Goal: Task Accomplishment & Management: Manage account settings

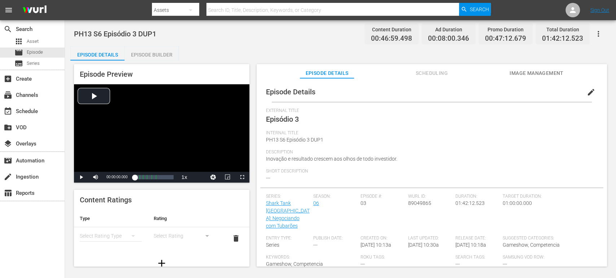
click at [582, 93] on button "edit" at bounding box center [590, 92] width 17 height 17
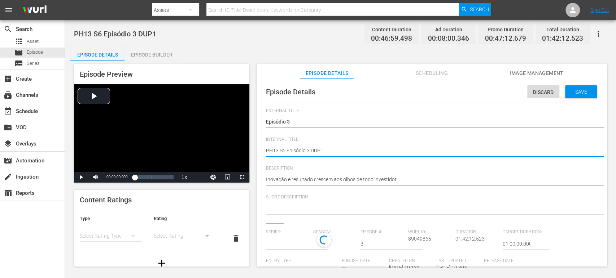
type textarea "PH13 S6 Episódio 3 sDUP1"
type textarea "PH13 S6 Episódio 3 soDUP1"
type textarea "PH13 S6 Episódio 3 so DUP1"
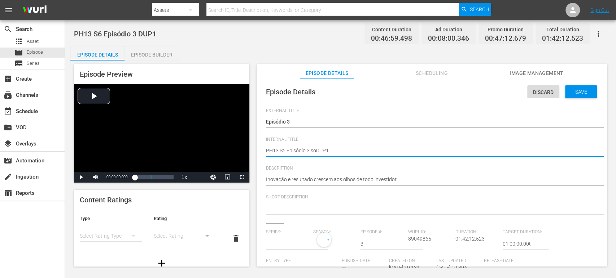
type textarea "PH13 S6 Episódio 3 so DUP1"
type textarea "PH13 S6 Episódio 3 soDUP1"
type textarea "PH13 S6 Episódio 3 sDUP1"
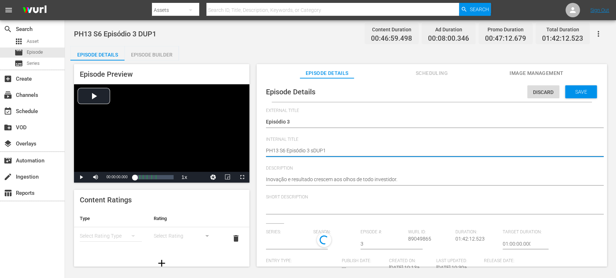
type textarea "PH13 S6 Episódio 3 sODUP1"
type input "Shark Tank [GEOGRAPHIC_DATA]: Negociando com Tubarões"
type textarea "PH13 S6 Episódio 3 sO DUP1"
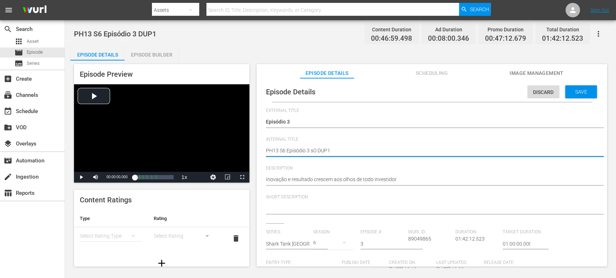
type textarea "PH13 S6 Episódio 3 sO BDUP1"
type textarea "PH13 S6 Episódio 3 sO BRDUP1"
type textarea "PH13 S6 Episódio 3 sO BRADUP1"
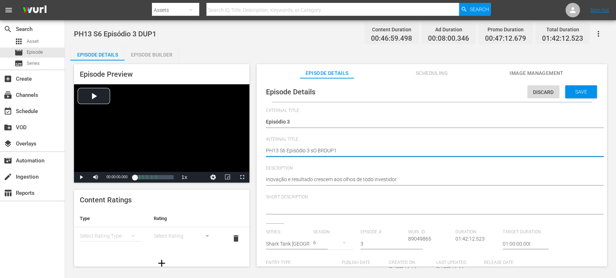
type textarea "PH13 S6 Episódio 3 sO BRADUP1"
click at [313, 152] on textarea "PH13 S6 Episódio 3 DUP1" at bounding box center [430, 151] width 328 height 9
type textarea "PH13 S6 Episódio 3 O BRADUP1"
type textarea "PH13 S6 Episódio 3 SO BRADUP1"
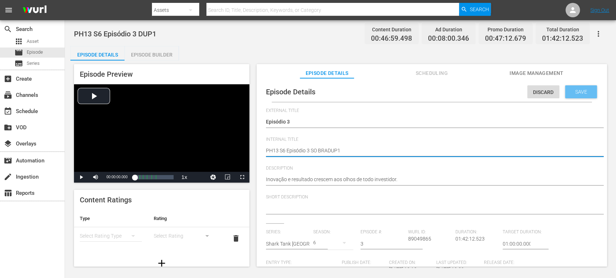
type textarea "PH13 S6 Episódio 3 SO BRADUP1"
click at [578, 91] on span "Save" at bounding box center [580, 92] width 23 height 6
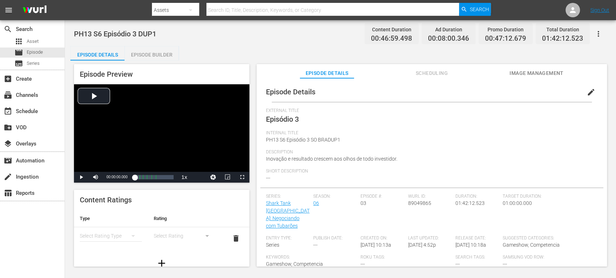
click at [589, 93] on span "edit" at bounding box center [591, 92] width 9 height 9
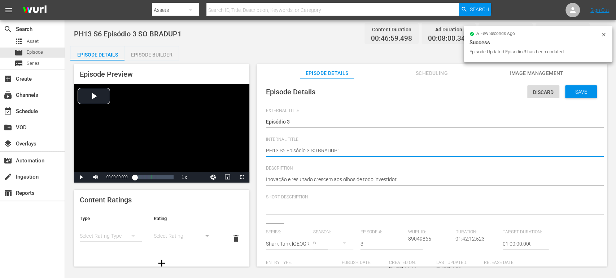
type textarea "PH13 S6 Episódio 3 SO BRA DUP1"
click at [574, 95] on span "Save" at bounding box center [580, 92] width 23 height 6
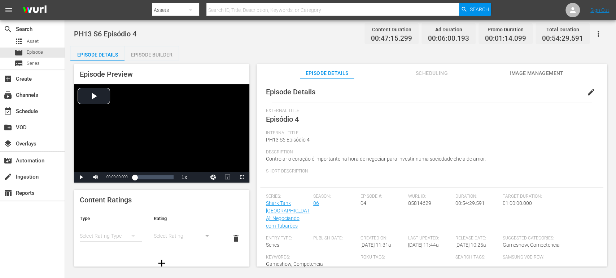
click at [554, 92] on span "edit" at bounding box center [591, 92] width 9 height 9
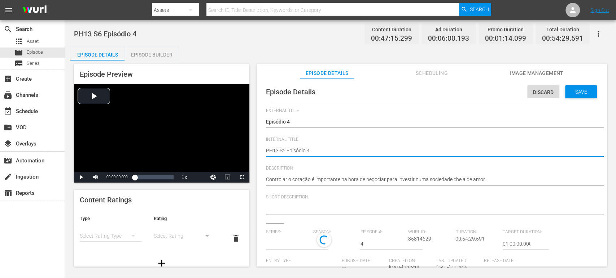
type textarea "PH13 S6 Episódio 4"
type textarea "PH13 S6 Episódio 4 S"
type textarea "PH13 S6 Episódio 4 SO"
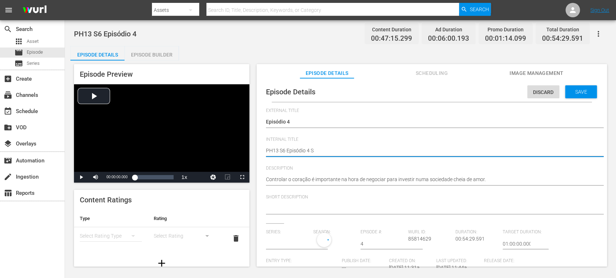
type textarea "PH13 S6 Episódio 4 SO"
type textarea "PH13 S6 Episódio 4 SO B"
type textarea "PH13 S6 Episódio 4 SO BR"
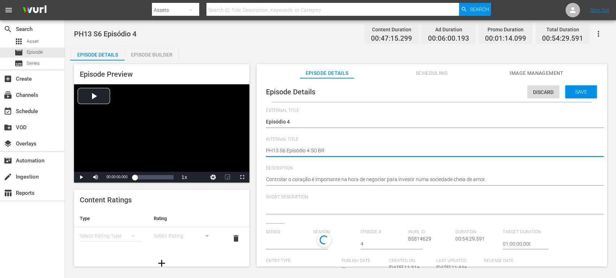
type textarea "PH13 S6 Episódio 4 SO BRA"
click at [554, 90] on span "Save" at bounding box center [580, 92] width 23 height 6
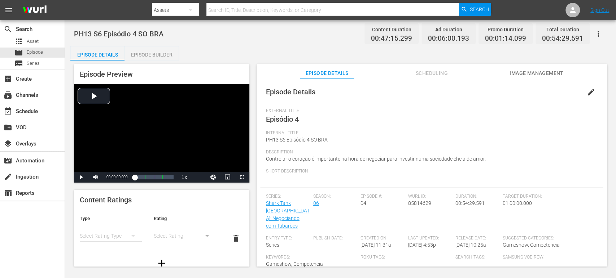
click at [158, 54] on div "Episode Builder" at bounding box center [151, 54] width 54 height 17
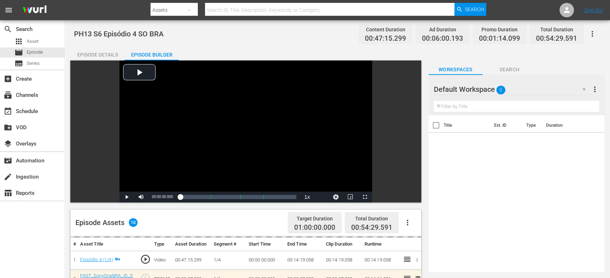
click at [540, 89] on div "Default Workspace 0" at bounding box center [513, 89] width 159 height 20
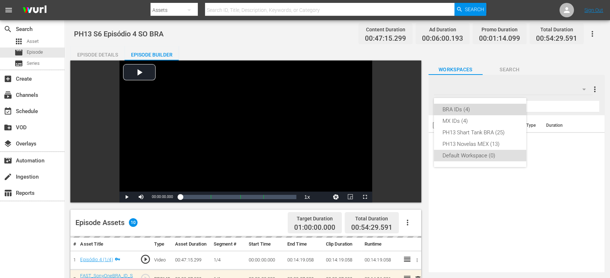
click at [475, 112] on div "BRA IDs (4)" at bounding box center [479, 110] width 75 height 12
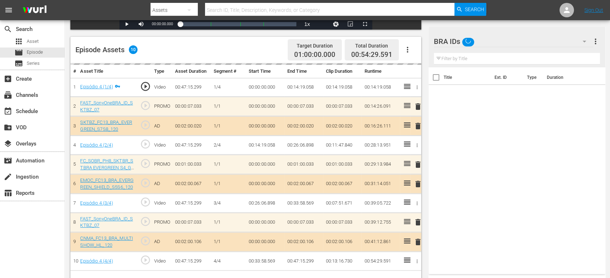
scroll to position [174, 0]
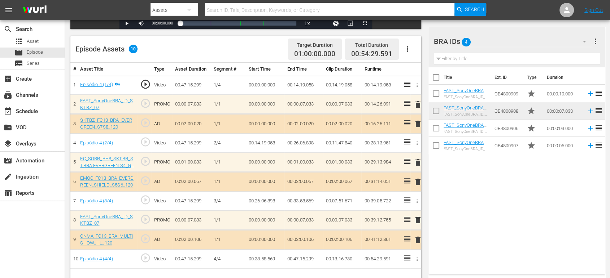
click at [521, 43] on div "BRA IDs 4" at bounding box center [513, 41] width 159 height 20
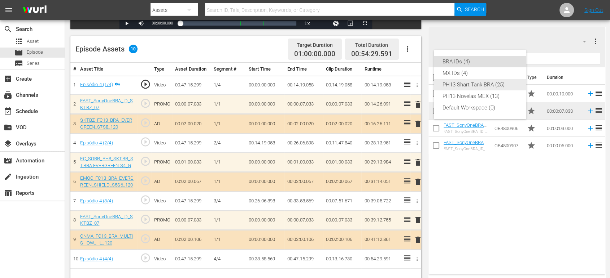
click at [496, 87] on div "PH13 Shart Tank BRA (25)" at bounding box center [479, 85] width 75 height 12
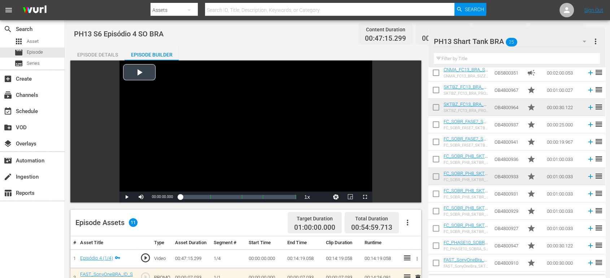
scroll to position [188, 0]
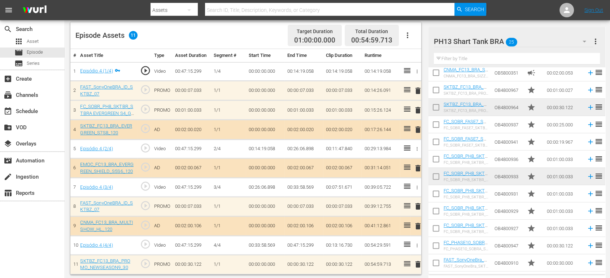
click at [417, 250] on span "delete" at bounding box center [417, 264] width 9 height 9
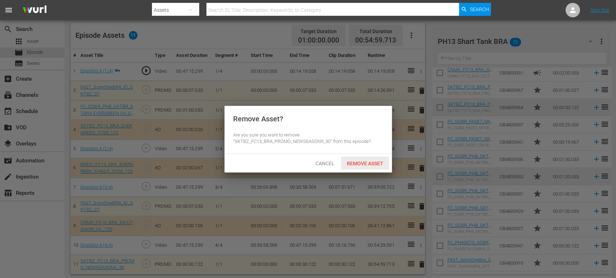
click at [367, 164] on span "Remove Asset" at bounding box center [365, 164] width 48 height 6
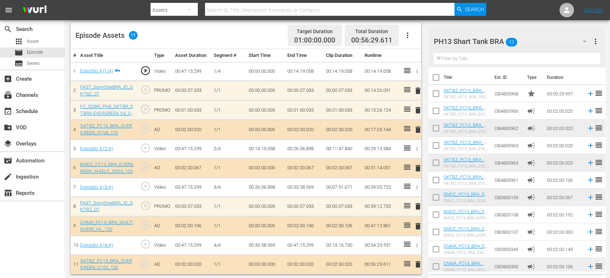
click at [550, 42] on div "PH13 Shart Tank BRA 25" at bounding box center [513, 41] width 159 height 20
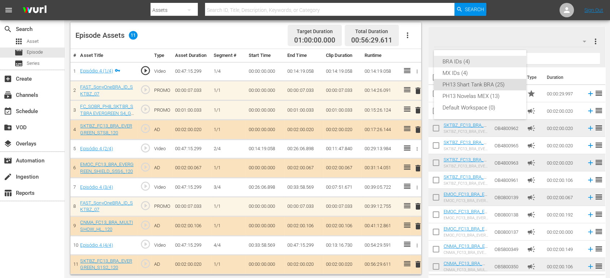
click at [478, 66] on div "BRA IDs (4)" at bounding box center [479, 62] width 75 height 12
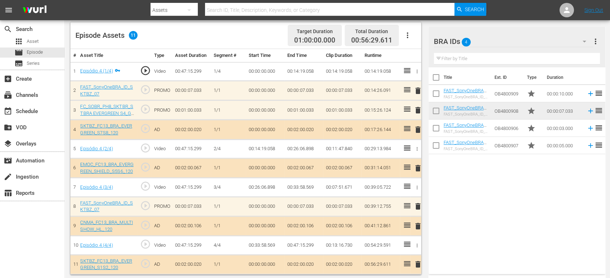
click at [418, 204] on span "delete" at bounding box center [417, 206] width 9 height 9
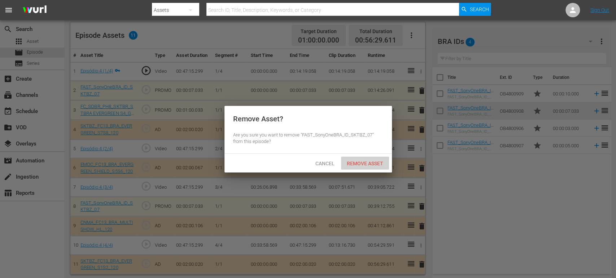
click at [353, 163] on span "Remove Asset" at bounding box center [365, 164] width 48 height 6
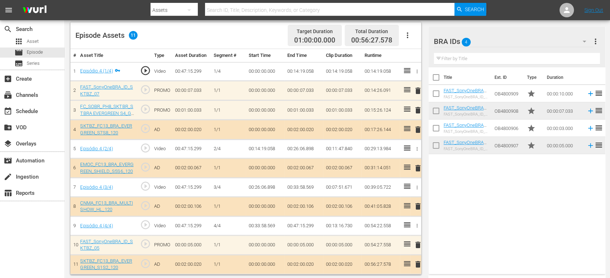
click at [298, 227] on td "00:47:15.299" at bounding box center [303, 226] width 39 height 19
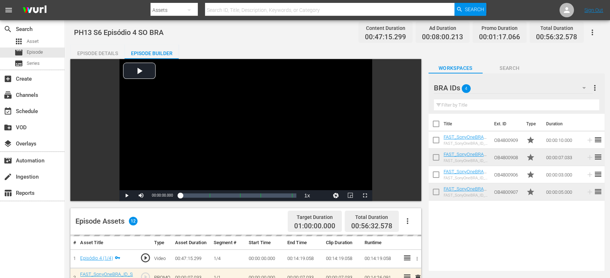
scroll to position [0, 0]
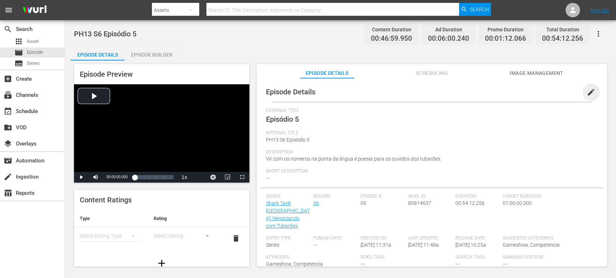
click at [554, 93] on span "edit" at bounding box center [591, 92] width 9 height 9
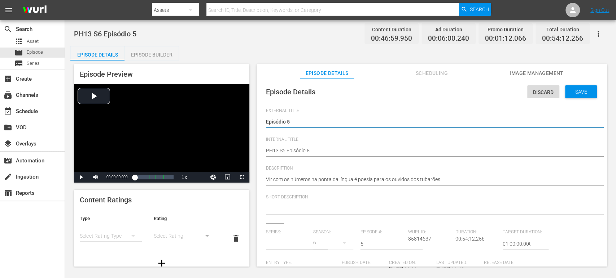
type input "Shark Tank [GEOGRAPHIC_DATA]: Negociando com Tubarões"
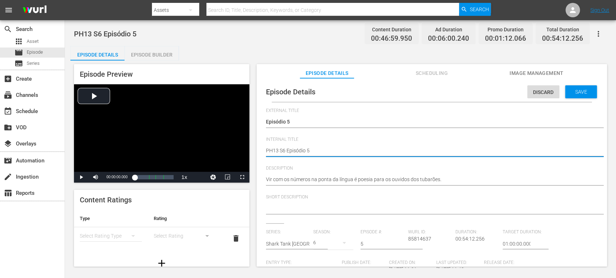
type textarea "PH13 S6 Episódio 5"
type textarea "PH13 S6 Episódio 5 S"
type textarea "PH13 S6 Episódio 5 SO"
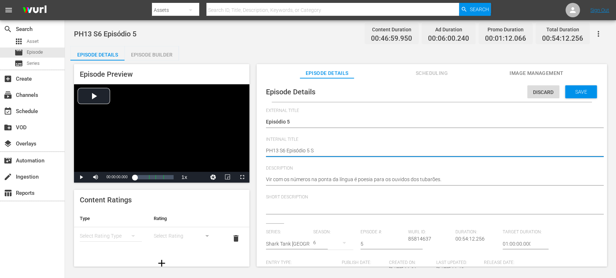
type textarea "PH13 S6 Episódio 5 SO"
type textarea "PH13 S6 Episódio 5 SO B"
type textarea "PH13 S6 Episódio 5 SO BR"
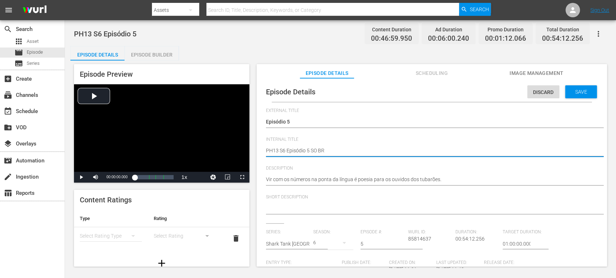
type textarea "PH13 S6 Episódio 5 SO BRA"
click at [554, 86] on div "Save" at bounding box center [581, 91] width 32 height 13
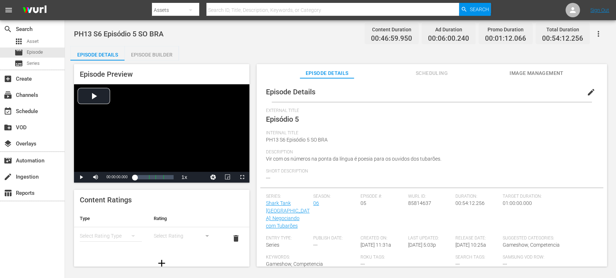
click at [156, 59] on div "Episode Builder" at bounding box center [151, 54] width 54 height 17
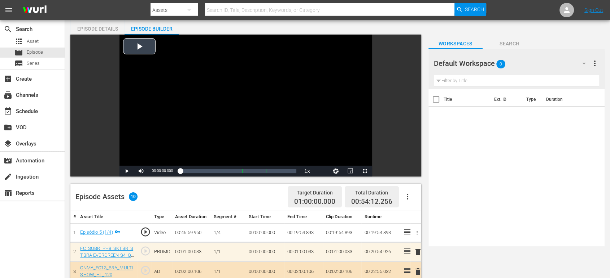
scroll to position [25, 0]
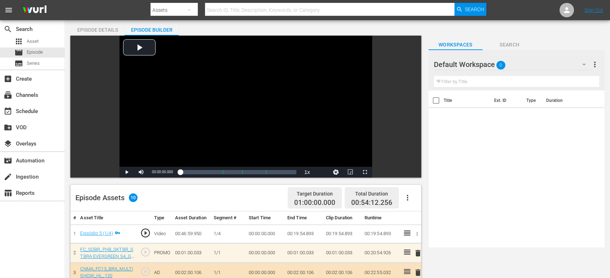
click at [518, 63] on div "Default Workspace 0" at bounding box center [513, 64] width 159 height 20
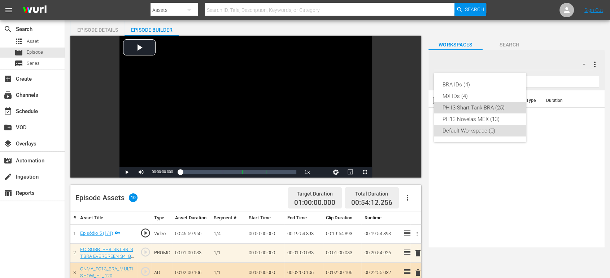
click at [501, 106] on div "PH13 Shart Tank BRA (25)" at bounding box center [479, 108] width 75 height 12
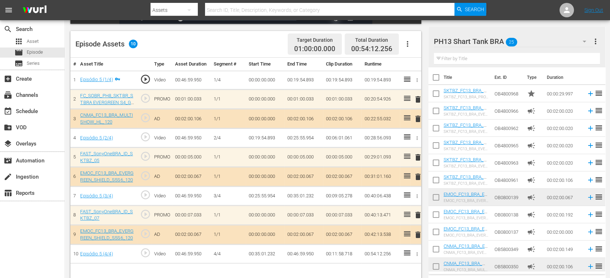
scroll to position [179, 0]
click at [417, 176] on span "delete" at bounding box center [417, 176] width 9 height 9
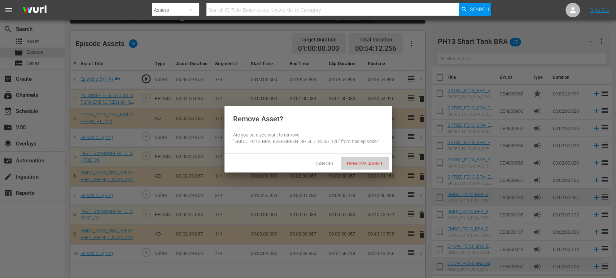
click at [375, 164] on span "Remove Asset" at bounding box center [365, 164] width 48 height 6
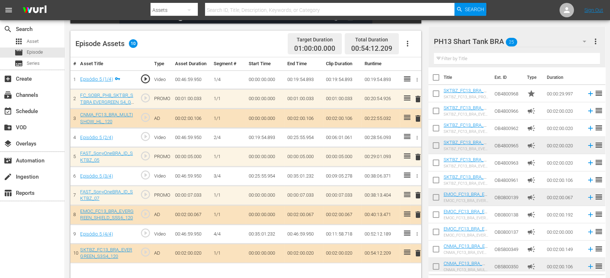
click at [326, 236] on td "00:11:58.718" at bounding box center [342, 234] width 39 height 19
click at [510, 192] on td "OB0800139" at bounding box center [507, 197] width 32 height 17
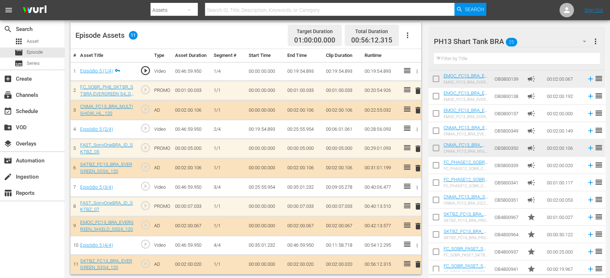
scroll to position [84, 0]
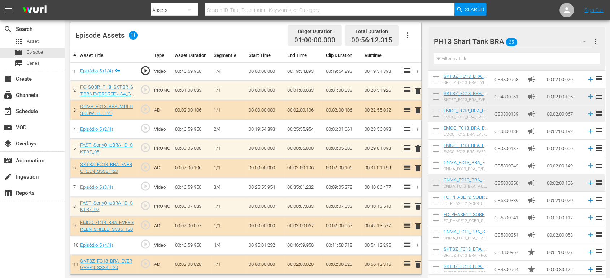
click at [554, 45] on div "PH13 Shart Tank BRA 25" at bounding box center [513, 41] width 159 height 20
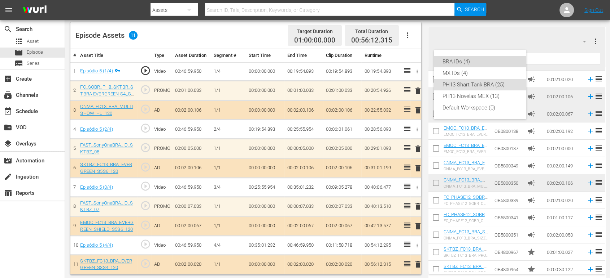
click at [495, 63] on div "BRA IDs (4)" at bounding box center [479, 62] width 75 height 12
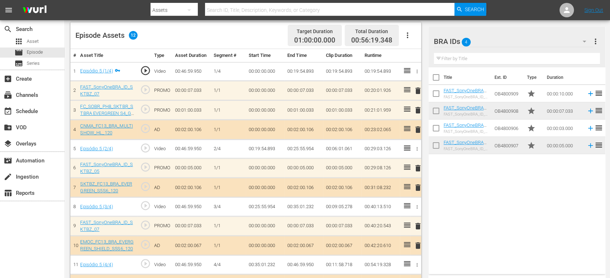
scroll to position [207, 0]
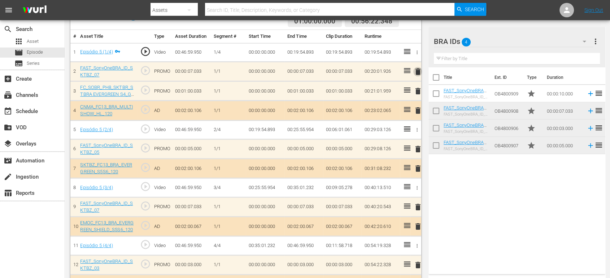
click at [417, 73] on span "delete" at bounding box center [417, 71] width 9 height 9
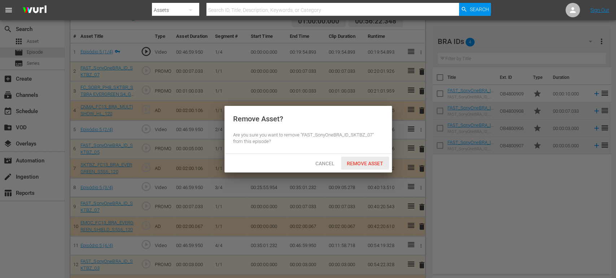
click at [359, 161] on span "Remove Asset" at bounding box center [365, 164] width 48 height 6
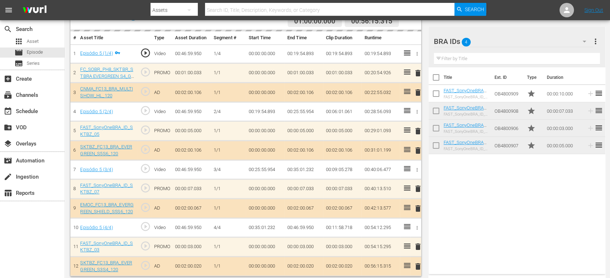
scroll to position [0, 0]
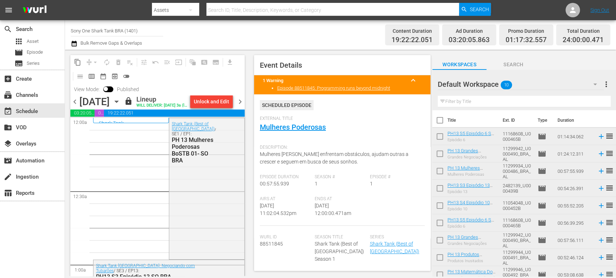
scroll to position [3349, 0]
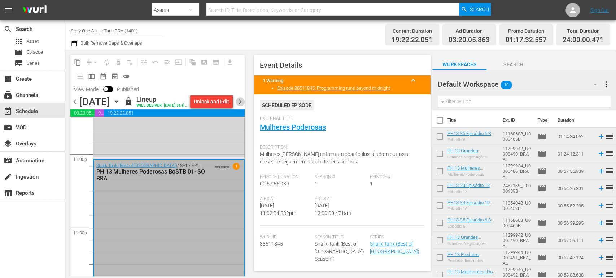
click at [243, 106] on span "chevron_right" at bounding box center [240, 101] width 9 height 9
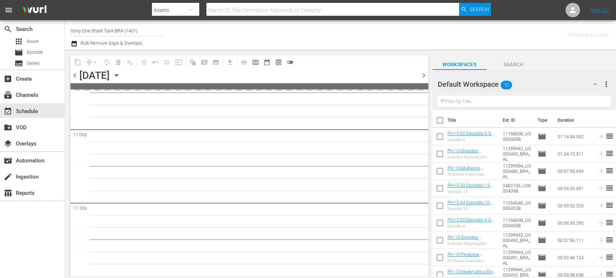
scroll to position [3346, 0]
click at [441, 120] on input "checkbox" at bounding box center [439, 121] width 15 height 15
checkbox input "true"
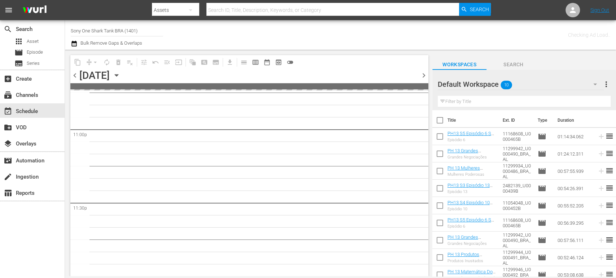
checkbox input "true"
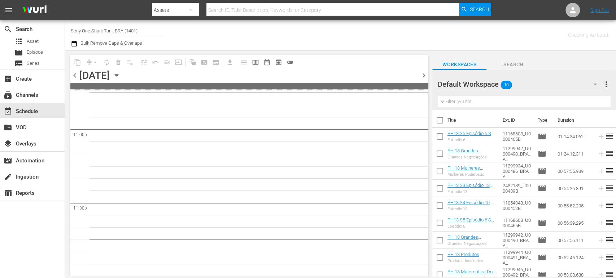
checkbox input "true"
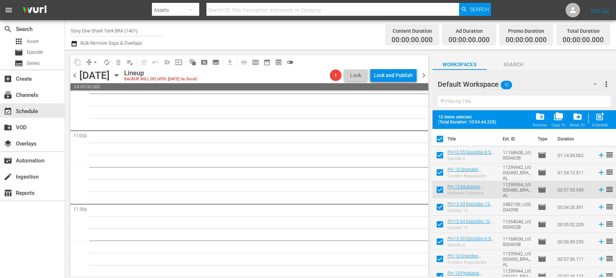
scroll to position [3347, 0]
click at [543, 115] on span "folder_delete" at bounding box center [540, 117] width 10 height 10
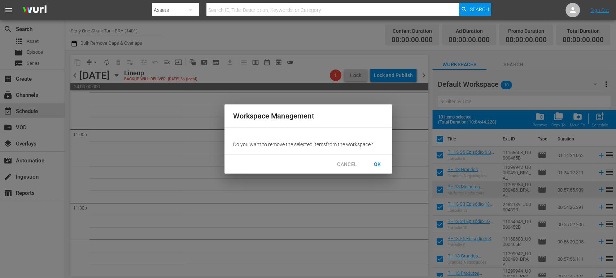
click at [382, 164] on span "OK" at bounding box center [378, 164] width 12 height 9
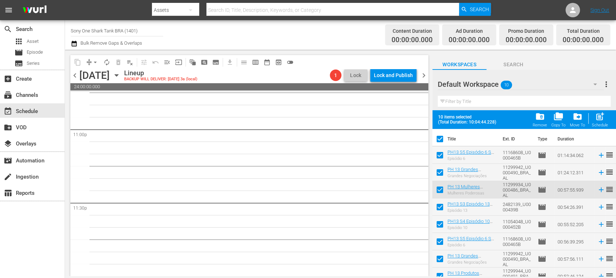
checkbox input "false"
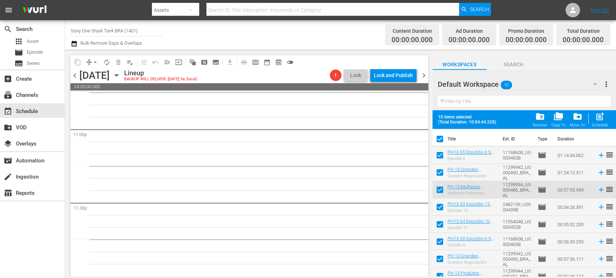
checkbox input "false"
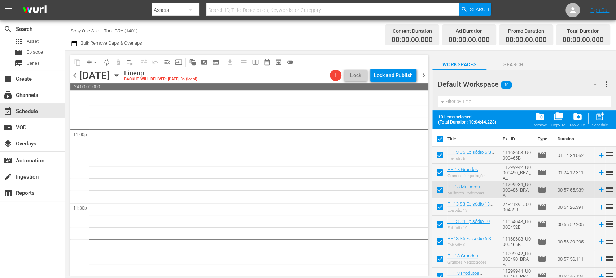
checkbox input "false"
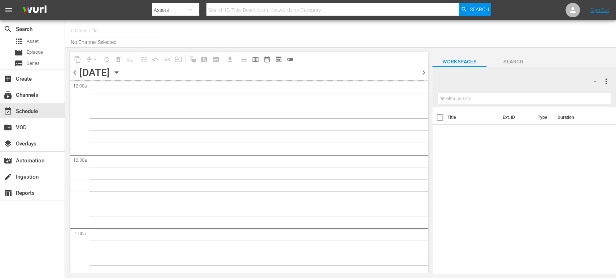
type input "Sony One Shark Tank BRA (1401)"
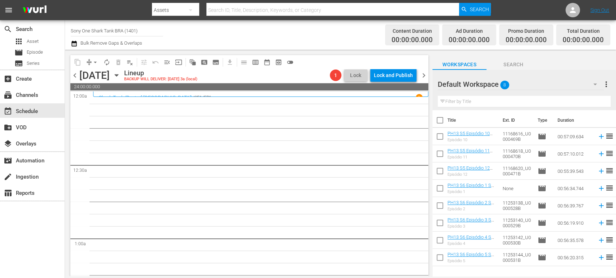
click at [437, 138] on input "checkbox" at bounding box center [439, 138] width 15 height 15
checkbox input "true"
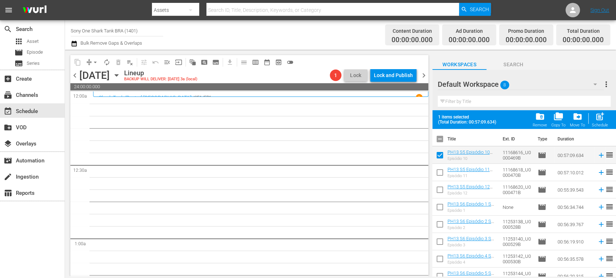
click at [440, 141] on input "checkbox" at bounding box center [439, 140] width 15 height 15
checkbox input "true"
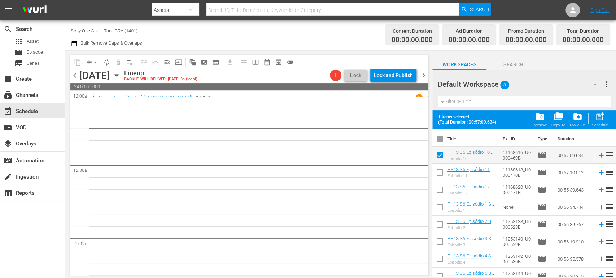
checkbox input "true"
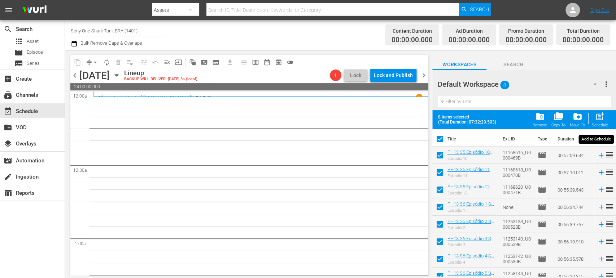
click at [597, 120] on span "post_add" at bounding box center [600, 117] width 10 height 10
checkbox input "false"
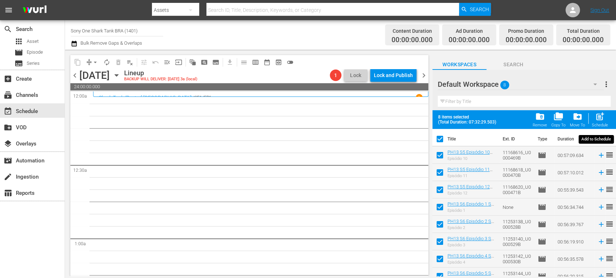
checkbox input "false"
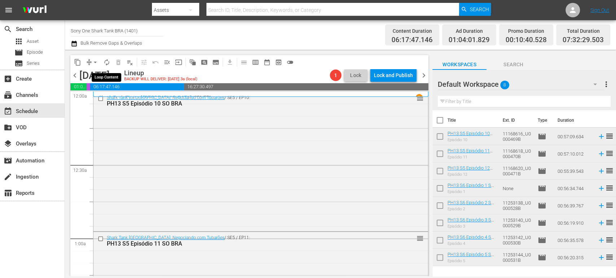
click at [107, 60] on span "autorenew_outlined" at bounding box center [106, 62] width 7 height 7
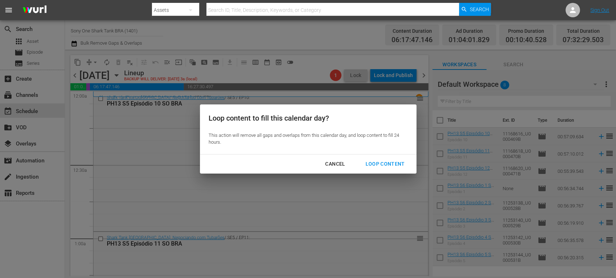
click at [379, 163] on div "Loop Content" at bounding box center [384, 164] width 51 height 9
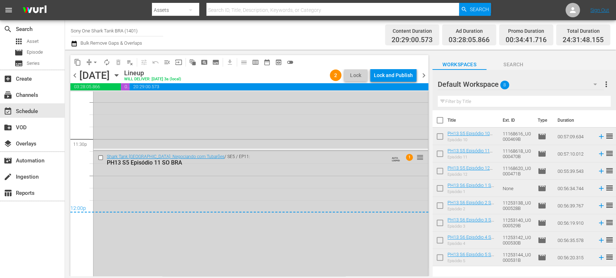
scroll to position [3425, 0]
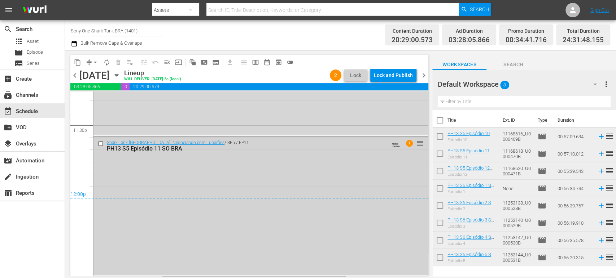
click at [148, 186] on div "Shark Tank Brasil: Negociando com Tubarões / SE5 / EP11: PH13 S5 Episódio 11 SO…" at bounding box center [260, 206] width 334 height 138
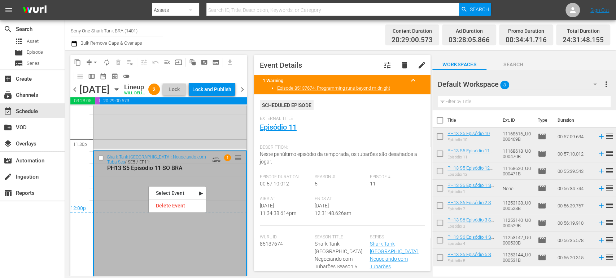
click at [162, 201] on div "Delete Event" at bounding box center [177, 206] width 57 height 10
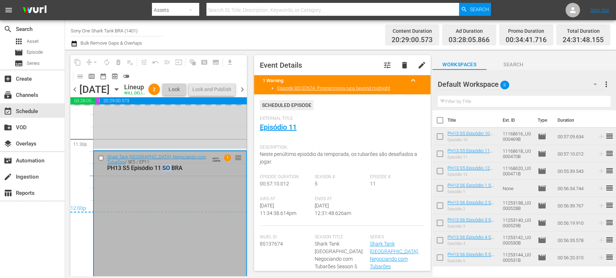
click at [162, 201] on div "Shark Tank Brasil: Negociando com Tubarões / SE5 / EP11: PH13 S5 Episódio 11 SO…" at bounding box center [170, 221] width 152 height 138
click at [149, 149] on div "Shark Tank Brasil: Negociando com Tubarões / SE5 / EP10: PH13 S5 Episódio 10 SO…" at bounding box center [169, 80] width 153 height 138
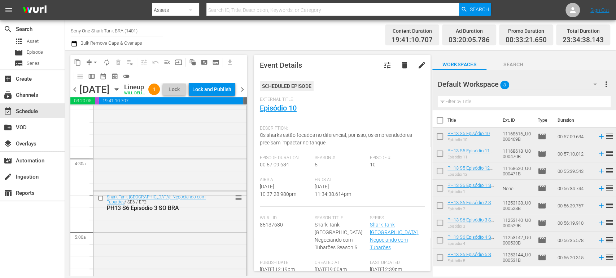
scroll to position [640, 0]
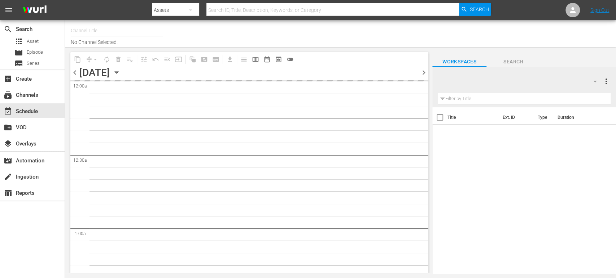
type input "Sony One Shark Tank BRA (1401)"
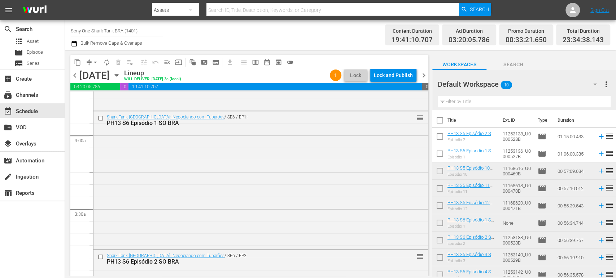
scroll to position [434, 0]
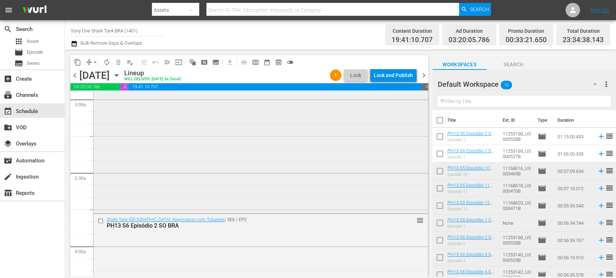
click at [262, 172] on div "Shark Tank [GEOGRAPHIC_DATA]: Negociando com Tubarões / SE6 / EP1: PH13 S6 Epis…" at bounding box center [260, 143] width 334 height 137
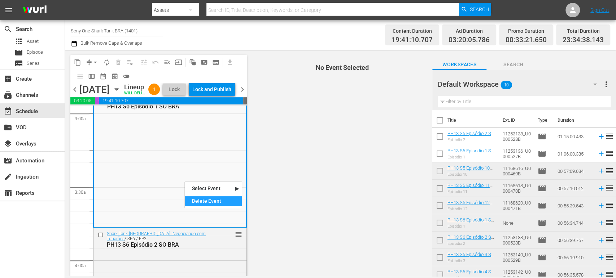
click at [208, 199] on div "Delete Event" at bounding box center [213, 202] width 57 height 10
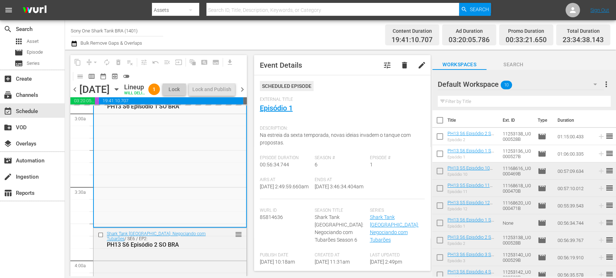
scroll to position [488, 0]
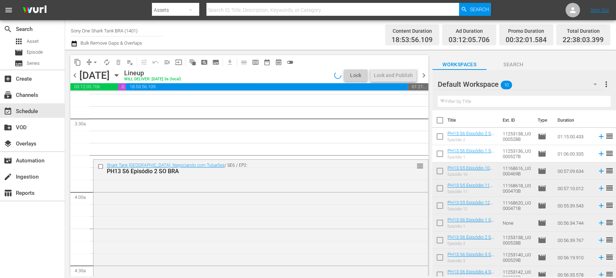
click at [151, 253] on div "Shark Tank Brasil: Negociando com Tubarões / SE6 / EP2: PH13 S6 Episódio 2 SO B…" at bounding box center [260, 228] width 334 height 137
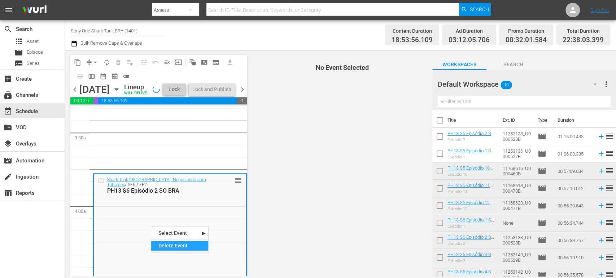
click at [164, 246] on div "Delete Event" at bounding box center [179, 246] width 57 height 10
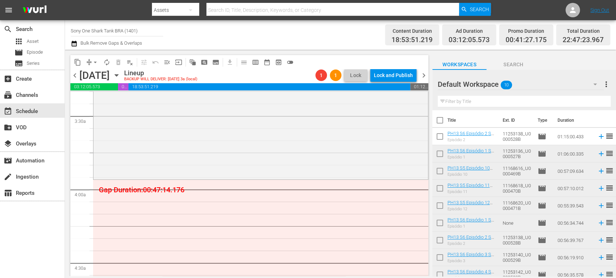
scroll to position [491, 0]
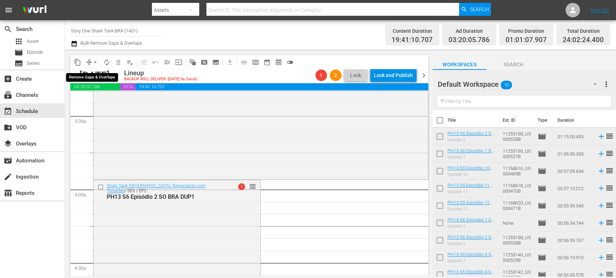
click at [95, 61] on span "arrow_drop_down" at bounding box center [95, 62] width 7 height 7
click at [98, 75] on li "Align to Midnight" at bounding box center [96, 77] width 76 height 12
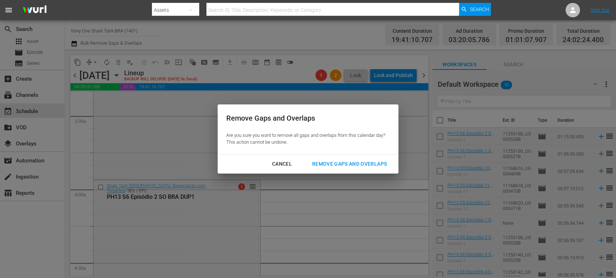
click at [325, 166] on div "Remove Gaps and Overlaps" at bounding box center [349, 164] width 86 height 9
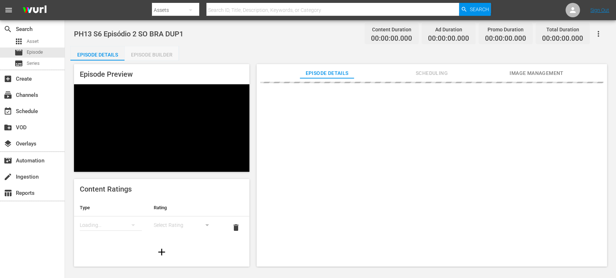
click at [163, 49] on div "Episode Builder" at bounding box center [151, 54] width 54 height 17
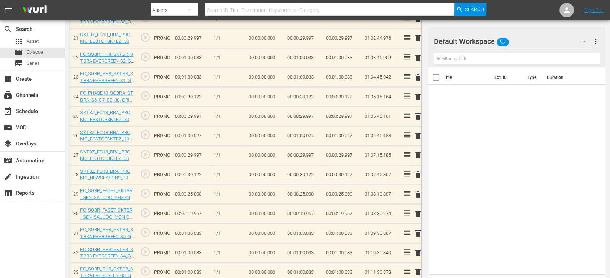
scroll to position [713, 0]
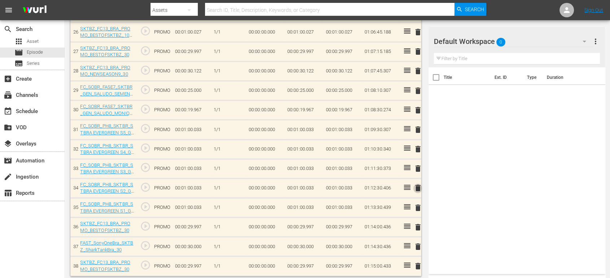
click at [416, 186] on span "delete" at bounding box center [417, 188] width 9 height 9
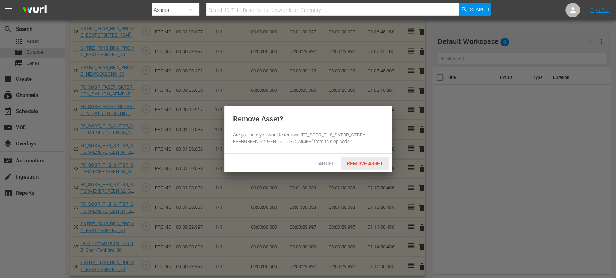
click at [370, 161] on span "Remove Asset" at bounding box center [365, 164] width 48 height 6
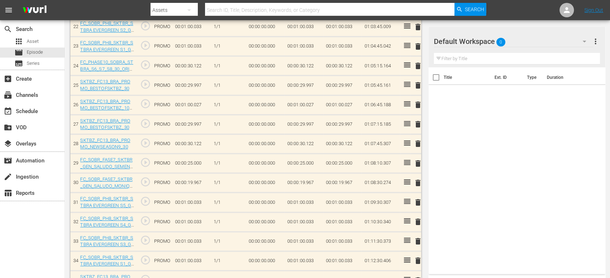
scroll to position [668, 0]
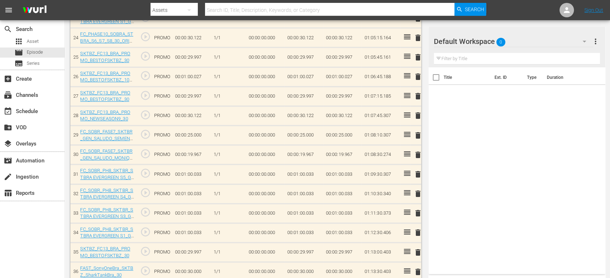
click at [418, 190] on span "delete" at bounding box center [417, 194] width 9 height 9
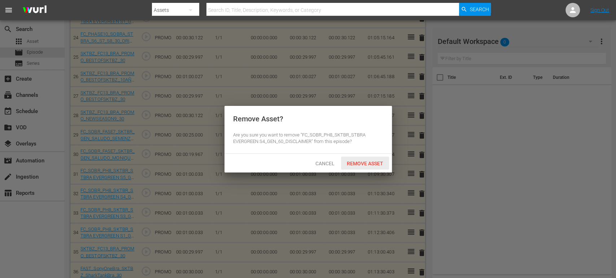
click at [375, 164] on span "Remove Asset" at bounding box center [365, 164] width 48 height 6
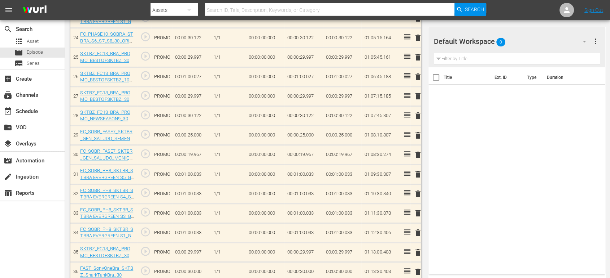
scroll to position [693, 0]
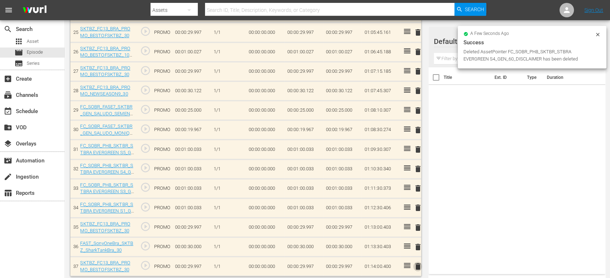
click at [415, 250] on span "delete" at bounding box center [417, 267] width 9 height 9
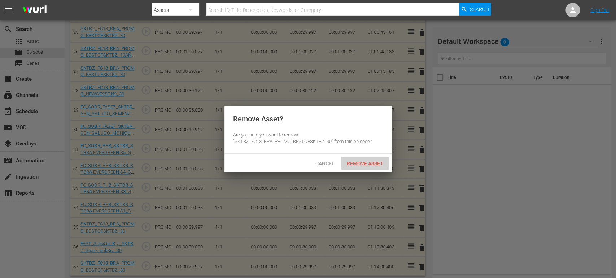
click at [361, 165] on span "Remove Asset" at bounding box center [365, 164] width 48 height 6
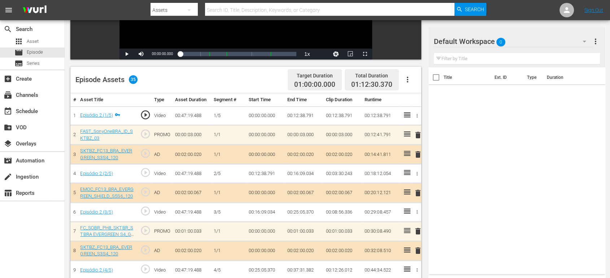
scroll to position [140, 0]
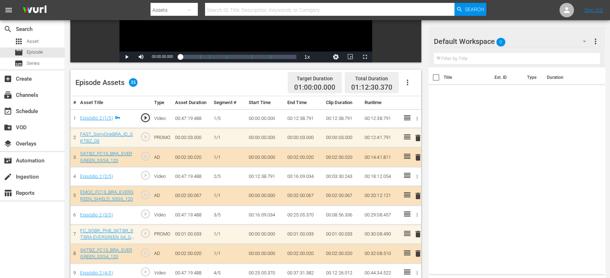
click at [543, 45] on div "Default Workspace 0" at bounding box center [513, 41] width 159 height 20
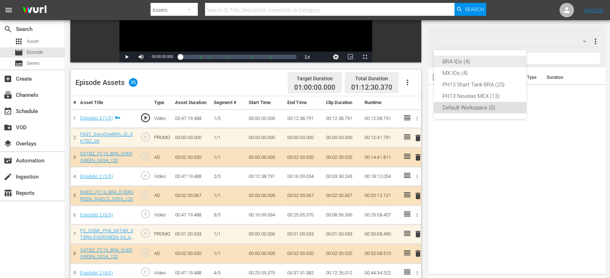
click at [499, 62] on div "BRA IDs (4)" at bounding box center [479, 62] width 75 height 12
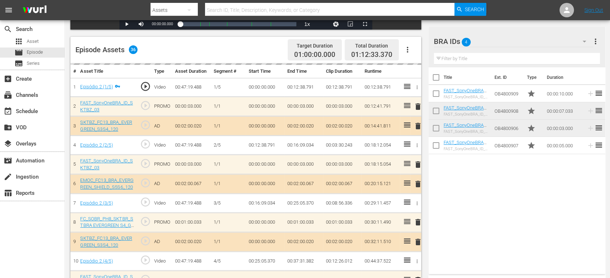
scroll to position [0, 0]
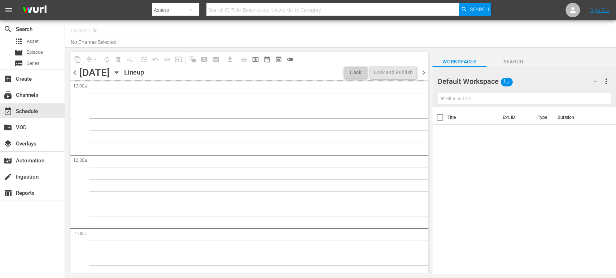
type input "Sony One Shark Tank BRA (1401)"
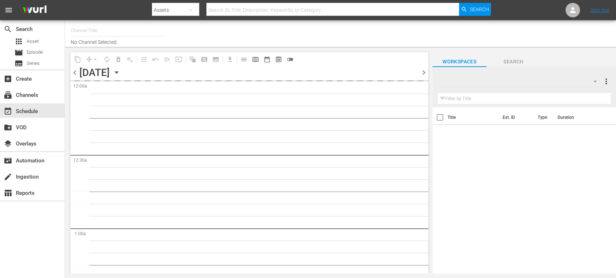
type input "Sony One Shark Tank BRA (1401)"
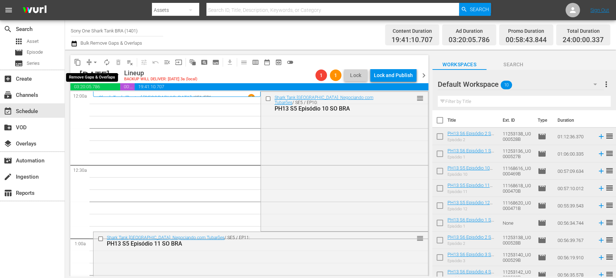
click at [94, 60] on span "arrow_drop_down" at bounding box center [95, 62] width 7 height 7
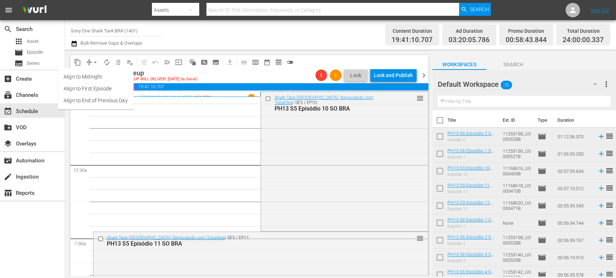
click at [101, 75] on li "Align to Midnight" at bounding box center [96, 77] width 76 height 12
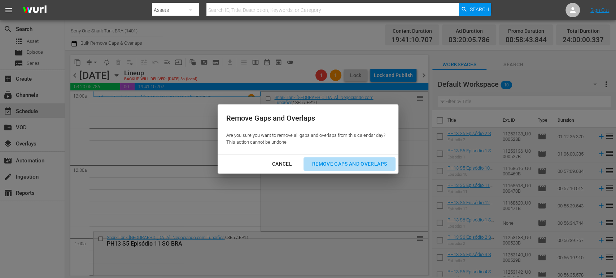
click at [332, 167] on div "Remove Gaps and Overlaps" at bounding box center [349, 164] width 86 height 9
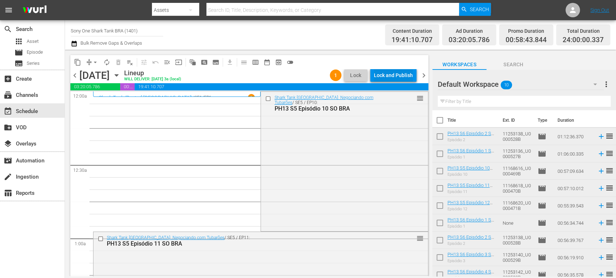
click at [411, 76] on div "Lock and Publish" at bounding box center [393, 75] width 39 height 13
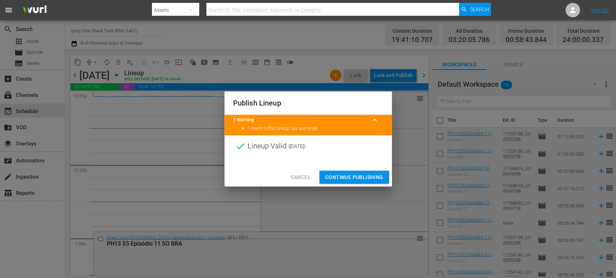
click at [369, 175] on span "Continue Publishing" at bounding box center [354, 177] width 58 height 9
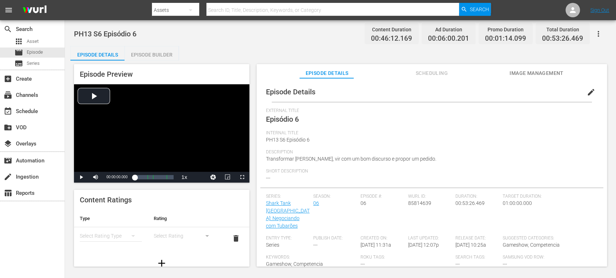
click at [554, 91] on span "edit" at bounding box center [591, 92] width 9 height 9
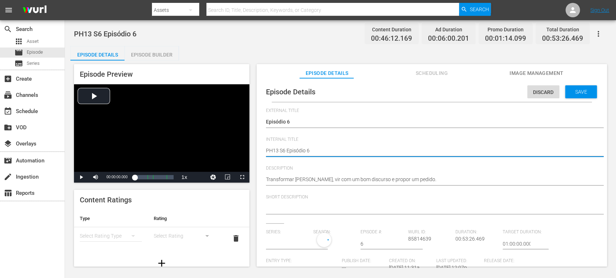
type textarea "PH13 S6 Episódio 6"
type textarea "PH13 S6 Episódio 6 S"
type textarea "PH13 S6 Episódio 6 SO"
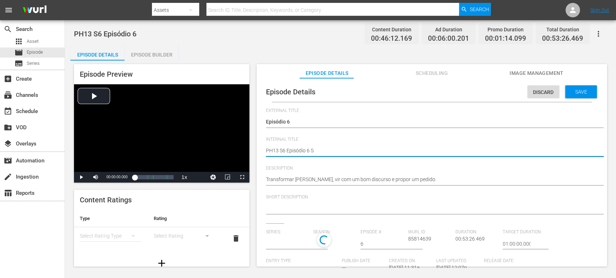
type textarea "PH13 S6 Episódio 6 SO"
type textarea "PH13 S6 Episódio 6 SO D"
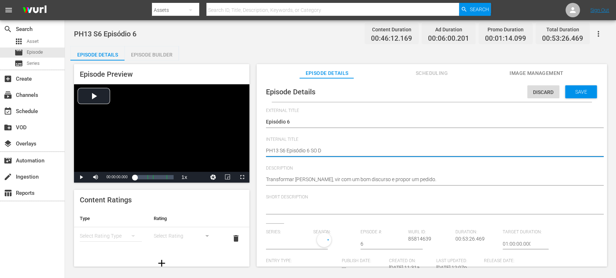
type textarea "PH13 S6 Episódio 6 SO DU"
type textarea "PH13 S6 Episódio 6 SO D"
type textarea "PH13 S6 Episódio 6 SO"
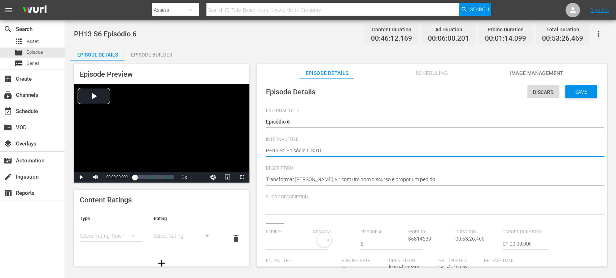
type textarea "PH13 S6 Episódio 6 SO"
type textarea "PH13 S6 Episódio 6 SO B"
type textarea "PH13 S6 Episódio 6 SO BR"
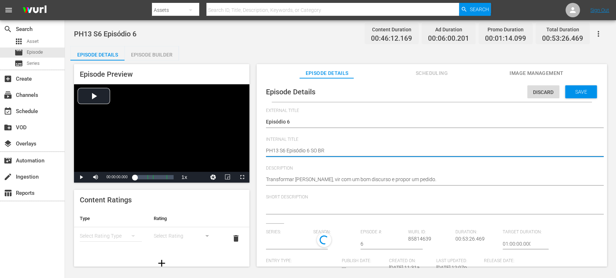
type textarea "PH13 S6 Episódio 6 SO BRA"
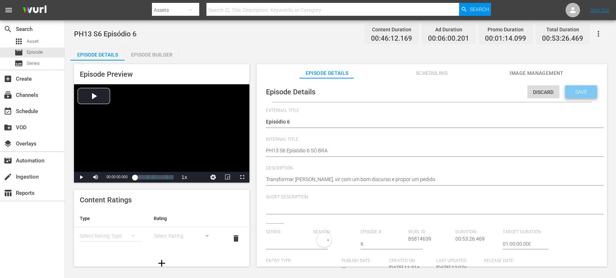
click at [554, 95] on div "Save" at bounding box center [581, 91] width 32 height 13
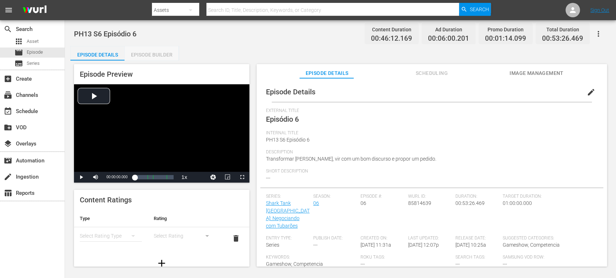
click at [171, 54] on div "Episode Builder" at bounding box center [151, 54] width 54 height 17
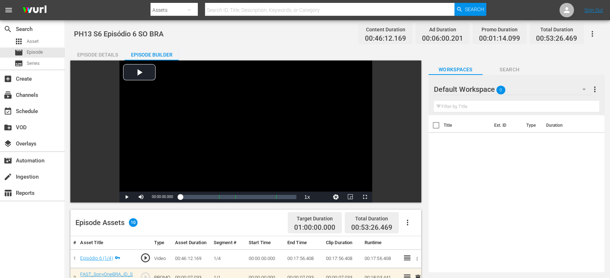
click at [548, 91] on div "Default Workspace 0" at bounding box center [513, 89] width 159 height 20
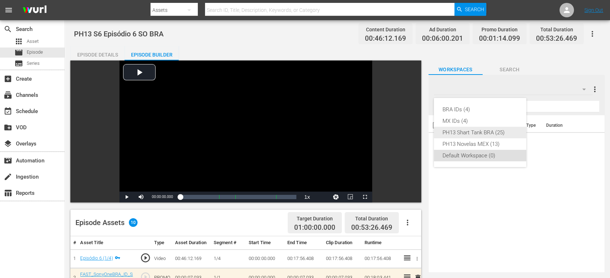
click at [499, 135] on div "PH13 Shart Tank BRA (25)" at bounding box center [479, 133] width 75 height 12
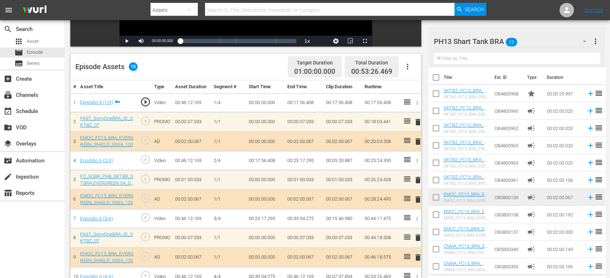
scroll to position [163, 0]
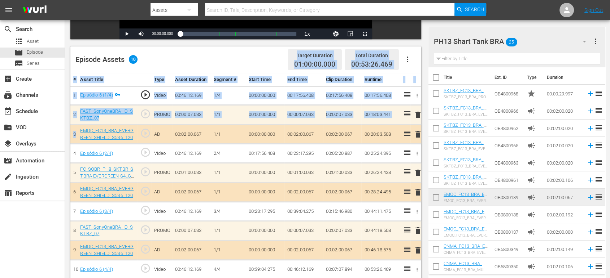
drag, startPoint x: 78, startPoint y: 127, endPoint x: 188, endPoint y: 65, distance: 125.7
click at [188, 65] on div "Episode Assets 10 Target Duration 01:00:00.000 Total Duration 00:53:26.469 # As…" at bounding box center [245, 172] width 351 height 251
click at [188, 65] on div "Episode Assets 10 Target Duration 01:00:00.000 Total Duration 00:53:26.469" at bounding box center [245, 60] width 351 height 27
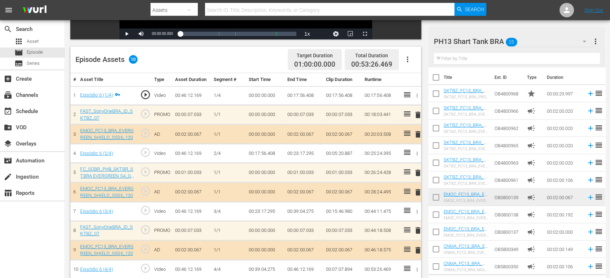
scroll to position [188, 0]
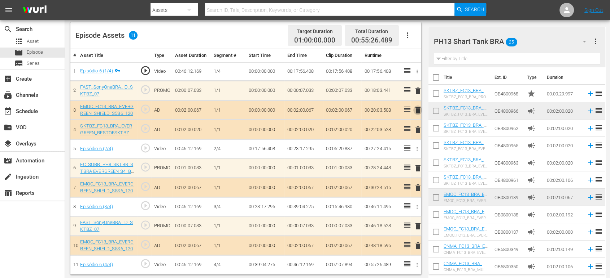
click at [416, 109] on span "delete" at bounding box center [417, 110] width 9 height 9
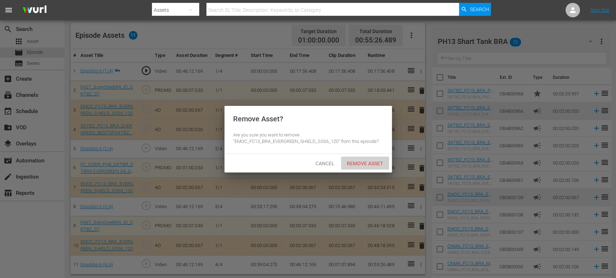
click at [360, 161] on span "Remove Asset" at bounding box center [365, 164] width 48 height 6
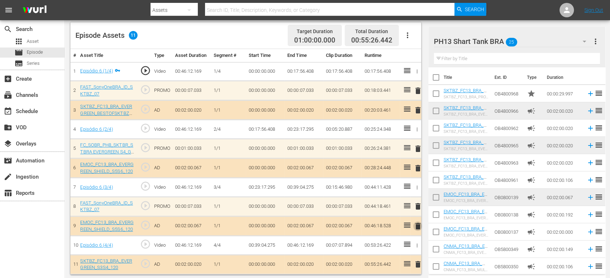
click at [416, 226] on span "delete" at bounding box center [417, 226] width 9 height 9
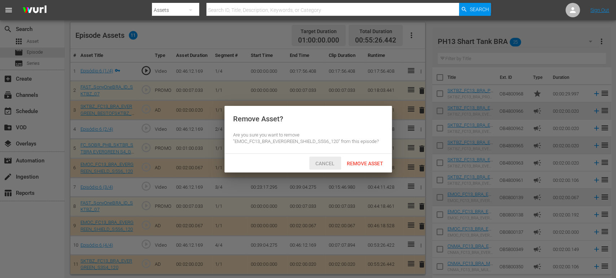
click at [332, 166] on div "Cancel" at bounding box center [325, 163] width 32 height 13
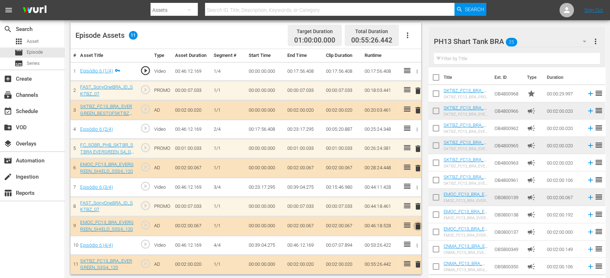
click at [416, 222] on span "delete" at bounding box center [417, 226] width 9 height 9
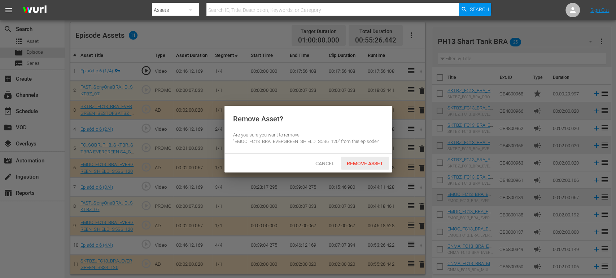
click at [374, 166] on span "Remove Asset" at bounding box center [365, 164] width 48 height 6
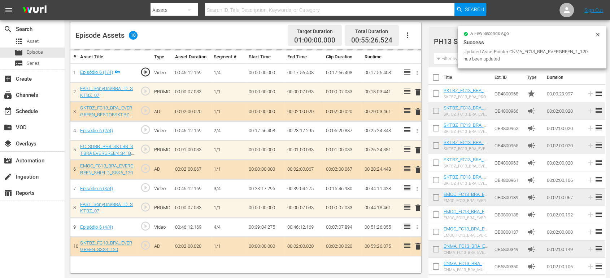
click at [554, 34] on icon at bounding box center [597, 34] width 3 height 3
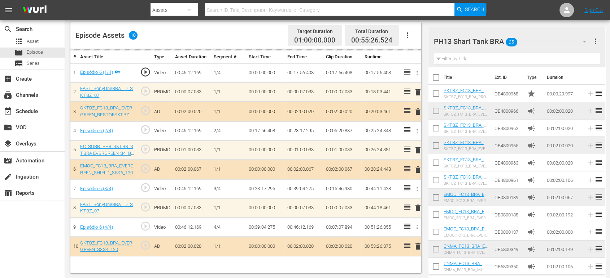
click at [532, 41] on div "PH13 Shart Tank BRA 25" at bounding box center [513, 41] width 159 height 20
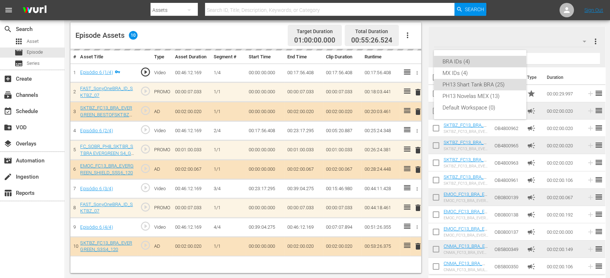
click at [487, 66] on div "BRA IDs (4)" at bounding box center [479, 62] width 75 height 12
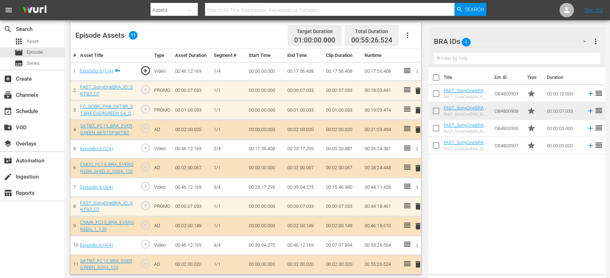
click at [416, 206] on span "delete" at bounding box center [417, 206] width 9 height 9
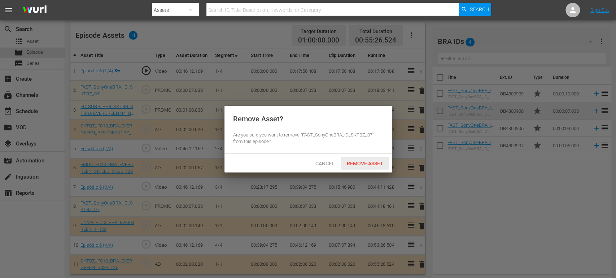
click at [381, 161] on span "Remove Asset" at bounding box center [365, 164] width 48 height 6
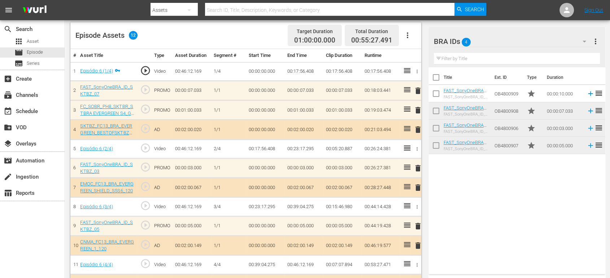
scroll to position [189, 0]
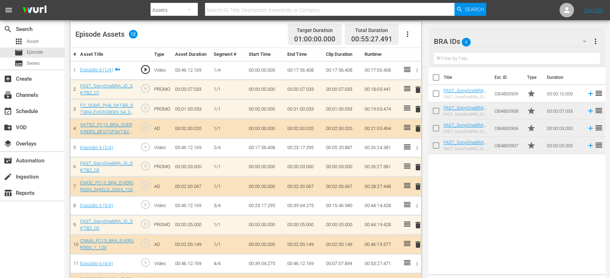
click at [554, 147] on td "00:00:05.000" at bounding box center [564, 145] width 40 height 17
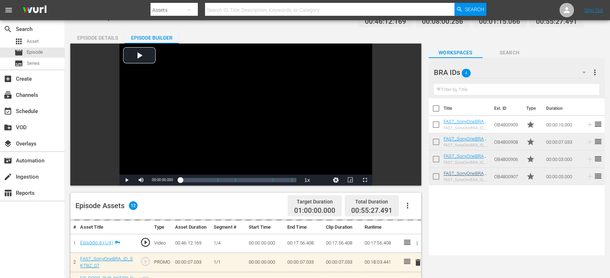
scroll to position [0, 0]
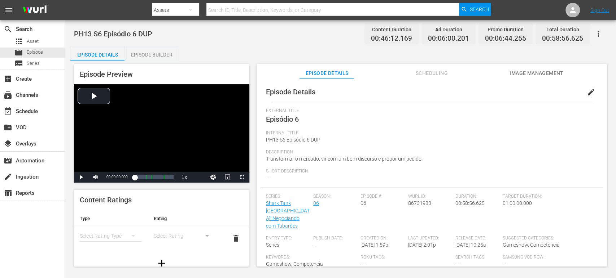
click at [587, 93] on span "edit" at bounding box center [591, 92] width 9 height 9
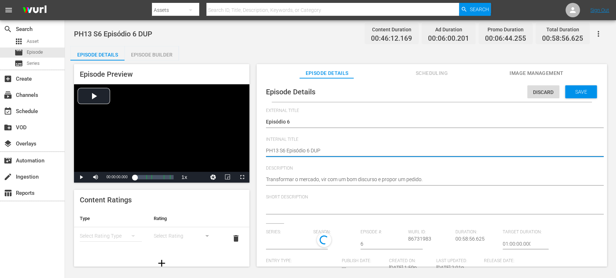
type input "Shark Tank [GEOGRAPHIC_DATA]: Negociando com Tubarões"
click at [439, 74] on span "Scheduling" at bounding box center [431, 73] width 54 height 9
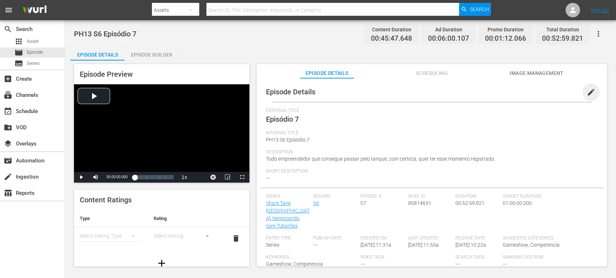
click at [587, 96] on span "edit" at bounding box center [591, 92] width 9 height 9
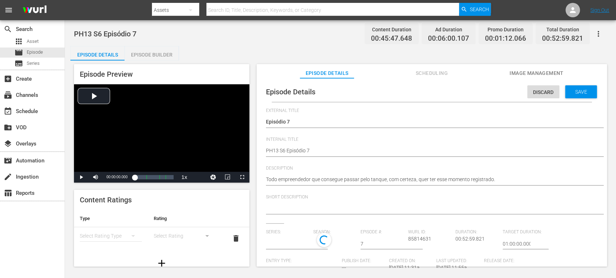
drag, startPoint x: 580, startPoint y: 97, endPoint x: 362, endPoint y: 153, distance: 224.8
click at [362, 153] on div "Episode Details Discard Save External Title Episódio 7 Episódio 7 Internal Titl…" at bounding box center [431, 236] width 343 height 309
type textarea "PH13 S6 Episódio 7"
type textarea "PH13 S6 Episódio 7 S"
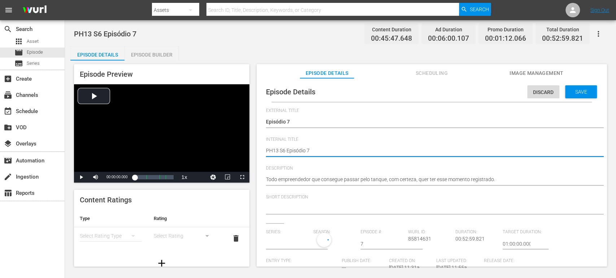
type textarea "PH13 S6 Episódio 7 S"
type textarea "PH13 S6 Episódio 7 SO"
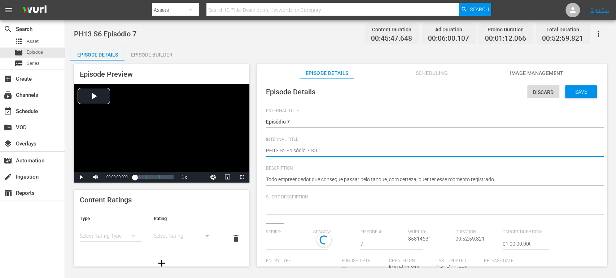
type textarea "PH13 S6 Episódio 7 SO B"
type textarea "PH13 S6 Episódio 7 SO BR"
type textarea "PH13 S6 Episódio 7 SO BRA"
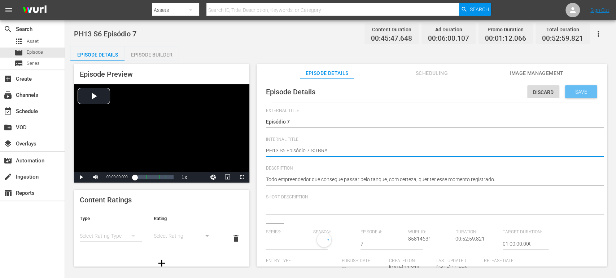
type textarea "PH13 S6 Episódio 7 SO BRA"
click at [577, 92] on span "Save" at bounding box center [580, 92] width 23 height 6
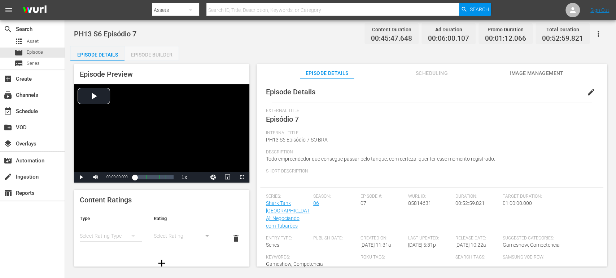
click at [148, 54] on div "Episode Builder" at bounding box center [151, 54] width 54 height 17
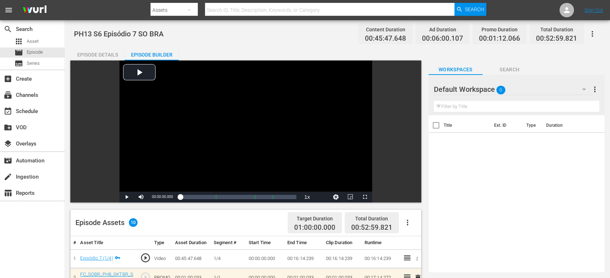
click at [575, 143] on div "Title Ext. ID Type Duration" at bounding box center [516, 192] width 176 height 154
click at [532, 89] on div "Default Workspace 0" at bounding box center [513, 89] width 159 height 20
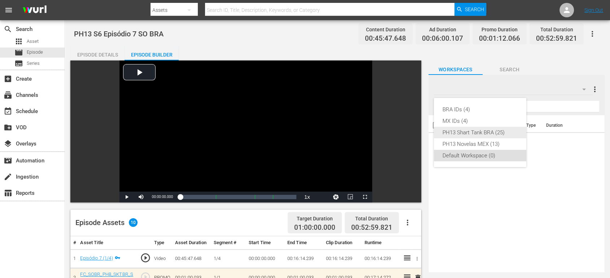
click at [473, 132] on div "PH13 Shart Tank BRA (25)" at bounding box center [479, 133] width 75 height 12
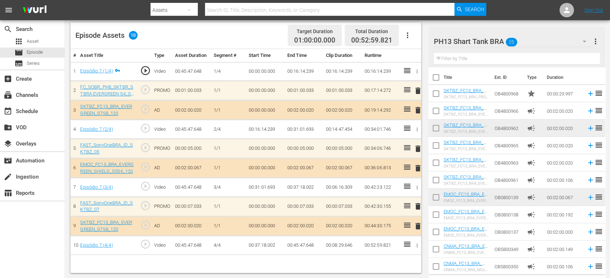
scroll to position [53, 0]
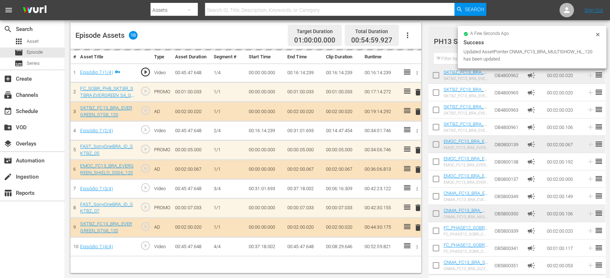
drag, startPoint x: 509, startPoint y: 214, endPoint x: 537, endPoint y: 42, distance: 173.7
click at [537, 42] on div "Success" at bounding box center [531, 42] width 137 height 9
click at [595, 36] on icon at bounding box center [597, 35] width 6 height 6
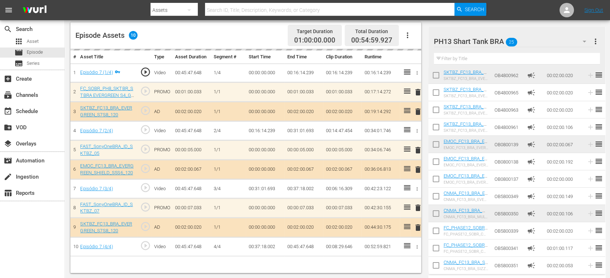
click at [554, 42] on div "PH13 Shart Tank BRA 25" at bounding box center [513, 41] width 159 height 20
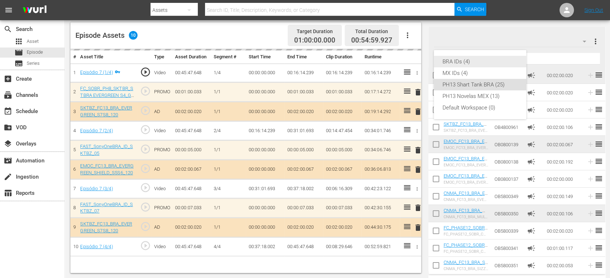
click at [471, 62] on div "BRA IDs (4)" at bounding box center [479, 62] width 75 height 12
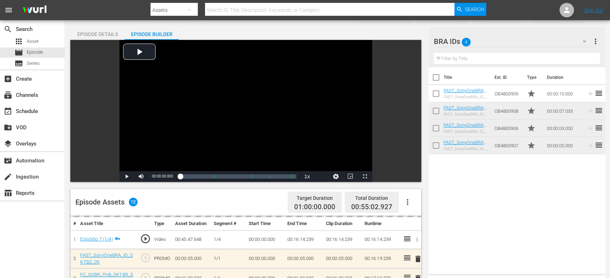
scroll to position [0, 0]
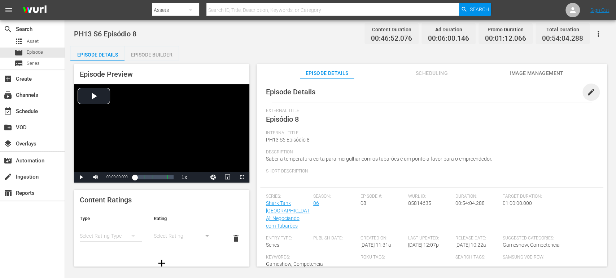
click at [588, 93] on span "edit" at bounding box center [591, 92] width 9 height 9
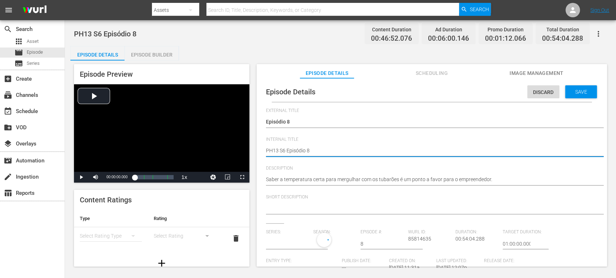
type textarea "PH13 S6 Episódio 8"
type textarea "PH13 S6 Episódio 8 S"
type textarea "PH13 S6 Episódio 8 SO"
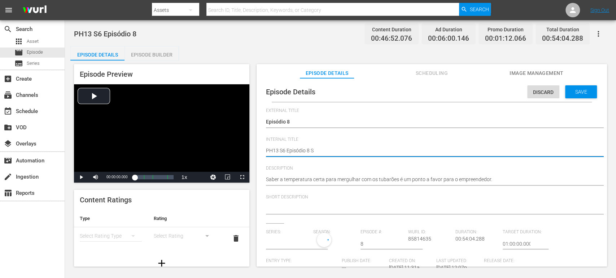
type textarea "PH13 S6 Episódio 8 SO"
type textarea "PH13 S6 Episódio 8 SO B"
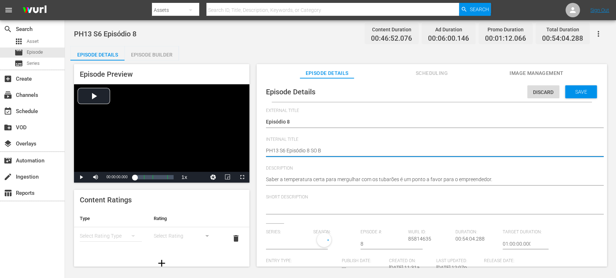
type textarea "PH13 S6 Episódio 8 SO BR"
type textarea "PH13 S6 Episódio 8 SO BRA"
type input "Shark Tank [GEOGRAPHIC_DATA]: Negociando com Tubarões"
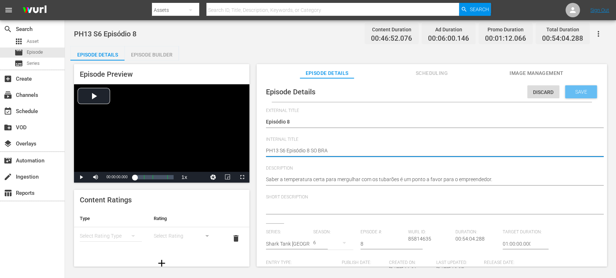
type textarea "PH13 S6 Episódio 8 SO BRA"
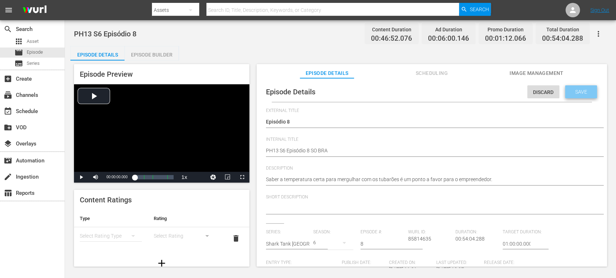
click at [574, 92] on span "Save" at bounding box center [580, 92] width 23 height 6
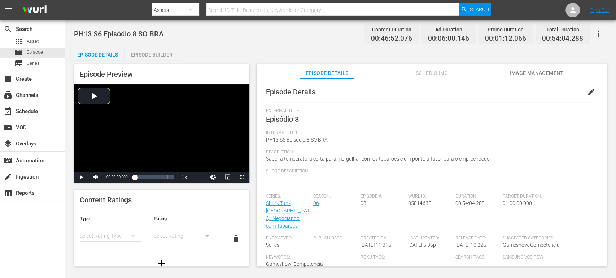
click at [153, 54] on div "Episode Builder" at bounding box center [151, 54] width 54 height 17
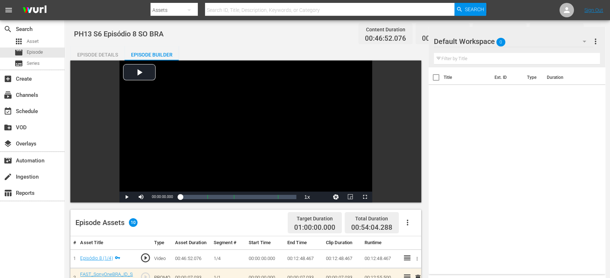
scroll to position [65, 0]
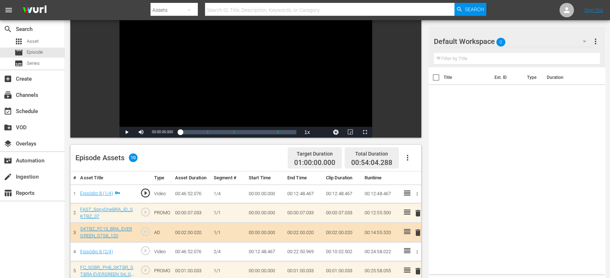
click at [518, 44] on div "Default Workspace 0" at bounding box center [513, 41] width 159 height 20
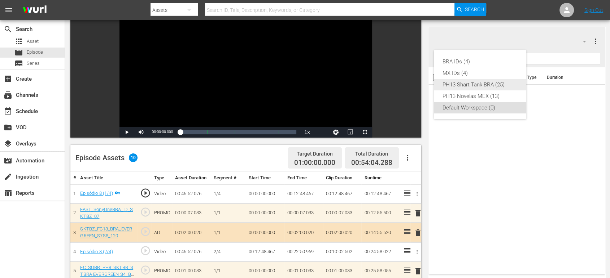
click at [482, 87] on div "PH13 Shart Tank BRA (25)" at bounding box center [479, 85] width 75 height 12
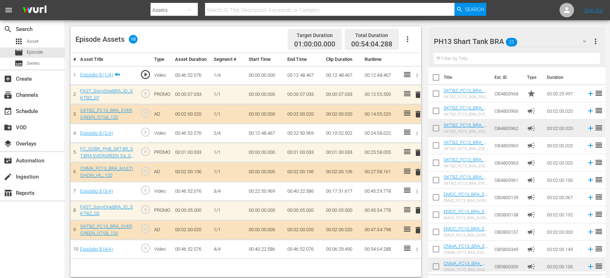
scroll to position [188, 0]
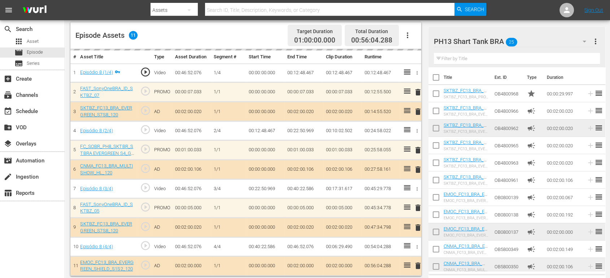
click at [574, 41] on div "PH13 Shart Tank BRA 25" at bounding box center [513, 41] width 159 height 20
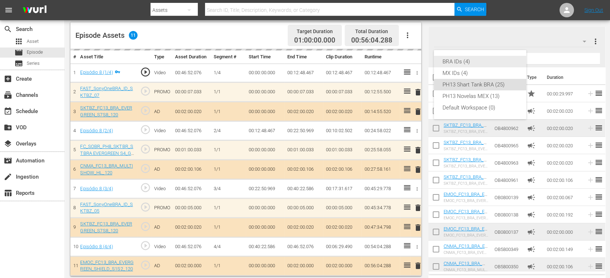
click at [495, 62] on div "BRA IDs (4)" at bounding box center [479, 62] width 75 height 12
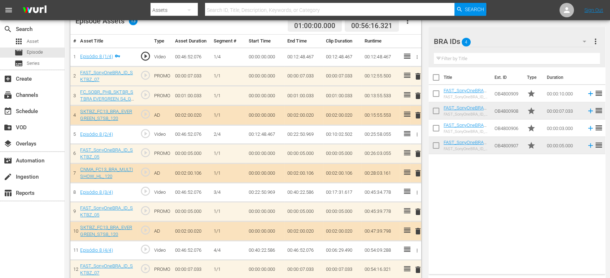
scroll to position [226, 0]
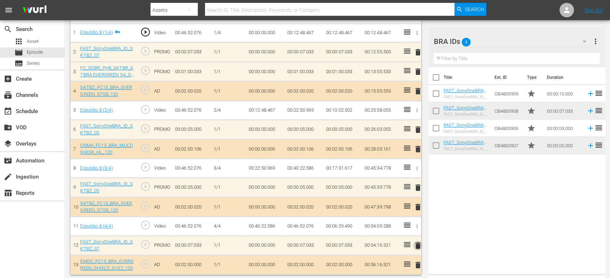
click at [416, 243] on span "delete" at bounding box center [417, 246] width 9 height 9
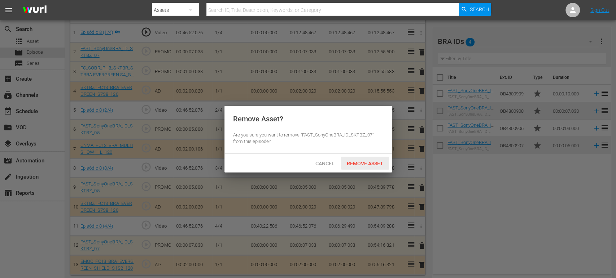
click at [370, 166] on span "Remove Asset" at bounding box center [365, 164] width 48 height 6
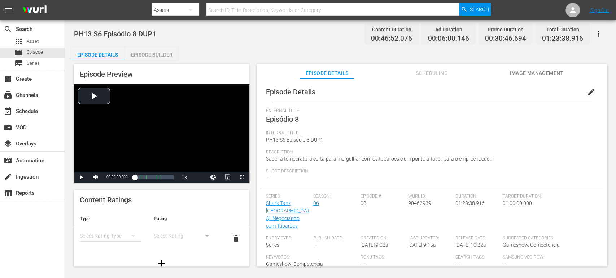
click at [587, 91] on span "edit" at bounding box center [591, 92] width 9 height 9
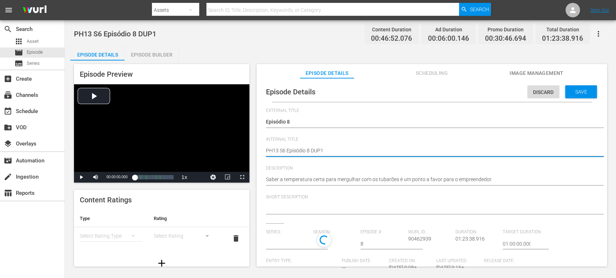
type textarea "PH13 S6 Episódio 8 SDUP1"
type textarea "PH13 S6 Episódio 8 SODUP1"
type textarea "PH13 S6 Episódio 8 SO DUP1"
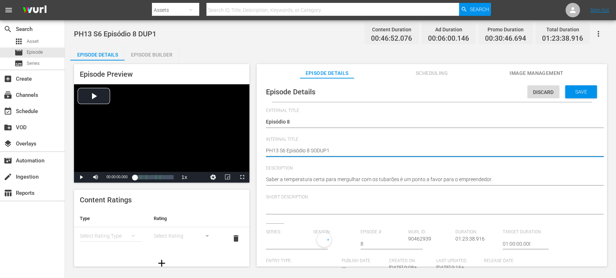
type textarea "PH13 S6 Episódio 8 SO DUP1"
type textarea "PH13 S6 Episódio 8 SO BDUP1"
type textarea "PH13 S6 Episódio 8 SO BRDUP1"
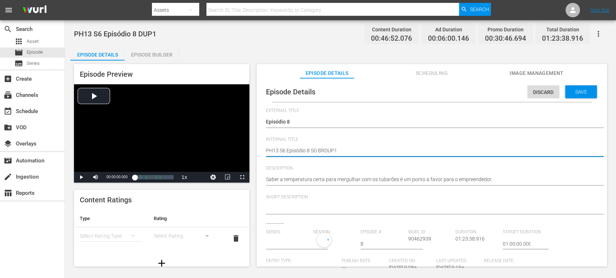
type textarea "PH13 S6 Episódio 8 SO BRADUP1"
type textarea "PH13 S6 Episódio 8 SO BRA DUP1"
type input "Shark Tank [GEOGRAPHIC_DATA]: Negociando com Tubarões"
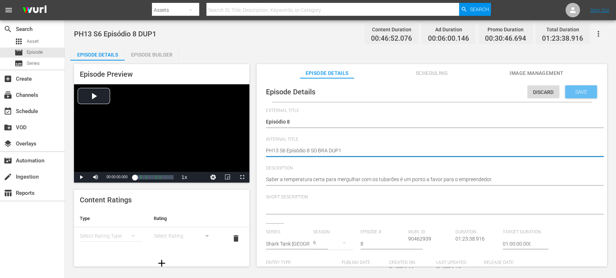
type textarea "PH13 S6 Episódio 8 SO BRA DUP1"
click at [575, 95] on span "Save" at bounding box center [580, 92] width 23 height 6
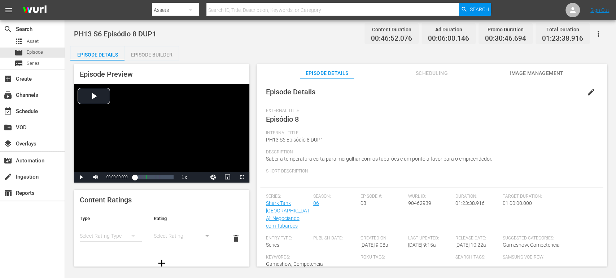
click at [156, 56] on div "Episode Builder" at bounding box center [151, 54] width 54 height 17
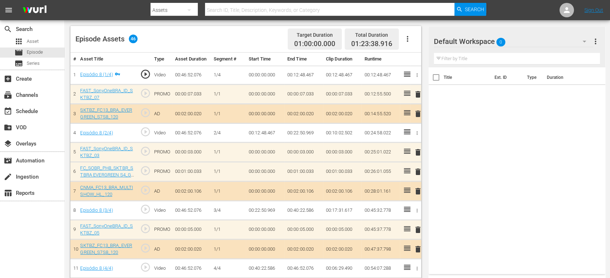
scroll to position [214, 0]
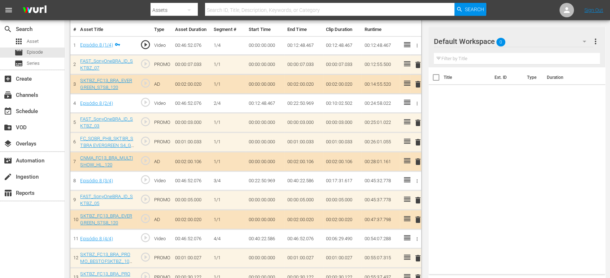
click at [528, 40] on div "Default Workspace 0" at bounding box center [513, 41] width 159 height 20
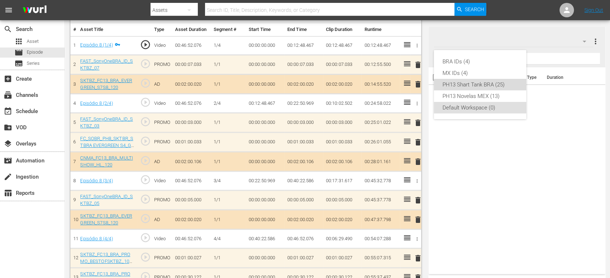
click at [511, 87] on div "PH13 Shart Tank BRA (25)" at bounding box center [479, 85] width 75 height 12
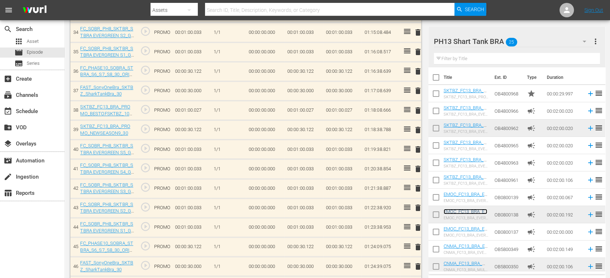
scroll to position [889, 0]
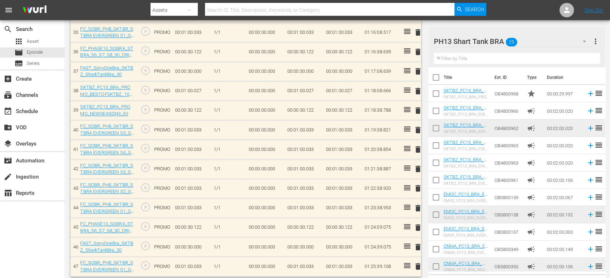
click at [416, 263] on span "delete" at bounding box center [417, 267] width 9 height 9
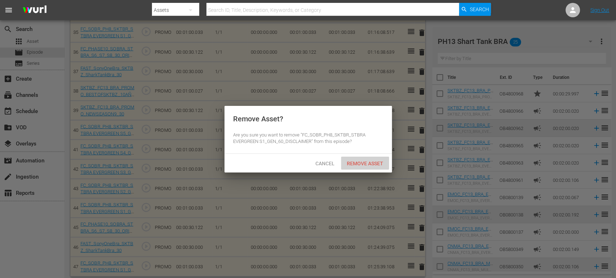
click at [370, 163] on span "Remove Asset" at bounding box center [365, 164] width 48 height 6
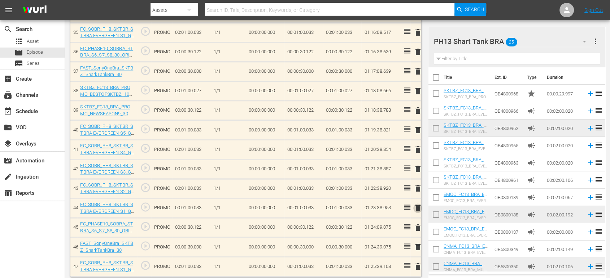
click at [416, 204] on span "delete" at bounding box center [417, 208] width 9 height 9
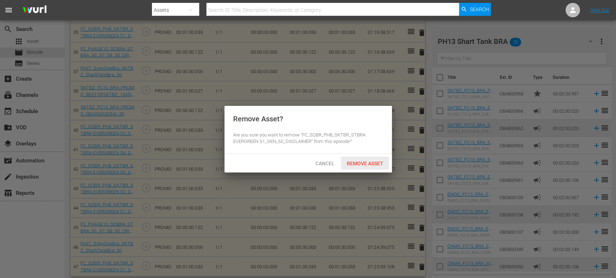
click at [363, 164] on span "Remove Asset" at bounding box center [365, 164] width 48 height 6
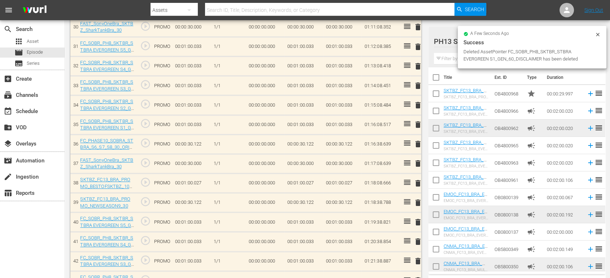
scroll to position [791, 0]
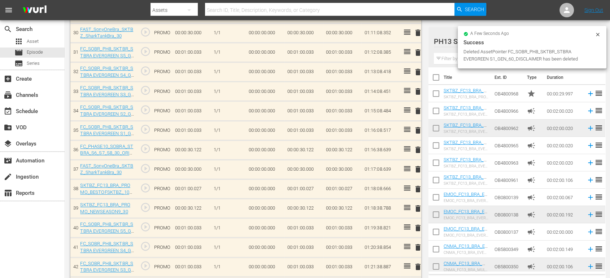
click at [598, 34] on icon at bounding box center [597, 35] width 6 height 6
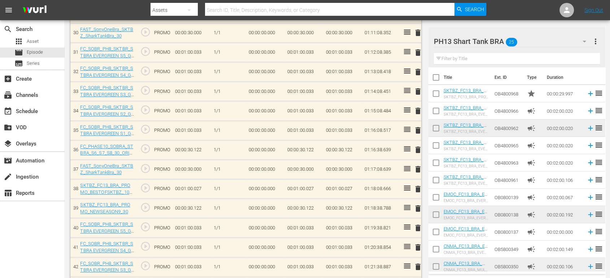
click at [525, 45] on div "PH13 Shart Tank BRA 25" at bounding box center [513, 41] width 159 height 20
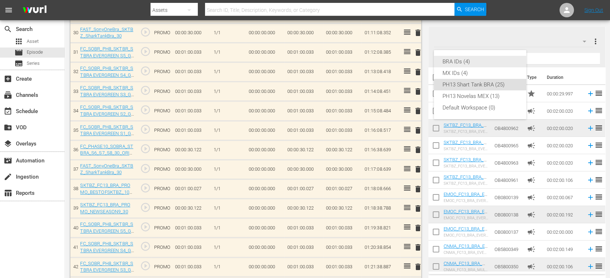
click at [484, 60] on div "BRA IDs (4)" at bounding box center [479, 62] width 75 height 12
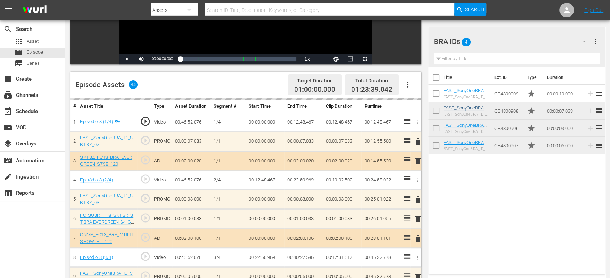
scroll to position [0, 0]
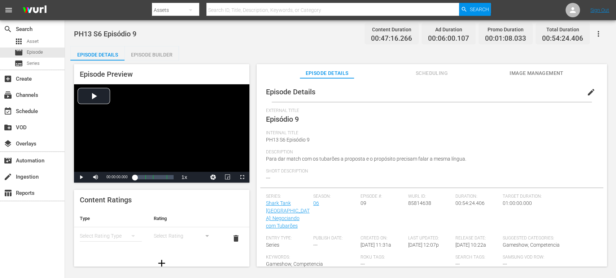
click at [554, 84] on div "Episode Details edit External Title Episódio 9 Internal Title PH13 S6 Episódio …" at bounding box center [431, 176] width 350 height 196
click at [554, 91] on span "edit" at bounding box center [591, 92] width 9 height 9
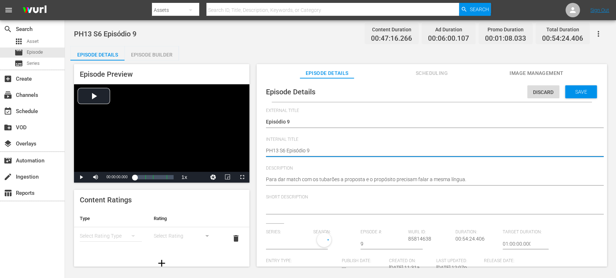
type textarea "PH13 S6 Episódio 9"
type textarea "PH13 S6 Episódio 9 S"
type textarea "PH13 S6 Episódio 9 SO"
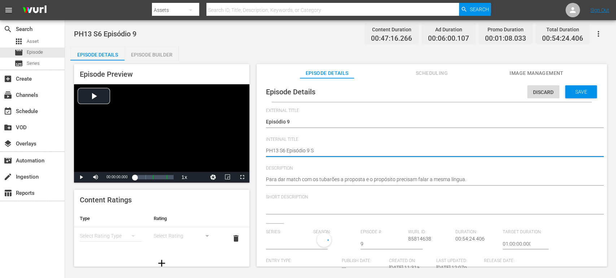
type textarea "PH13 S6 Episódio 9 SO"
type textarea "PH13 S6 Episódio 9 SO B"
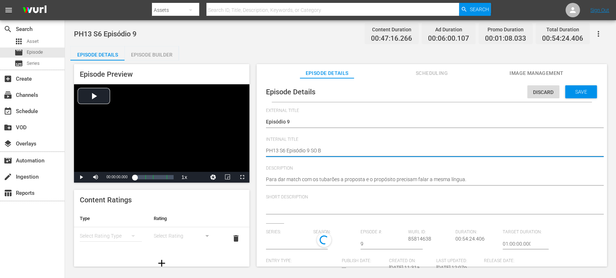
type textarea "PH13 S6 Episódio 9 SO BR"
type textarea "PH13 S6 Episódio 9 SO BRA"
click at [554, 92] on span "Save" at bounding box center [580, 92] width 23 height 6
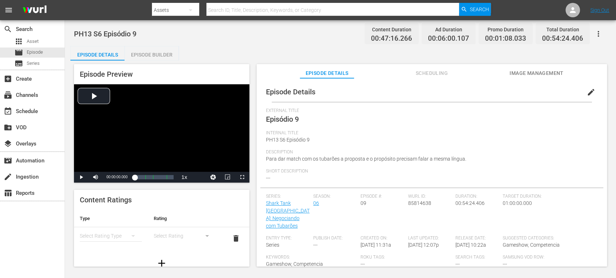
click at [157, 53] on div "Episode Builder" at bounding box center [151, 54] width 54 height 17
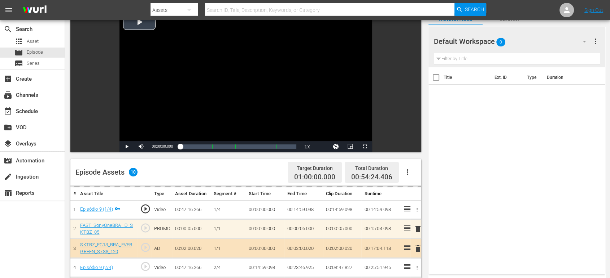
scroll to position [63, 0]
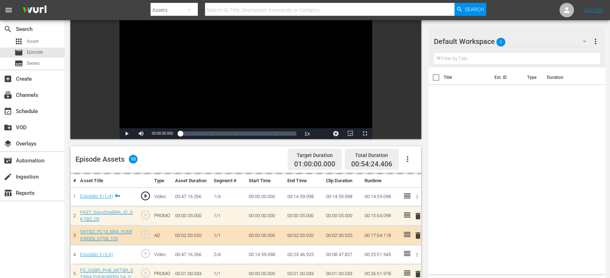
click at [533, 38] on div "Default Workspace 0" at bounding box center [513, 41] width 159 height 20
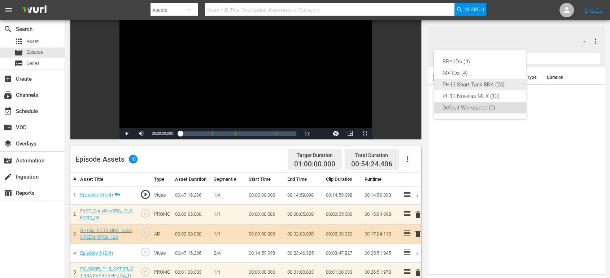
click at [480, 87] on div "PH13 Shart Tank BRA (25)" at bounding box center [479, 85] width 75 height 12
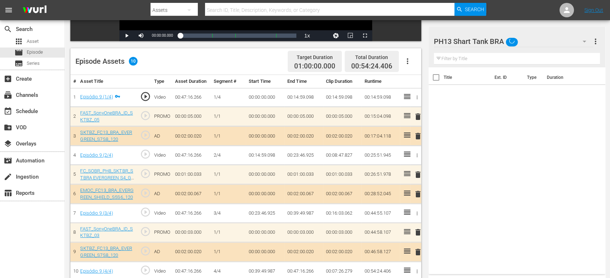
scroll to position [188, 0]
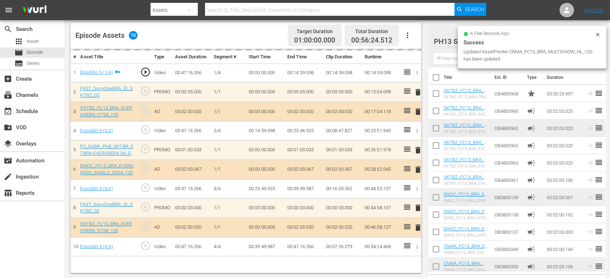
click at [551, 42] on div "Success" at bounding box center [531, 42] width 137 height 9
click at [554, 34] on icon at bounding box center [597, 35] width 6 height 6
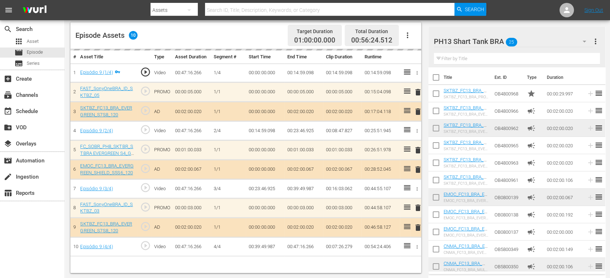
click at [550, 38] on div "PH13 Shart Tank BRA 25" at bounding box center [513, 41] width 159 height 20
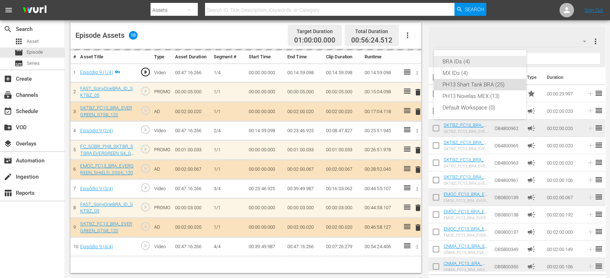
click at [491, 60] on div "BRA IDs (4)" at bounding box center [479, 62] width 75 height 12
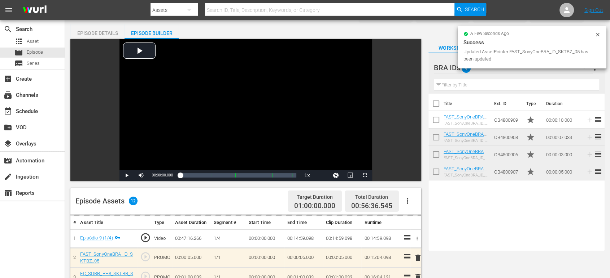
scroll to position [20, 0]
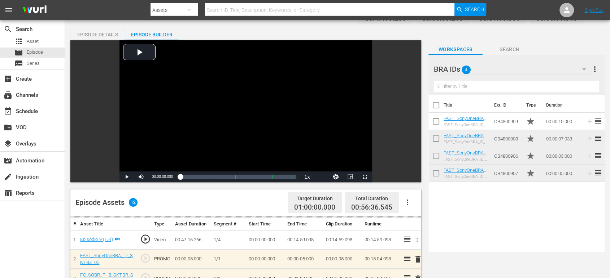
click at [554, 35] on div "Episode Details Episode Builder Episode Preview Video Player is loading. Play V…" at bounding box center [337, 244] width 534 height 437
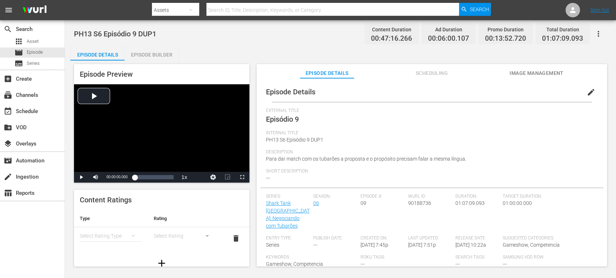
click at [587, 93] on span "edit" at bounding box center [591, 92] width 9 height 9
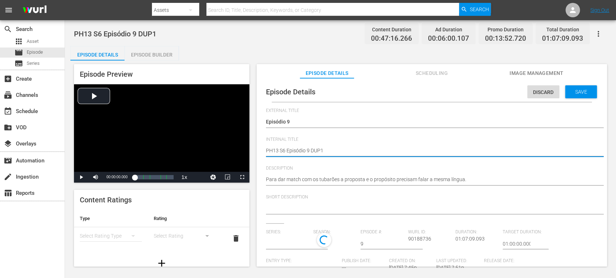
type textarea "PH13 S6 Episódio 9 SDUP1"
type textarea "PH13 S6 Episódio 9 SODUP1"
type textarea "PH13 S6 Episódio 9 SO DUP1"
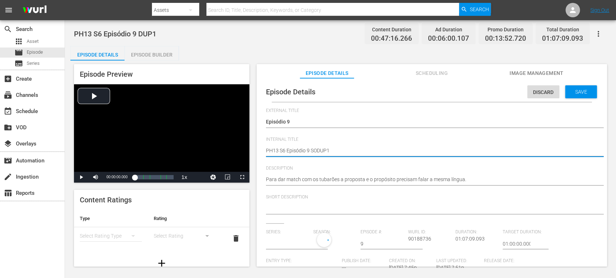
type textarea "PH13 S6 Episódio 9 SO DUP1"
type textarea "PH13 S6 Episódio 9 SO BDUP1"
type textarea "PH13 S6 Episódio 9 SO BRDUP1"
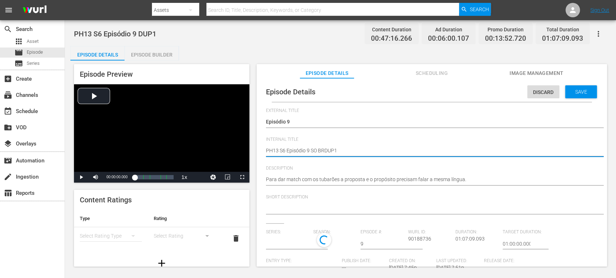
type textarea "PH13 S6 Episódio 9 SO BRADUP1"
type textarea "PH13 S6 Episódio 9 SO BRA DUP1"
type input "Shark Tank [GEOGRAPHIC_DATA]: Negociando com Tubarões"
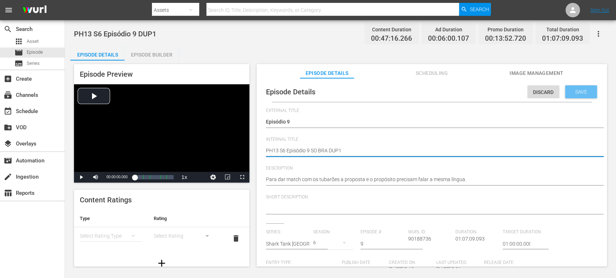
type textarea "PH13 S6 Episódio 9 SO BRA DUP1"
click at [581, 96] on div "Save" at bounding box center [581, 91] width 32 height 13
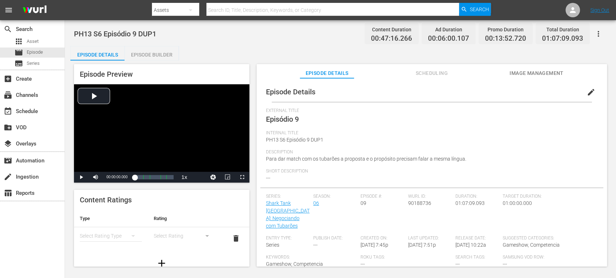
click at [159, 60] on div "Episode Builder" at bounding box center [151, 54] width 54 height 17
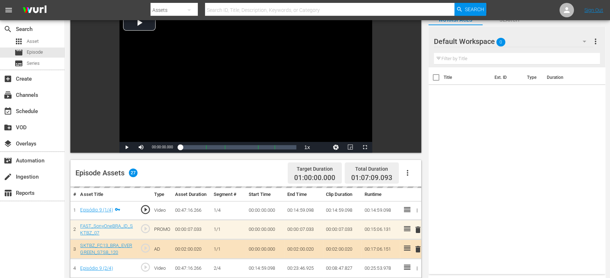
scroll to position [56, 0]
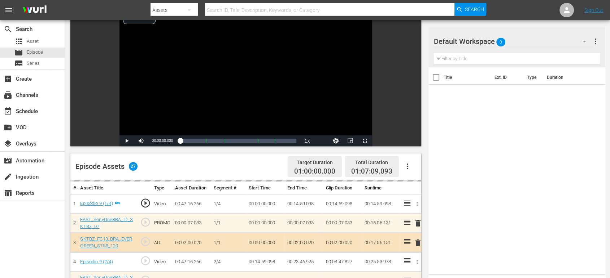
click at [594, 44] on span "more_vert" at bounding box center [595, 41] width 9 height 9
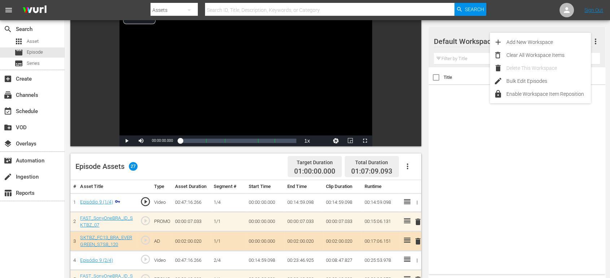
click at [538, 181] on div "Title Ext. ID Type Duration" at bounding box center [516, 169] width 177 height 204
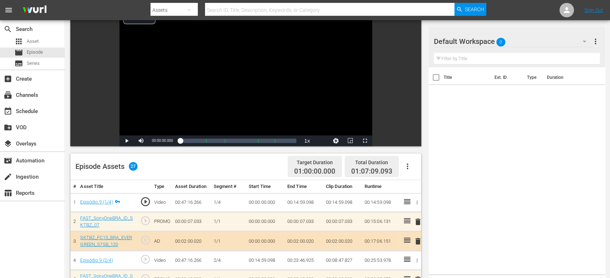
click at [553, 48] on div "Default Workspace 0" at bounding box center [513, 41] width 159 height 20
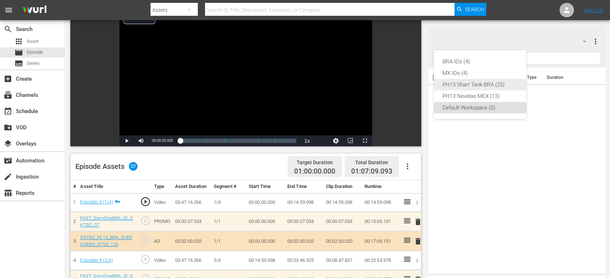
click at [480, 86] on div "PH13 Shart Tank BRA (25)" at bounding box center [479, 85] width 75 height 12
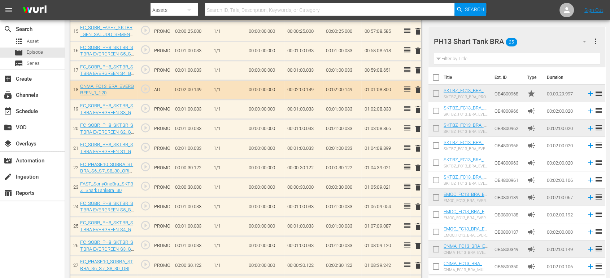
scroll to position [519, 0]
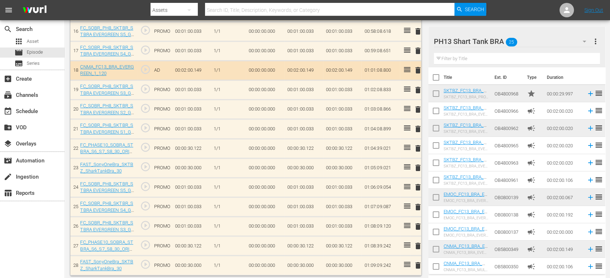
click at [414, 263] on span "delete" at bounding box center [417, 266] width 9 height 9
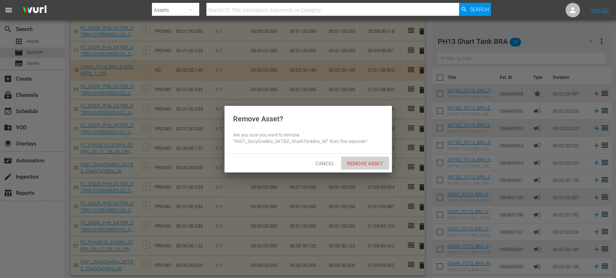
click at [365, 168] on div "Remove Asset" at bounding box center [365, 163] width 48 height 13
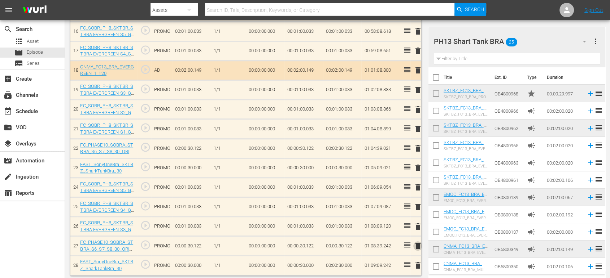
click at [416, 242] on span "delete" at bounding box center [417, 246] width 9 height 9
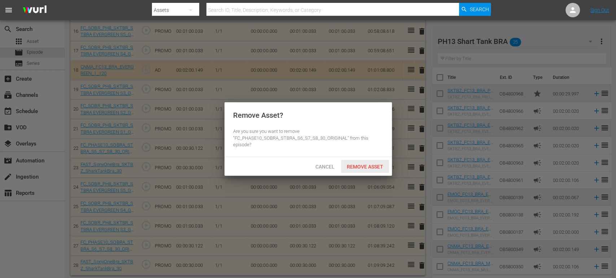
click at [365, 171] on div "Remove Asset" at bounding box center [365, 166] width 48 height 13
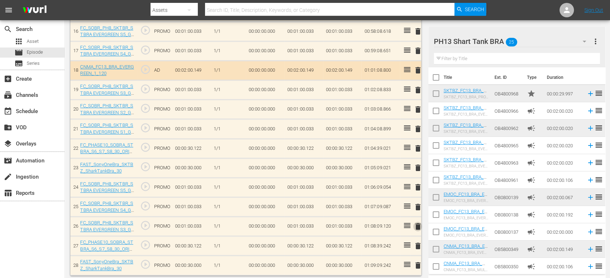
click at [416, 223] on span "delete" at bounding box center [417, 227] width 9 height 9
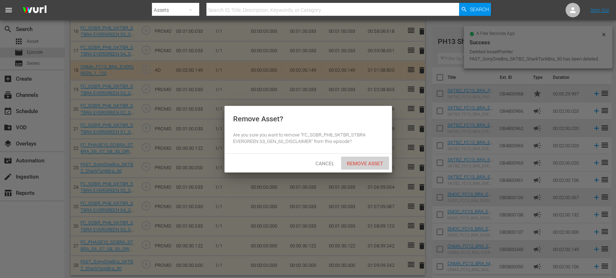
click at [371, 162] on span "Remove Asset" at bounding box center [365, 164] width 48 height 6
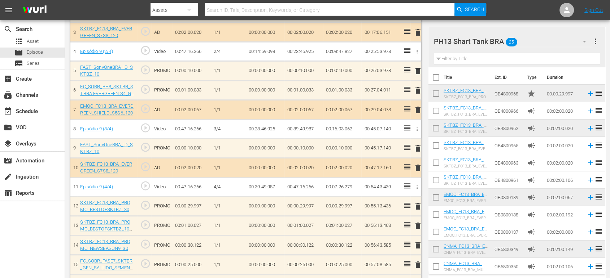
scroll to position [253, 0]
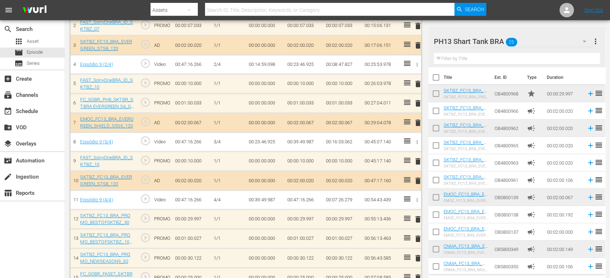
click at [547, 45] on div "PH13 Shart Tank BRA 25" at bounding box center [513, 41] width 159 height 20
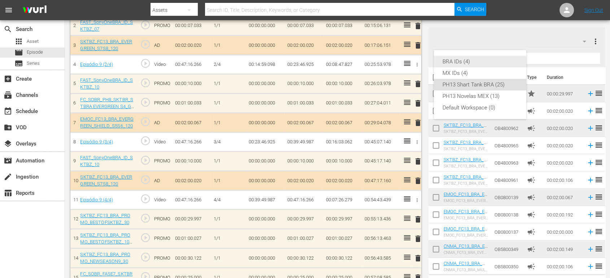
click at [493, 63] on div "BRA IDs (4)" at bounding box center [479, 62] width 75 height 12
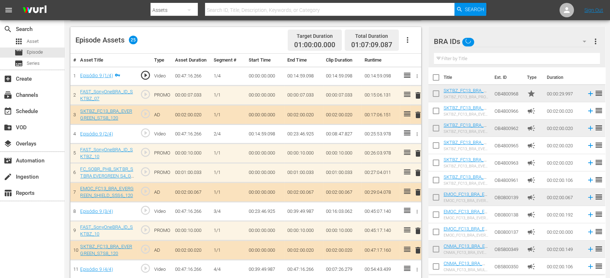
scroll to position [181, 0]
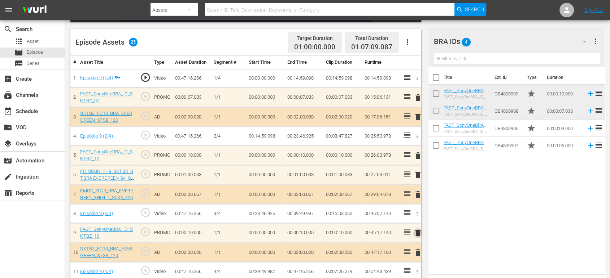
click at [416, 232] on span "delete" at bounding box center [417, 233] width 9 height 9
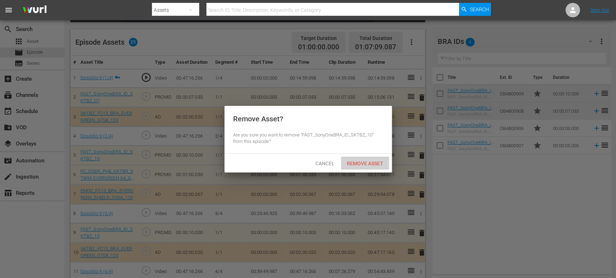
click at [376, 169] on div "Remove Asset" at bounding box center [365, 163] width 48 height 13
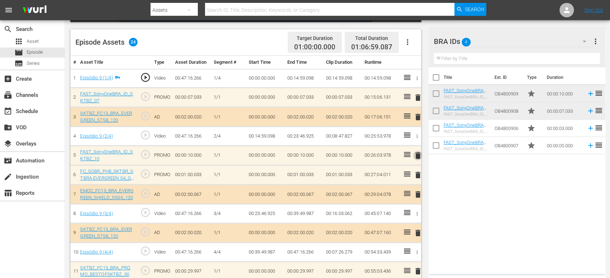
click at [416, 154] on span "delete" at bounding box center [417, 156] width 9 height 9
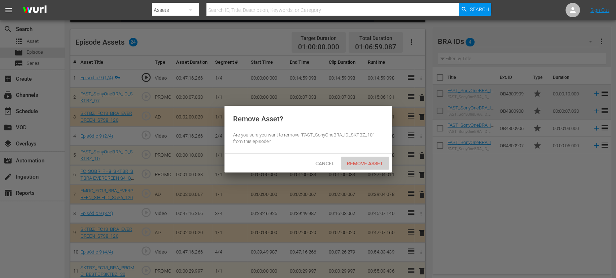
click at [356, 162] on span "Remove Asset" at bounding box center [365, 164] width 48 height 6
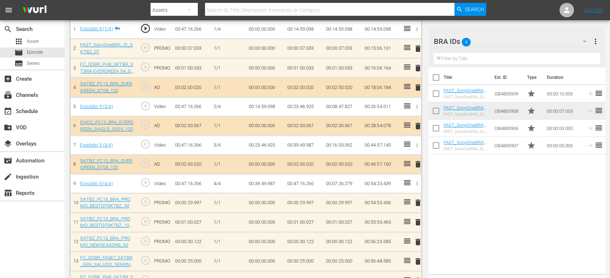
scroll to position [237, 0]
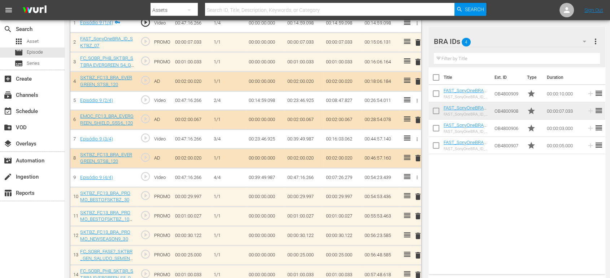
click at [513, 146] on td "OB4800907" at bounding box center [507, 145] width 32 height 17
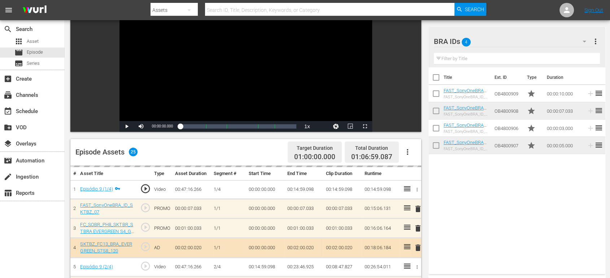
scroll to position [0, 0]
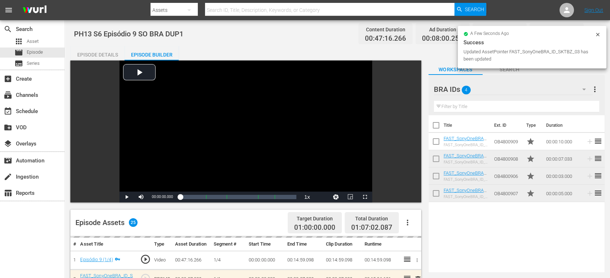
click at [597, 34] on icon at bounding box center [597, 34] width 3 height 3
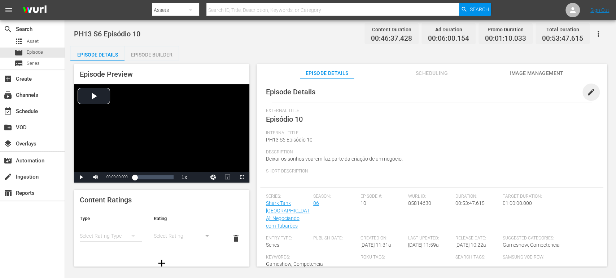
click at [589, 89] on span "edit" at bounding box center [591, 92] width 9 height 9
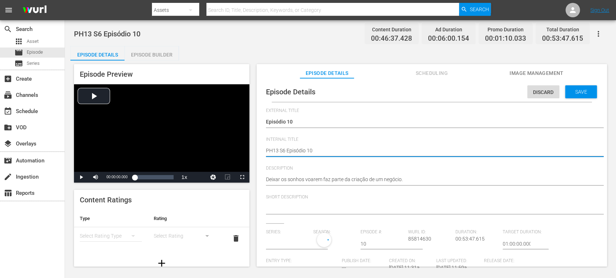
type textarea "PH13 S6 Episódio 10"
type textarea "PH13 S6 Episódio 10 S"
type textarea "PH13 S6 Episódio 10 SO"
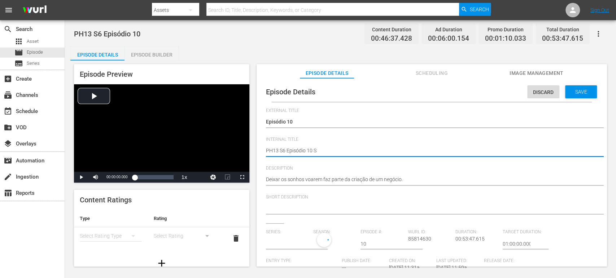
type textarea "PH13 S6 Episódio 10 SO"
type textarea "PH13 S6 Episódio 10 SOB"
type textarea "PH13 S6 Episódio 10 SOBR"
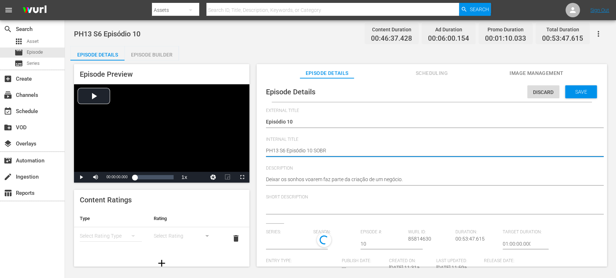
type textarea "PH13 S6 Episódio 10 SOB"
type textarea "PH13 S6 Episódio 10 SO"
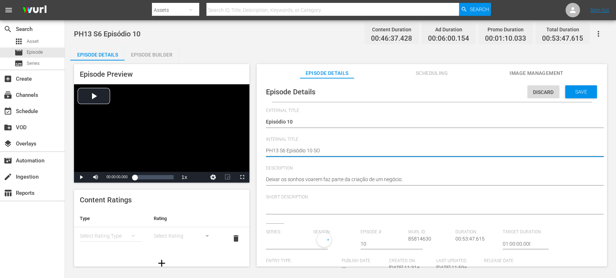
type textarea "PH13 S6 Episódio 10 SO"
type textarea "PH13 S6 Episódio 10 SO B"
type textarea "PH13 S6 Episódio 10 SO BR"
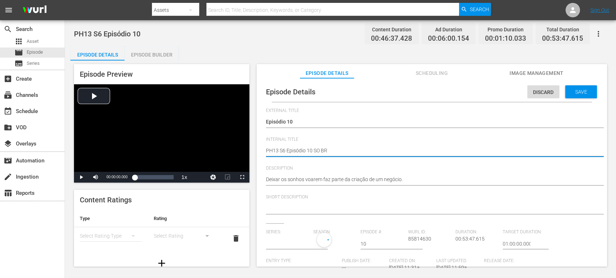
type textarea "PH13 S6 Episódio 10 SO BRA"
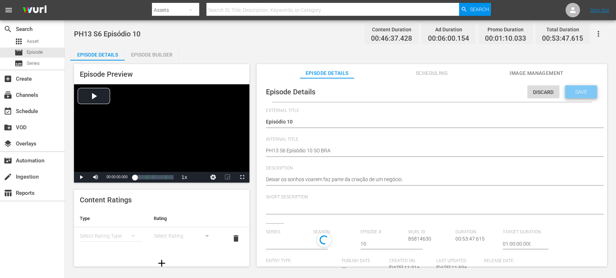
click at [577, 94] on span "Save" at bounding box center [580, 92] width 23 height 6
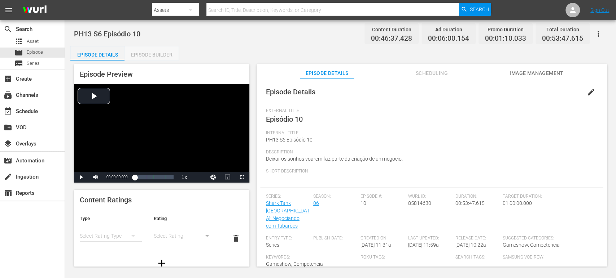
click at [162, 53] on div "Episode Builder" at bounding box center [151, 54] width 54 height 17
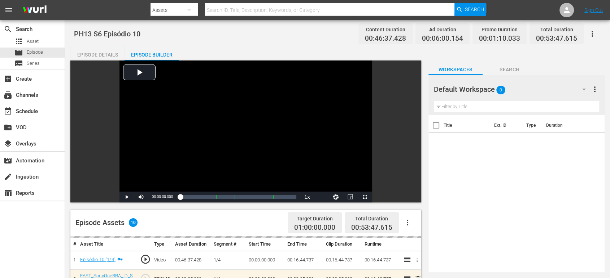
click at [570, 92] on div "Default Workspace 0" at bounding box center [513, 89] width 159 height 20
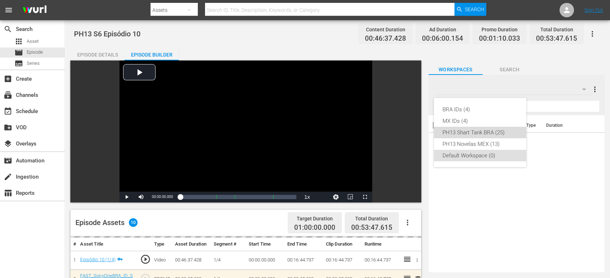
click at [495, 132] on div "PH13 Shart Tank BRA (25)" at bounding box center [479, 133] width 75 height 12
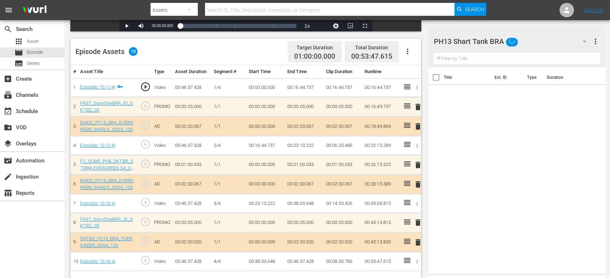
scroll to position [172, 0]
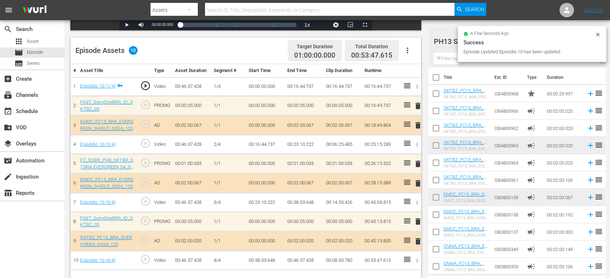
click at [417, 181] on span "delete" at bounding box center [417, 183] width 9 height 9
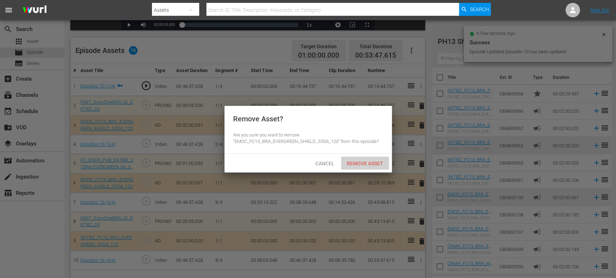
click at [372, 164] on span "Remove Asset" at bounding box center [365, 164] width 48 height 6
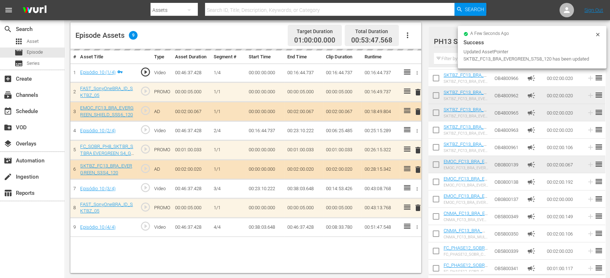
scroll to position [38, 0]
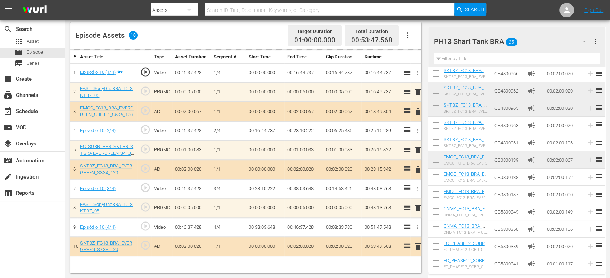
click at [541, 43] on div "PH13 Shart Tank BRA 25" at bounding box center [513, 41] width 159 height 20
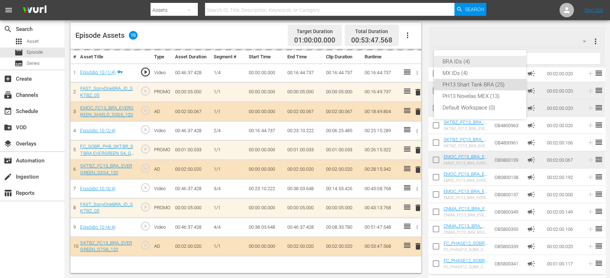
click at [491, 58] on div "BRA IDs (4)" at bounding box center [479, 62] width 75 height 12
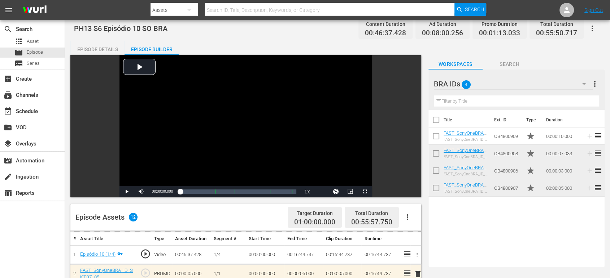
scroll to position [0, 0]
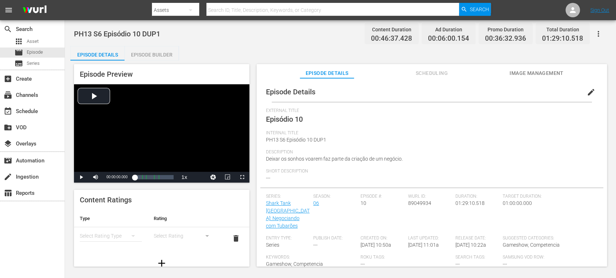
click at [587, 92] on span "edit" at bounding box center [591, 92] width 9 height 9
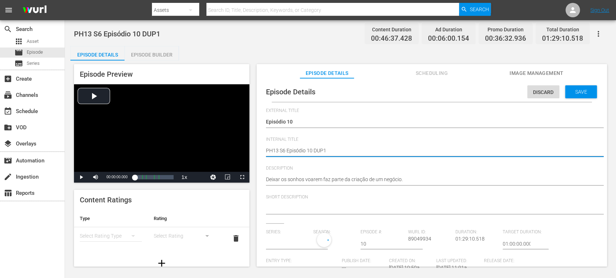
type textarea "PH13 S6 Episódio 10 DUP1"
type textarea "PH13 S6 Episódio 10 S DUP1"
type textarea "PH13 S6 Episódio 10 SO DUP1"
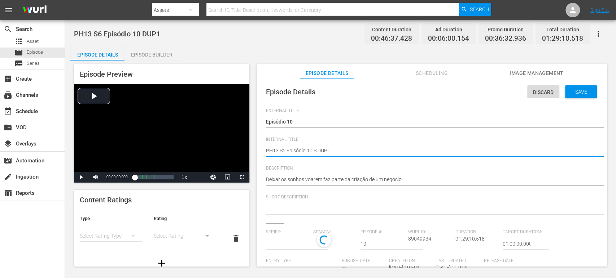
type textarea "PH13 S6 Episódio 10 SO DUP1"
type textarea "PH13 S6 Episódio 10 SO B DUP1"
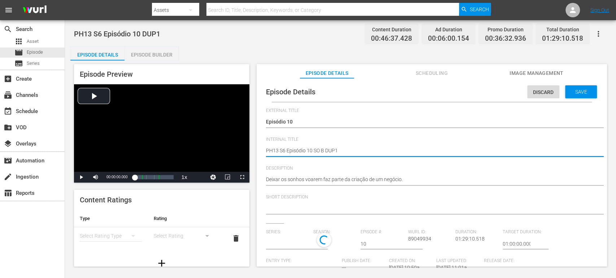
type textarea "PH13 S6 Episódio 10 SO BR DUP1"
type textarea "PH13 S6 Episódio 10 SO BRA DUP1"
type input "Shark Tank [GEOGRAPHIC_DATA]: Negociando com Tubarões"
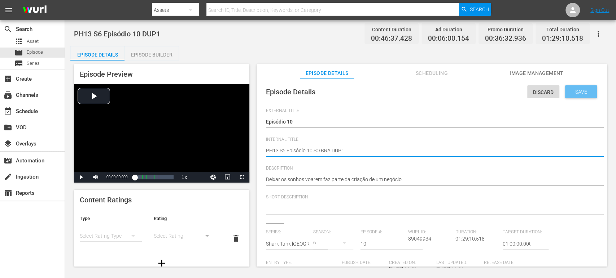
type textarea "PH13 S6 Episódio 10 SO BRA DUP1"
click at [575, 94] on span "Save" at bounding box center [580, 92] width 23 height 6
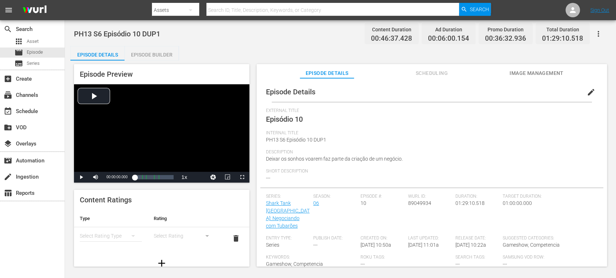
click at [166, 57] on div "Episode Builder" at bounding box center [151, 54] width 54 height 17
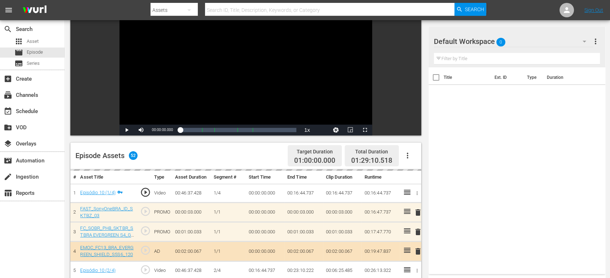
scroll to position [106, 0]
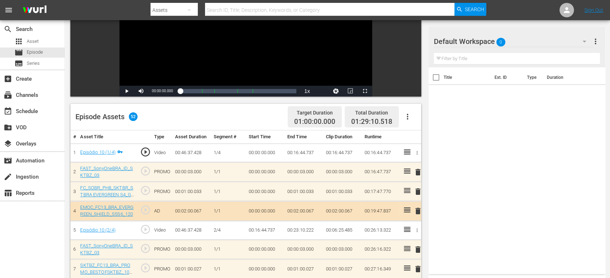
click at [547, 40] on div "Default Workspace 0" at bounding box center [513, 41] width 159 height 20
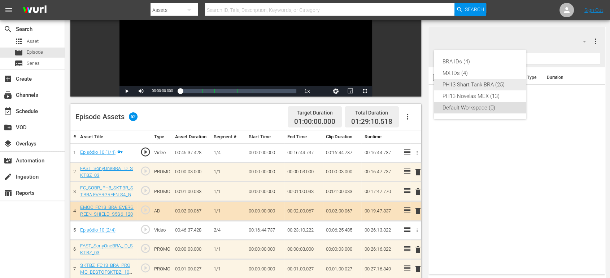
click at [487, 85] on div "PH13 Shart Tank BRA (25)" at bounding box center [479, 85] width 75 height 12
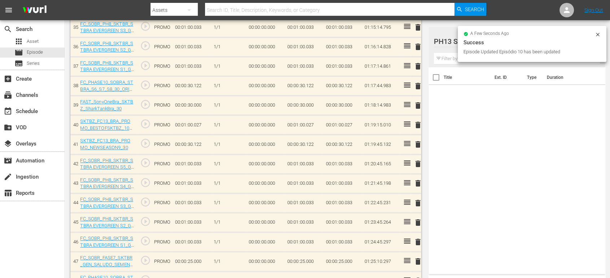
scroll to position [987, 0]
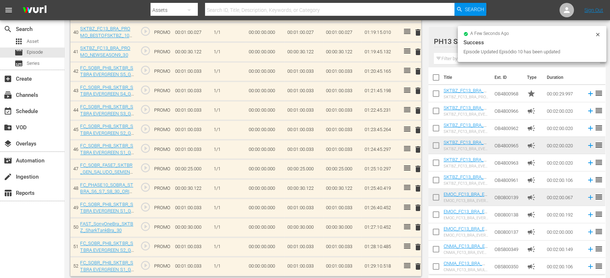
click at [415, 265] on span "delete" at bounding box center [417, 267] width 9 height 9
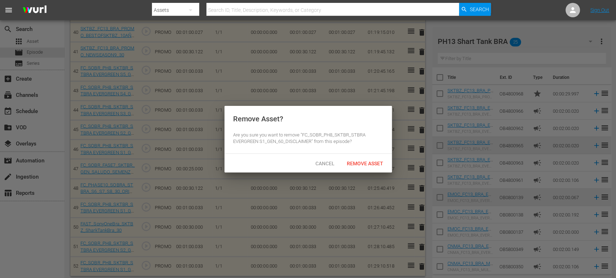
click at [376, 169] on div "Remove Asset" at bounding box center [365, 163] width 48 height 13
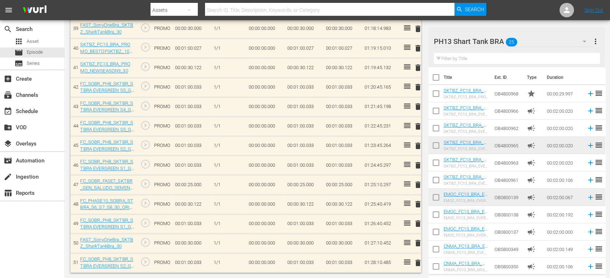
scroll to position [967, 0]
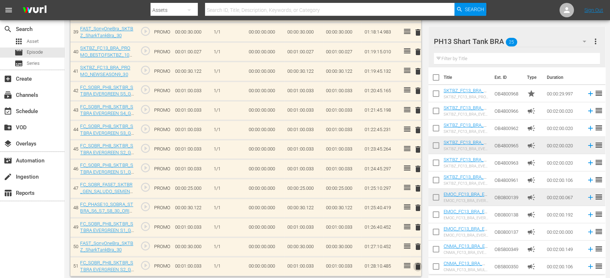
click at [418, 265] on span "delete" at bounding box center [417, 267] width 9 height 9
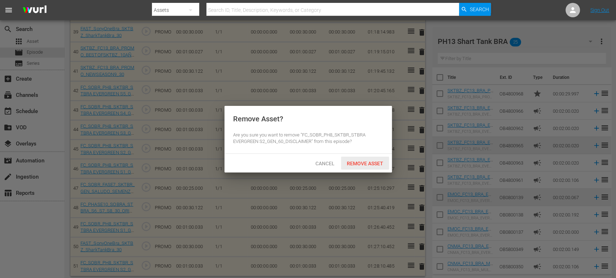
click at [371, 166] on span "Remove Asset" at bounding box center [365, 164] width 48 height 6
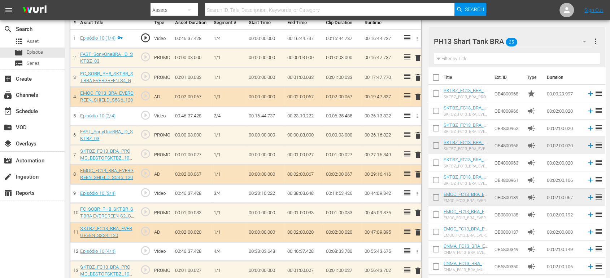
scroll to position [217, 0]
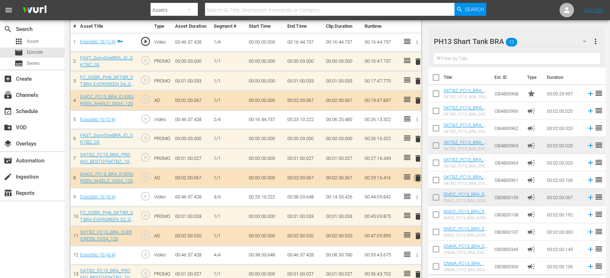
click at [416, 176] on span "delete" at bounding box center [417, 178] width 9 height 9
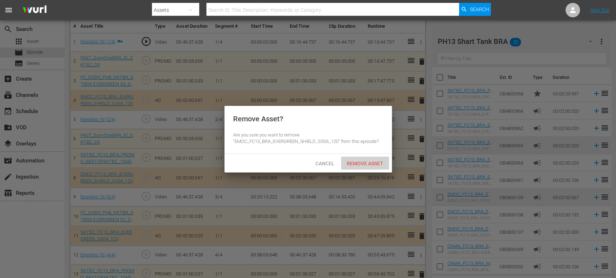
click at [369, 163] on span "Remove Asset" at bounding box center [365, 164] width 48 height 6
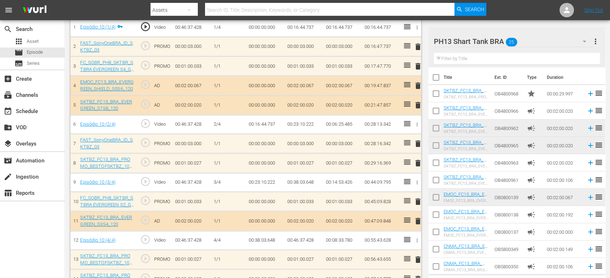
scroll to position [233, 0]
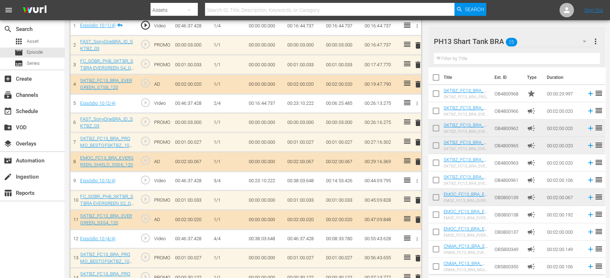
click at [415, 141] on span "delete" at bounding box center [417, 142] width 9 height 9
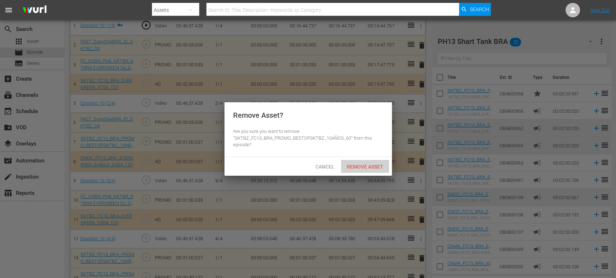
click at [360, 169] on span "Remove Asset" at bounding box center [365, 167] width 48 height 6
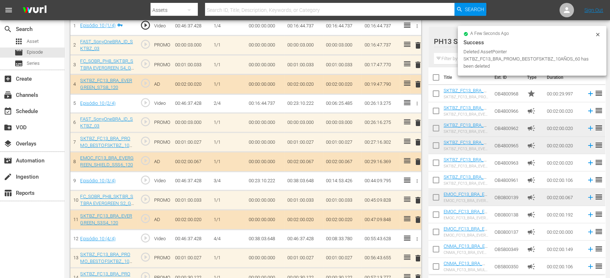
click at [417, 200] on span "delete" at bounding box center [417, 200] width 9 height 9
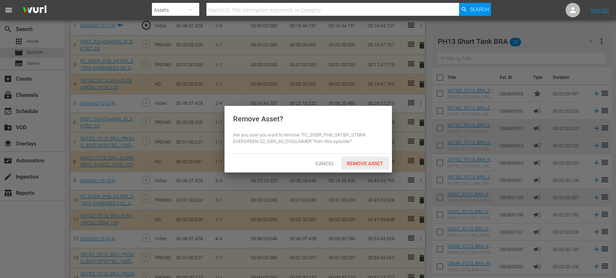
click at [374, 164] on span "Remove Asset" at bounding box center [365, 164] width 48 height 6
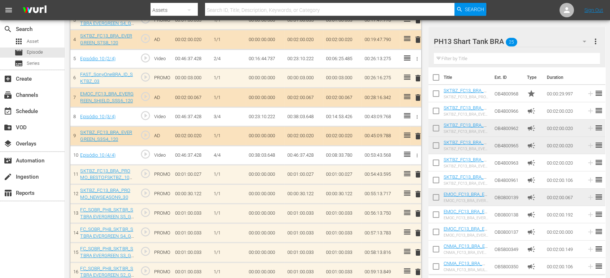
scroll to position [281, 0]
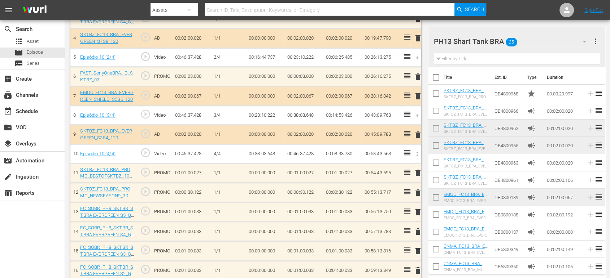
click at [567, 40] on div "PH13 Shart Tank BRA 25" at bounding box center [513, 41] width 159 height 20
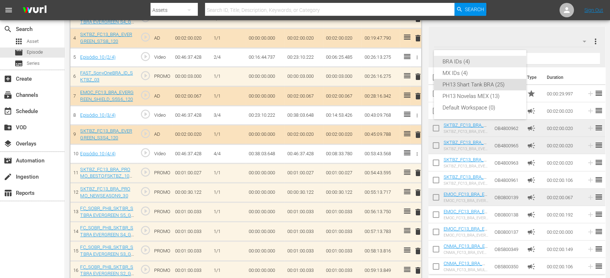
click at [482, 63] on div "BRA IDs (4)" at bounding box center [479, 62] width 75 height 12
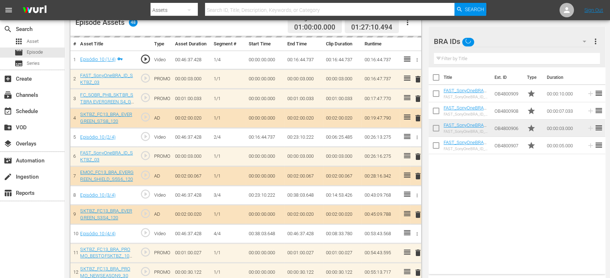
scroll to position [214, 0]
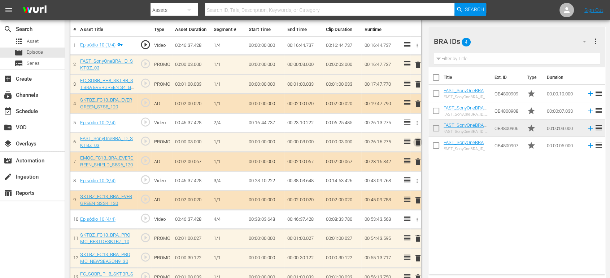
click at [418, 142] on span "delete" at bounding box center [417, 142] width 9 height 9
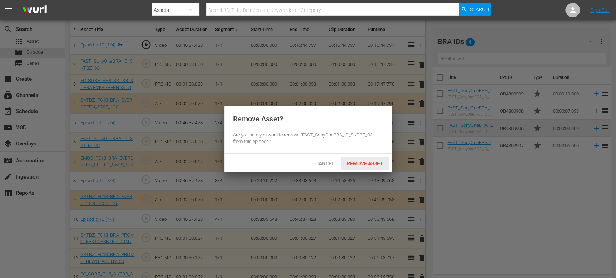
click at [375, 162] on span "Remove Asset" at bounding box center [365, 164] width 48 height 6
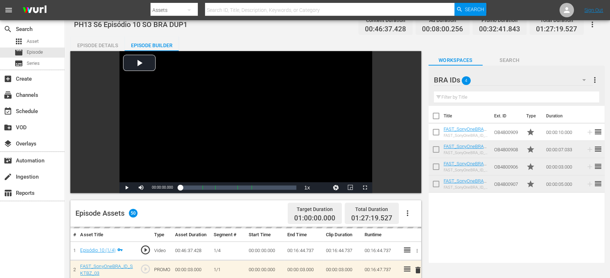
scroll to position [0, 0]
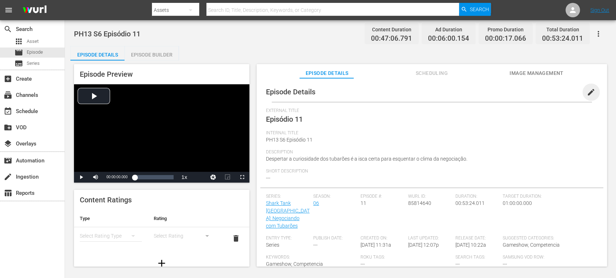
click at [587, 95] on span "edit" at bounding box center [591, 92] width 9 height 9
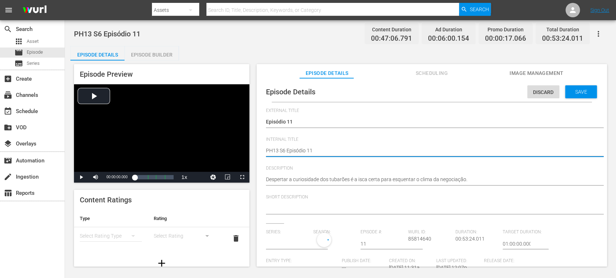
type textarea "PH13 S6 Episódio 11"
type textarea "PH13 S6 Episódio 11 S"
type textarea "PH13 S6 Episódio 11 SO"
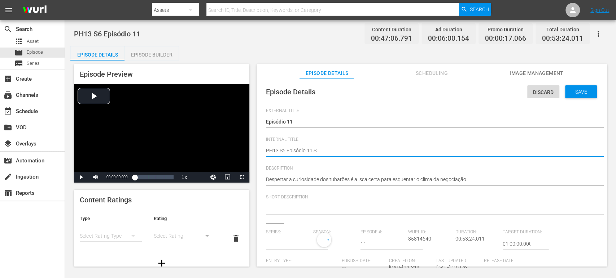
type textarea "PH13 S6 Episódio 11 SO"
type textarea "PH13 S6 Episódio 11 SO B"
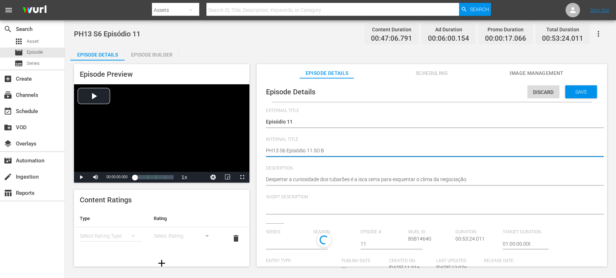
type textarea "PH13 S6 Episódio 11 SO BR"
type textarea "PH13 S6 Episódio 11 SO BRA"
type input "Shark Tank [GEOGRAPHIC_DATA]: Negociando com Tubarões"
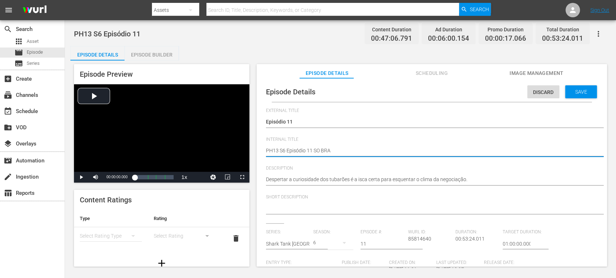
type textarea "PH13 S6 Episódio 11 SO BRA"
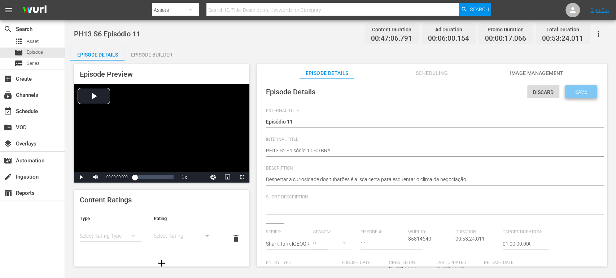
click at [574, 92] on span "Save" at bounding box center [580, 92] width 23 height 6
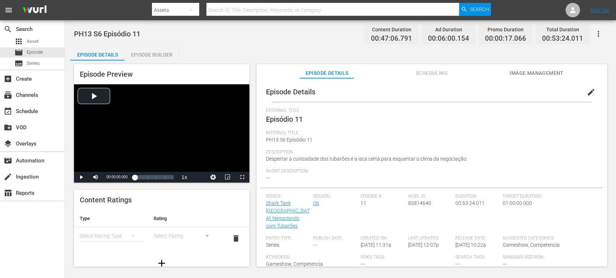
click at [153, 54] on div "Episode Builder" at bounding box center [151, 54] width 54 height 17
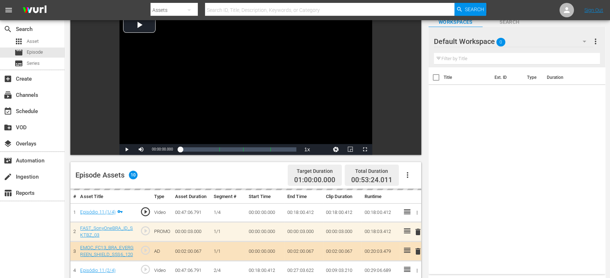
scroll to position [48, 0]
click at [538, 45] on div "Default Workspace 0" at bounding box center [513, 41] width 159 height 20
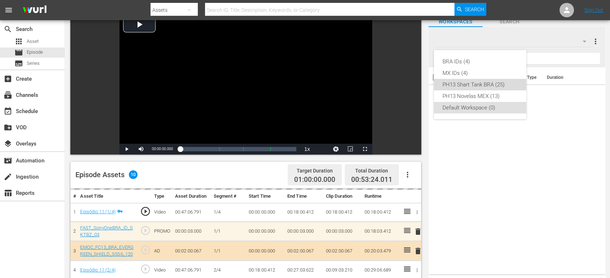
click at [495, 86] on div "PH13 Shart Tank BRA (25)" at bounding box center [479, 85] width 75 height 12
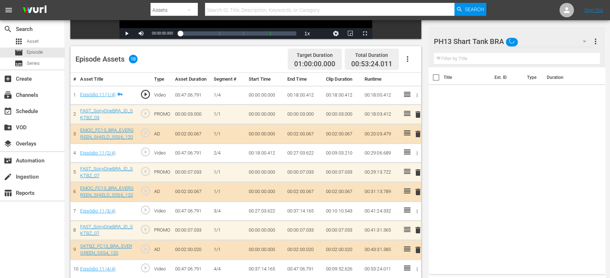
scroll to position [188, 0]
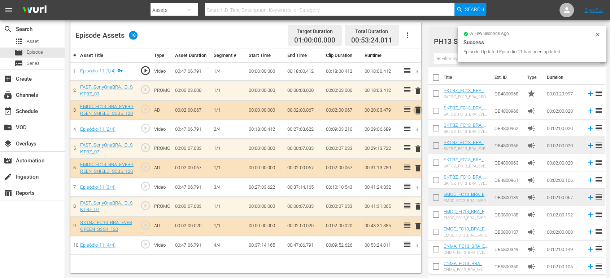
click at [416, 112] on span "delete" at bounding box center [417, 110] width 9 height 9
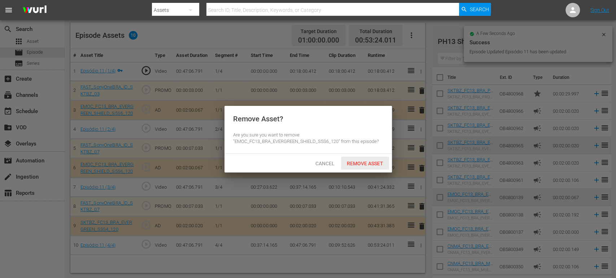
click at [369, 161] on span "Remove Asset" at bounding box center [365, 164] width 48 height 6
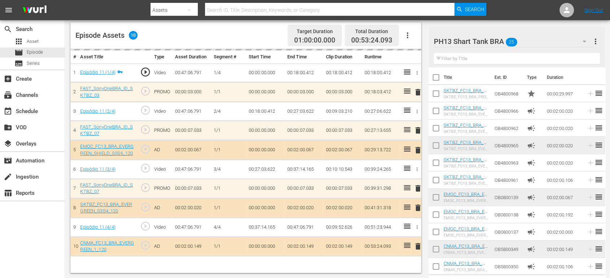
click at [553, 45] on div "PH13 Shart Tank BRA 25" at bounding box center [513, 41] width 159 height 20
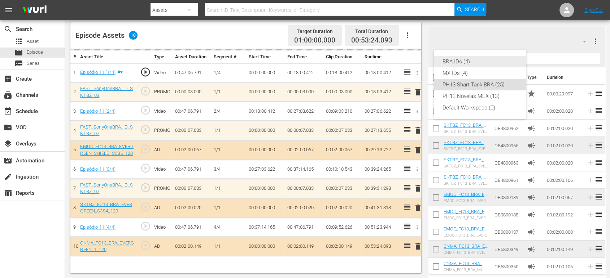
click at [496, 60] on div "BRA IDs (4)" at bounding box center [479, 62] width 75 height 12
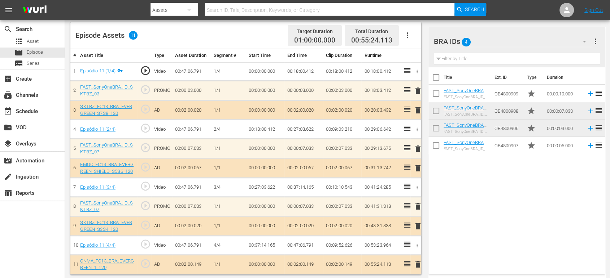
click at [418, 211] on td "delete" at bounding box center [415, 206] width 10 height 19
click at [416, 203] on span "delete" at bounding box center [417, 206] width 9 height 9
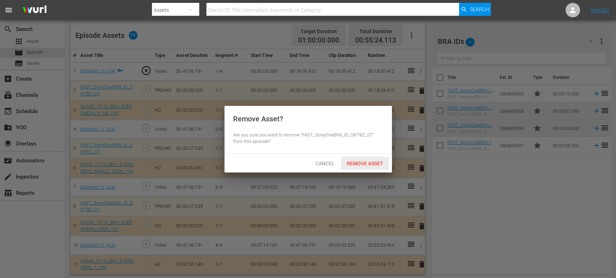
click at [381, 164] on span "Remove Asset" at bounding box center [365, 164] width 48 height 6
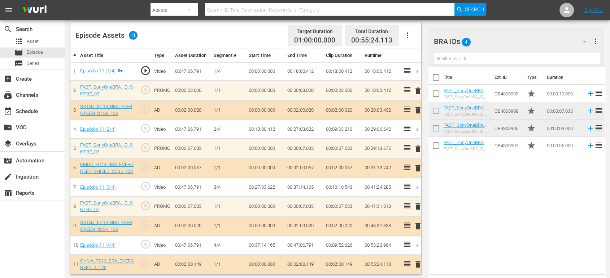
click at [539, 45] on div "BRA IDs 4" at bounding box center [513, 41] width 159 height 20
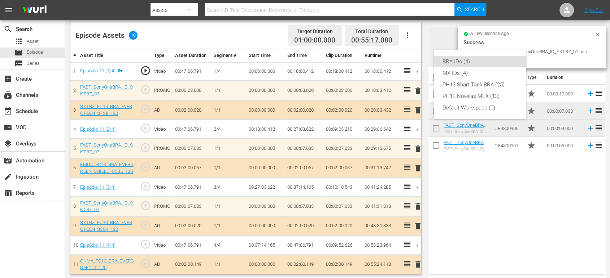
click at [539, 45] on div "BRA IDs (4) MX IDs (4) PH13 Shart Tank BRA (25) PH13 Novelas MEX (13) Default W…" at bounding box center [305, 139] width 610 height 278
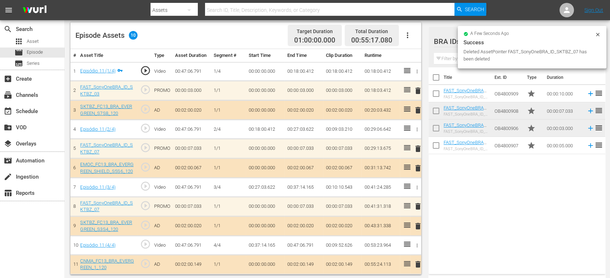
click at [599, 35] on icon at bounding box center [597, 35] width 6 height 6
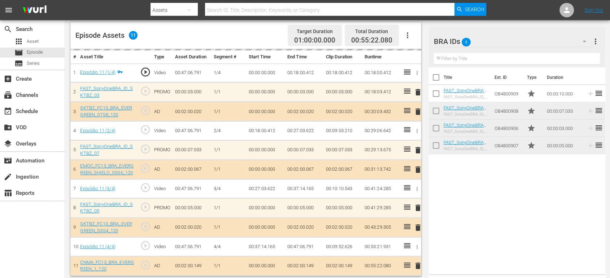
click at [541, 43] on div "BRA IDs 4" at bounding box center [513, 41] width 159 height 20
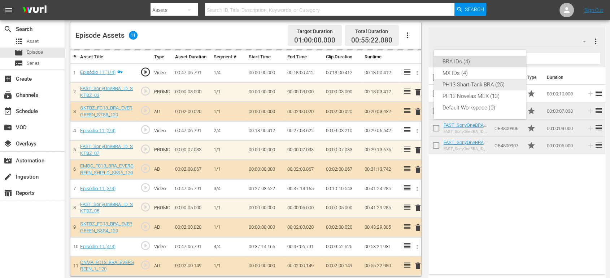
click at [505, 82] on div "PH13 Shart Tank BRA (25)" at bounding box center [479, 85] width 75 height 12
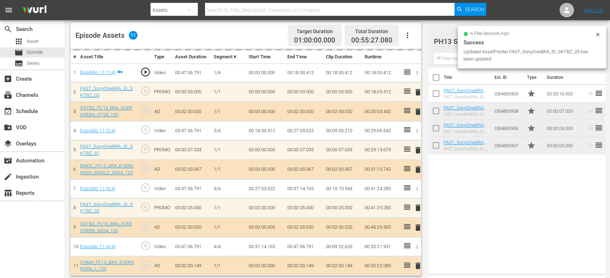
click at [598, 35] on icon at bounding box center [597, 35] width 6 height 6
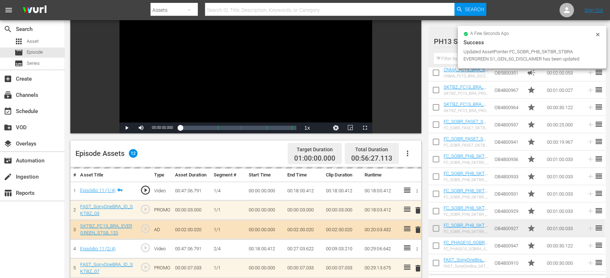
scroll to position [0, 0]
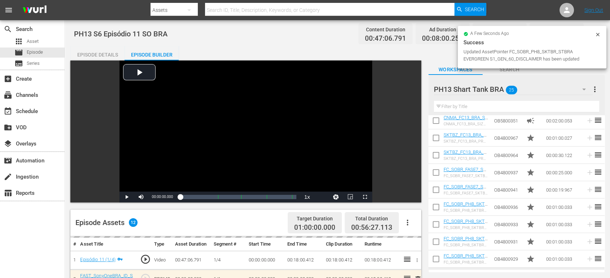
click at [599, 34] on icon at bounding box center [597, 35] width 6 height 6
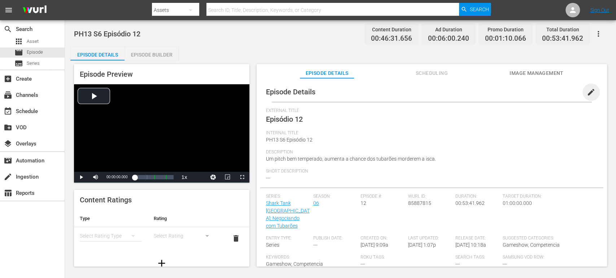
click at [554, 95] on span "edit" at bounding box center [591, 92] width 9 height 9
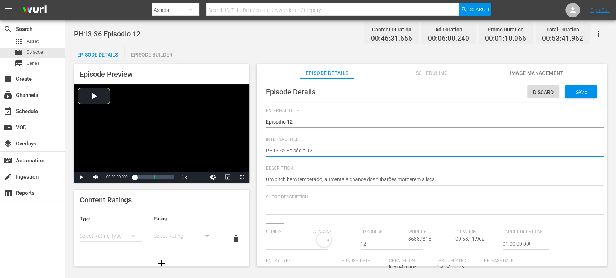
type textarea "PH13 S6 Episódio 12"
type textarea "PH13 S6 Episódio 12 S"
type textarea "PH13 S6 Episódio 12 SO"
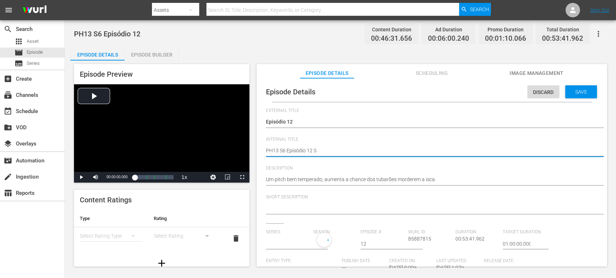
type textarea "PH13 S6 Episódio 12 SO"
type textarea "PH13 S6 Episódio 12 SO B"
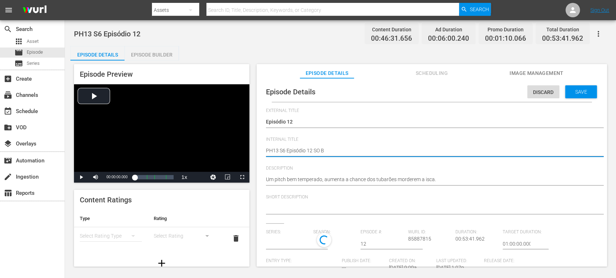
type textarea "PH13 S6 Episódio 12 SO BR"
type input "Shark Tank [GEOGRAPHIC_DATA]: Negociando com Tubarões"
type textarea "PH13 S6 Episódio 12 SO BRA"
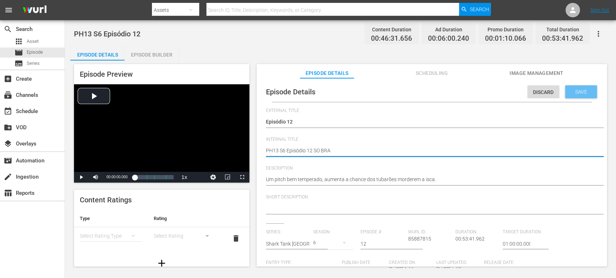
click at [554, 93] on span "Save" at bounding box center [580, 92] width 23 height 6
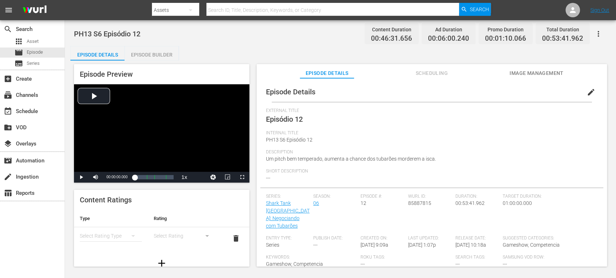
click at [167, 57] on div "Episode Builder" at bounding box center [151, 54] width 54 height 17
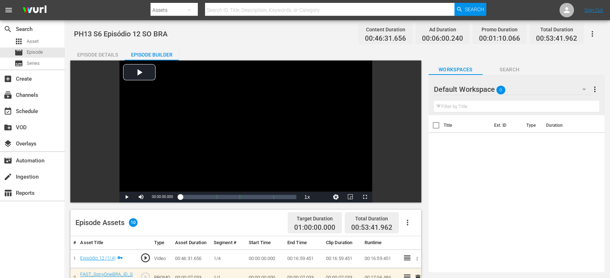
click at [551, 89] on div "Default Workspace 0" at bounding box center [513, 89] width 159 height 20
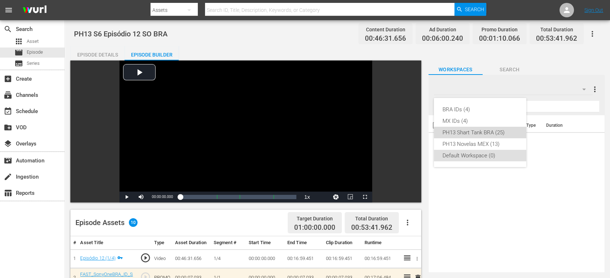
click at [478, 132] on div "PH13 Shart Tank BRA (25)" at bounding box center [479, 133] width 75 height 12
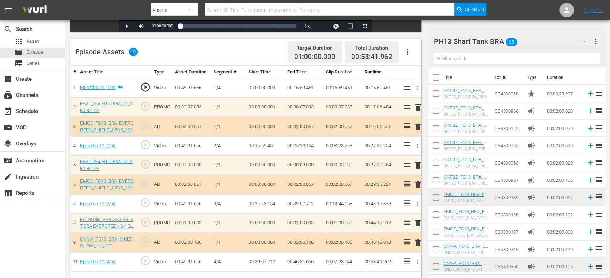
scroll to position [183, 0]
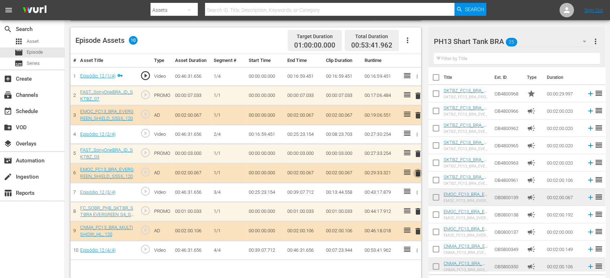
click at [417, 172] on span "delete" at bounding box center [417, 173] width 9 height 9
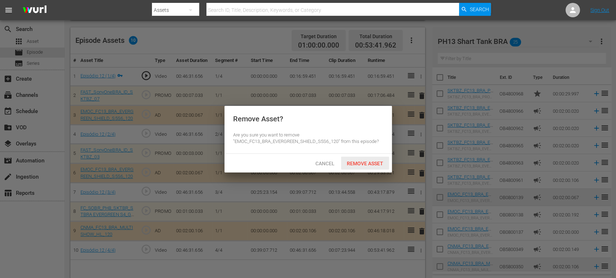
click at [366, 161] on span "Remove Asset" at bounding box center [365, 164] width 48 height 6
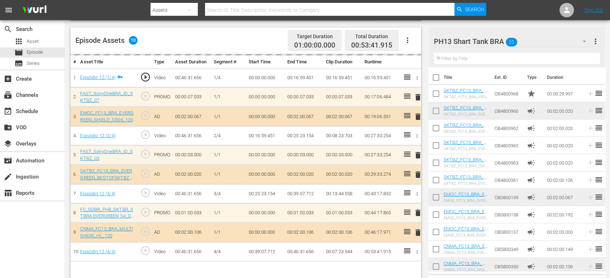
scroll to position [188, 0]
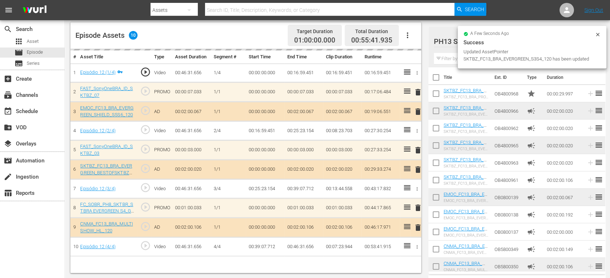
click at [554, 36] on icon at bounding box center [597, 35] width 6 height 6
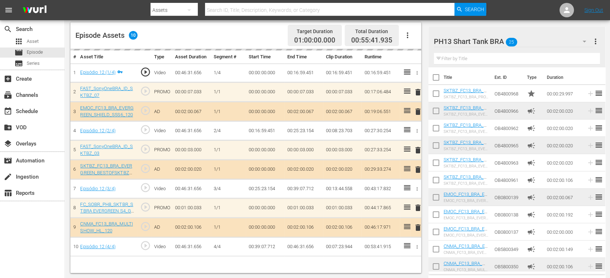
click at [539, 39] on div "PH13 Shart Tank BRA 25" at bounding box center [513, 41] width 159 height 20
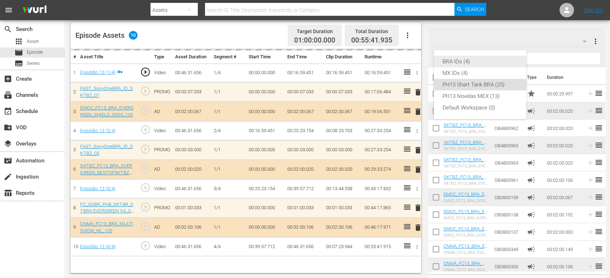
click at [479, 60] on div "BRA IDs (4)" at bounding box center [479, 62] width 75 height 12
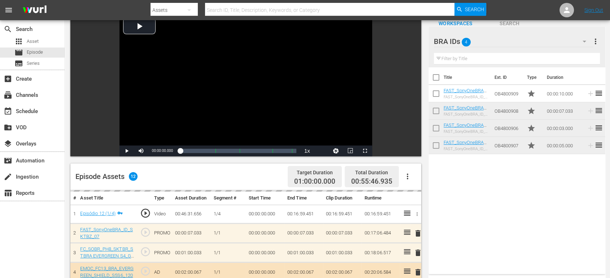
scroll to position [0, 0]
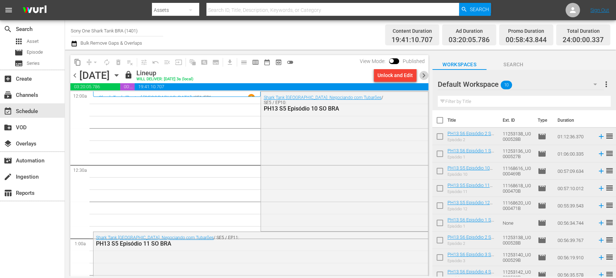
click at [422, 74] on span "chevron_right" at bounding box center [423, 75] width 9 height 9
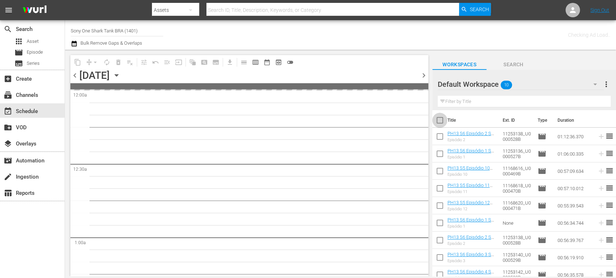
click at [440, 120] on input "checkbox" at bounding box center [439, 121] width 15 height 15
checkbox input "true"
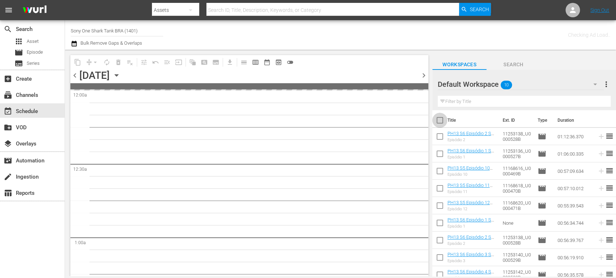
checkbox input "true"
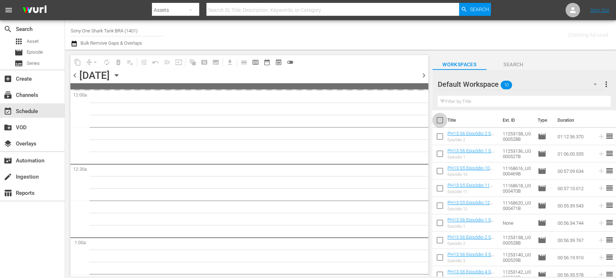
checkbox input "true"
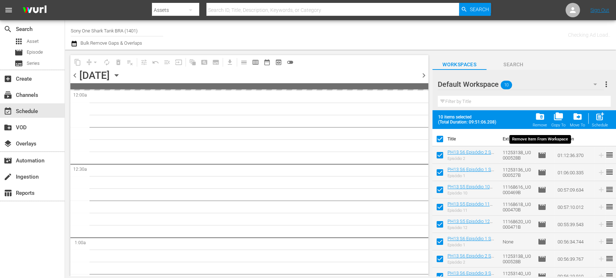
click at [543, 115] on span "folder_delete" at bounding box center [540, 117] width 10 height 10
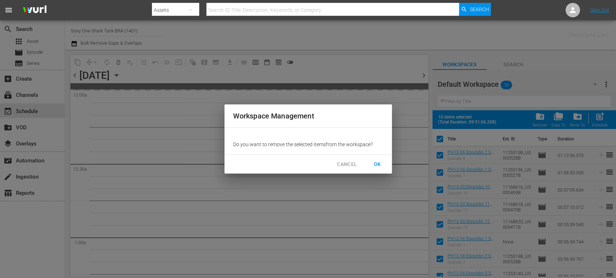
click at [375, 164] on span "OK" at bounding box center [378, 164] width 12 height 9
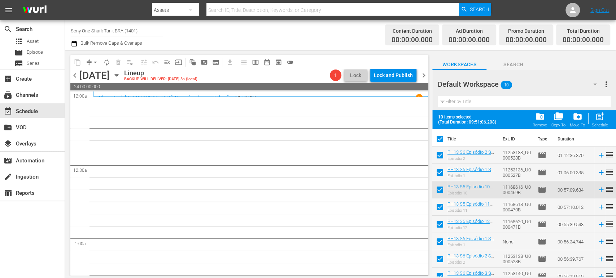
checkbox input "false"
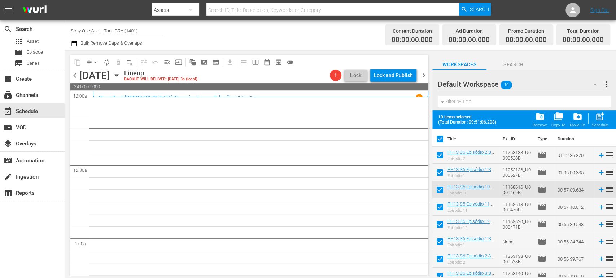
checkbox input "false"
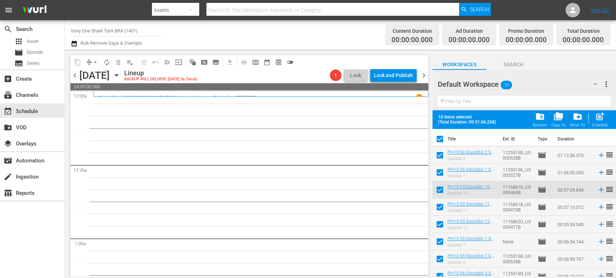
checkbox input "false"
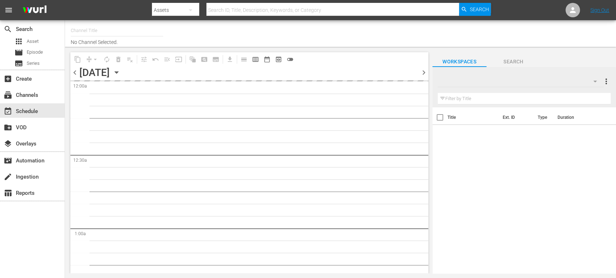
type input "Sony One Shark Tank BRA (1401)"
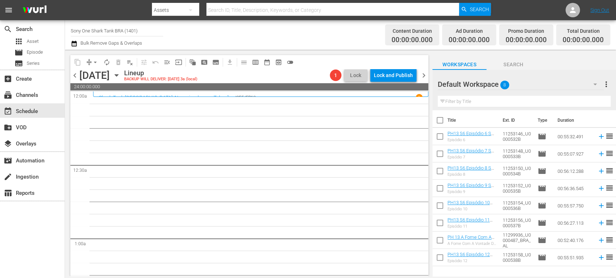
click at [441, 137] on input "checkbox" at bounding box center [439, 138] width 15 height 15
checkbox input "true"
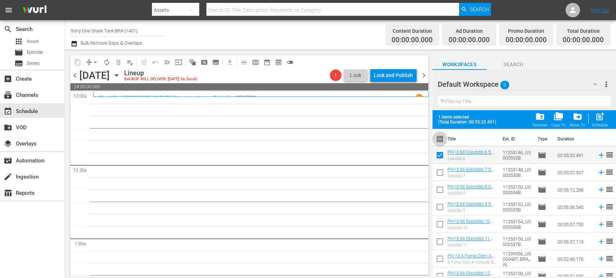
click at [441, 141] on input "checkbox" at bounding box center [439, 140] width 15 height 15
checkbox input "true"
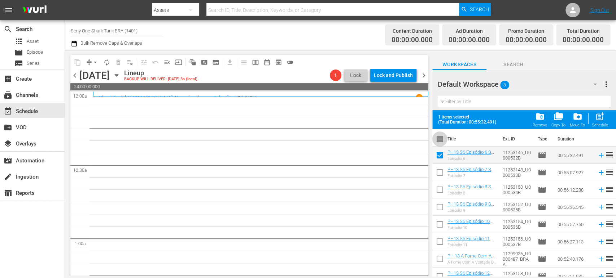
checkbox input "true"
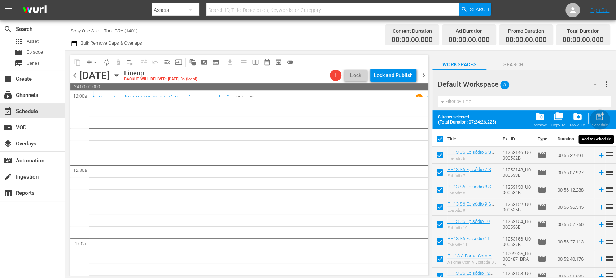
click at [607, 122] on div "post_add Schedule" at bounding box center [600, 120] width 16 height 16
checkbox input "false"
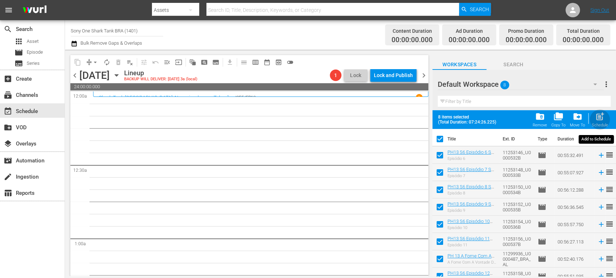
checkbox input "false"
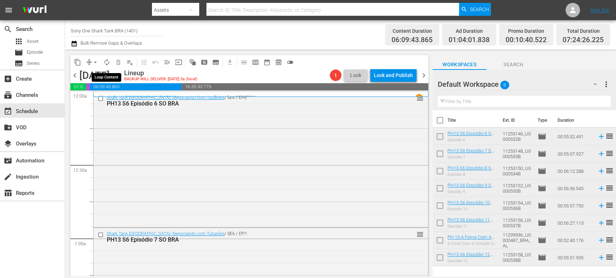
click at [107, 63] on span "autorenew_outlined" at bounding box center [106, 62] width 7 height 7
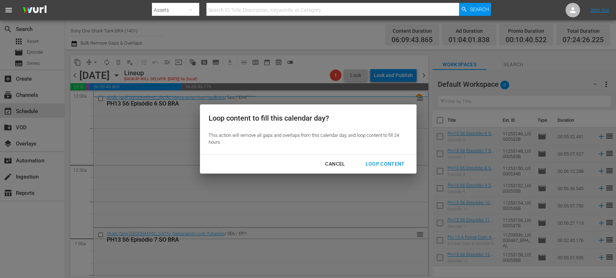
click at [386, 166] on div "Loop Content" at bounding box center [384, 164] width 51 height 9
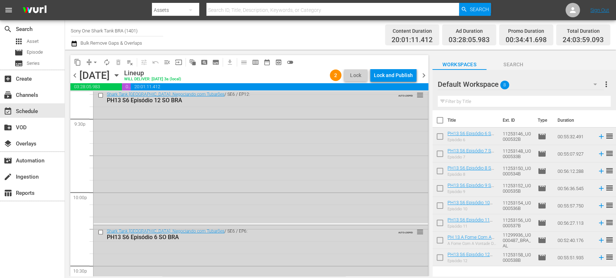
scroll to position [3357, 0]
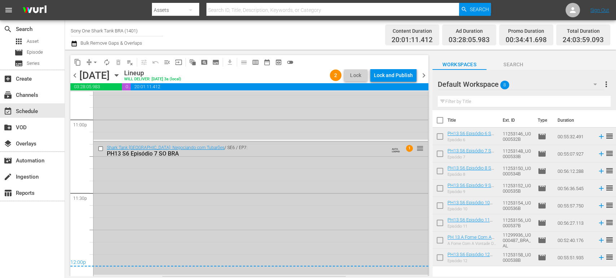
click at [242, 225] on div "Shark Tank Brasil: Negociando com Tubarões / SE6 / EP7: PH13 S6 Episódio 7 SO B…" at bounding box center [260, 208] width 334 height 133
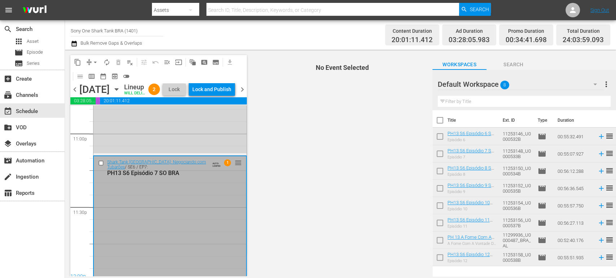
scroll to position [3383, 0]
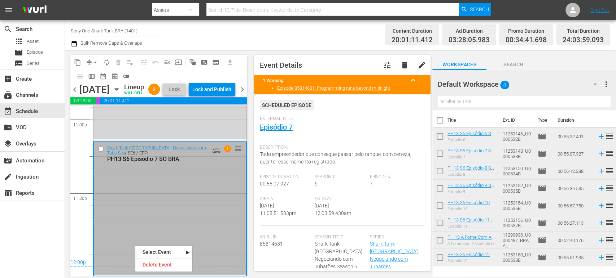
click at [153, 263] on div "Delete Event" at bounding box center [163, 265] width 57 height 10
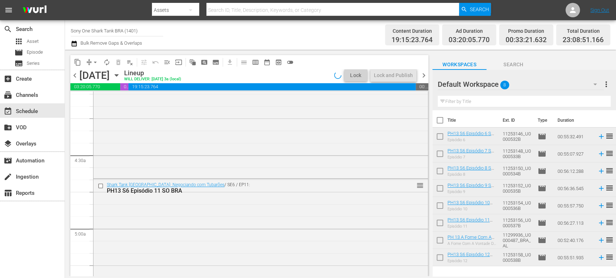
scroll to position [599, 0]
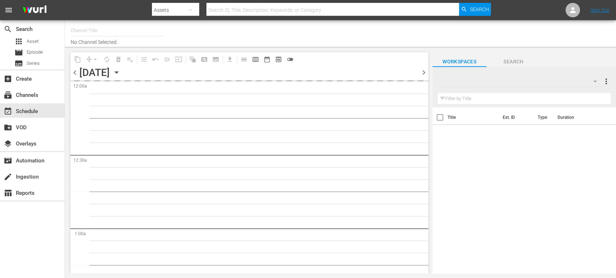
type input "Sony One Shark Tank BRA (1401)"
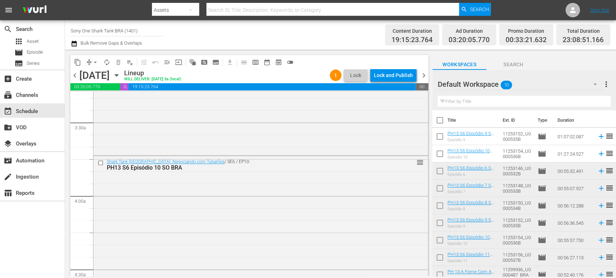
scroll to position [485, 0]
click at [199, 139] on div "Shark Tank [GEOGRAPHIC_DATA]: Negociando com Tubarões / SE6 / EP9: PH13 S6 Epis…" at bounding box center [260, 85] width 334 height 137
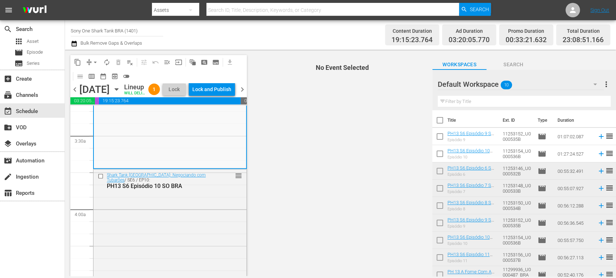
click at [199, 139] on div "Shark Tank [GEOGRAPHIC_DATA]: Negociando com Tubarões / SE6 / EP9: PH13 S6 Epis…" at bounding box center [170, 99] width 152 height 137
click at [216, 160] on div "Delete Event" at bounding box center [227, 159] width 57 height 10
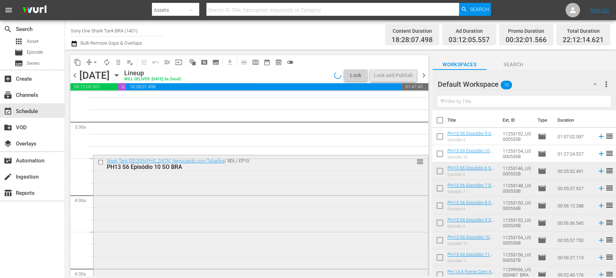
click at [170, 206] on div "Shark Tank [GEOGRAPHIC_DATA]: Negociando com Tubarões / SE6 / EP10: PH13 S6 Epi…" at bounding box center [260, 222] width 334 height 135
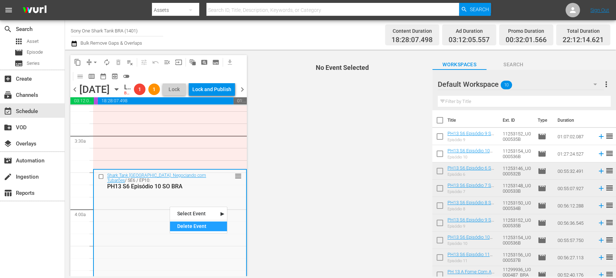
click at [193, 224] on div "Delete Event" at bounding box center [198, 227] width 57 height 10
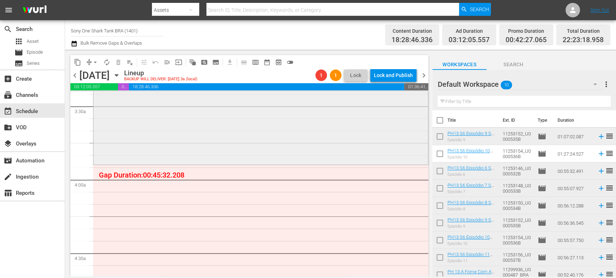
scroll to position [535, 0]
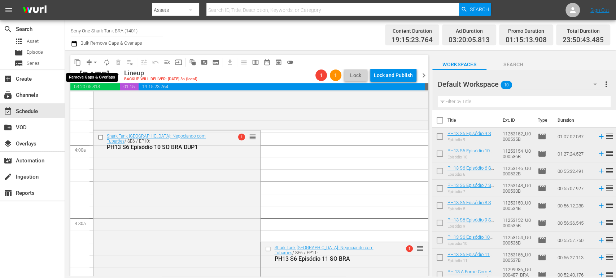
click at [95, 62] on span "arrow_drop_down" at bounding box center [95, 62] width 7 height 7
click at [98, 76] on li "Align to Midnight" at bounding box center [96, 77] width 76 height 12
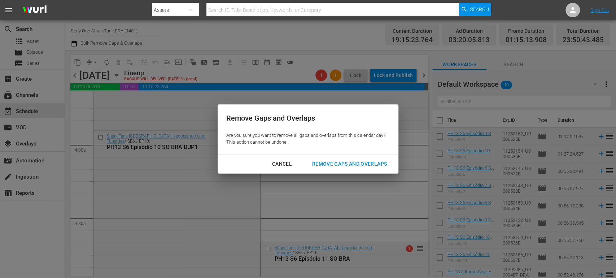
click at [358, 164] on div "Remove Gaps and Overlaps" at bounding box center [349, 164] width 86 height 9
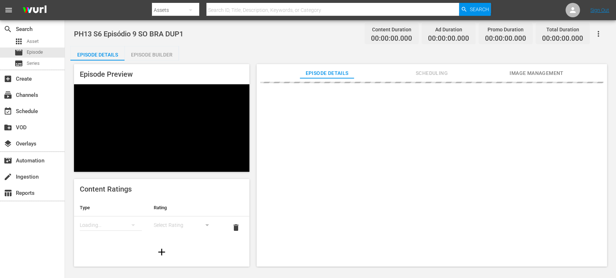
click at [153, 54] on div "Episode Builder" at bounding box center [151, 54] width 54 height 17
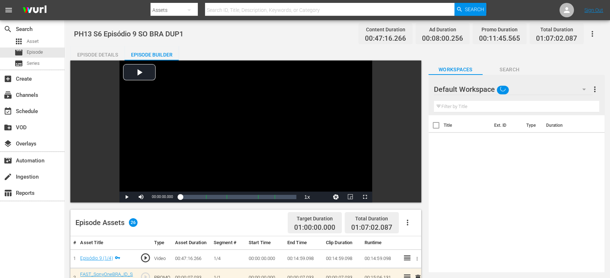
click at [549, 90] on div "Default Workspace" at bounding box center [513, 89] width 159 height 20
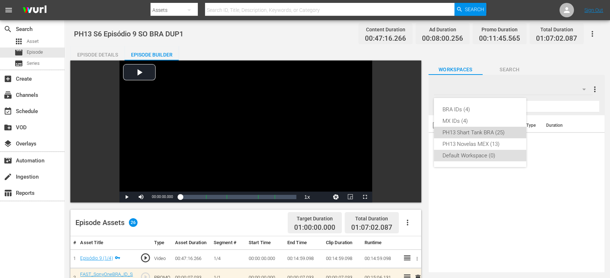
click at [502, 129] on div "PH13 Shart Tank BRA (25)" at bounding box center [479, 133] width 75 height 12
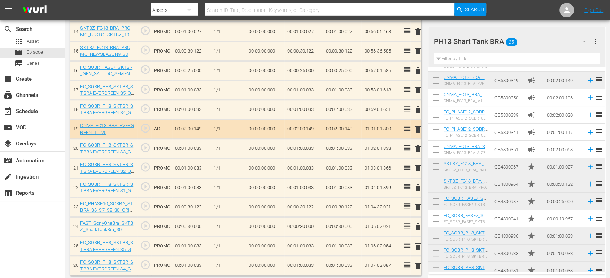
scroll to position [246, 0]
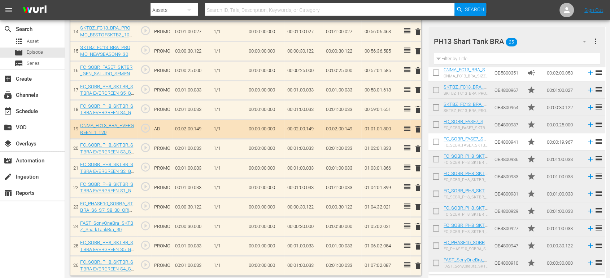
click at [438, 264] on input "checkbox" at bounding box center [435, 264] width 15 height 15
checkbox input "true"
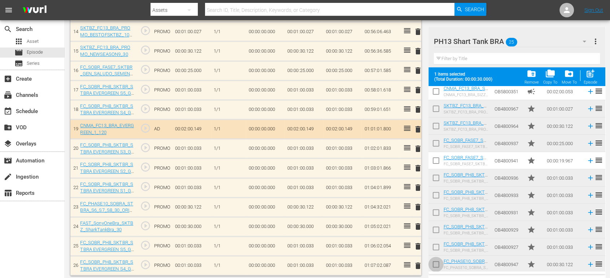
click at [437, 262] on input "checkbox" at bounding box center [435, 266] width 15 height 15
checkbox input "true"
click at [436, 250] on input "checkbox" at bounding box center [435, 248] width 15 height 15
checkbox input "true"
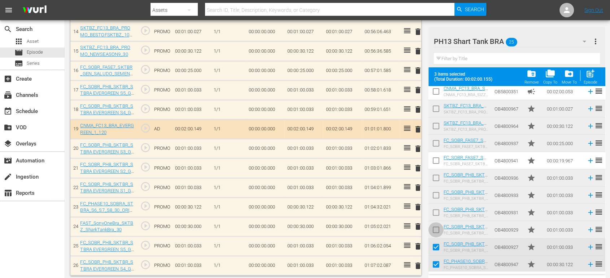
click at [436, 233] on input "checkbox" at bounding box center [435, 231] width 15 height 15
checkbox input "true"
click at [436, 215] on input "checkbox" at bounding box center [435, 214] width 15 height 15
checkbox input "true"
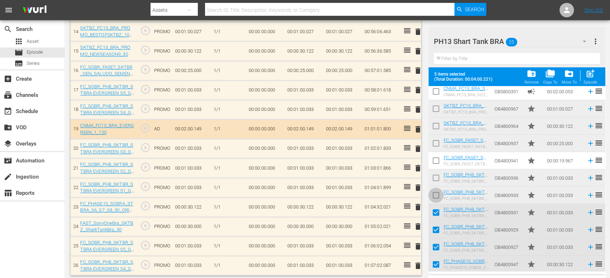
click at [438, 196] on input "checkbox" at bounding box center [435, 196] width 15 height 15
checkbox input "true"
click at [437, 174] on input "checkbox" at bounding box center [435, 179] width 15 height 15
checkbox input "true"
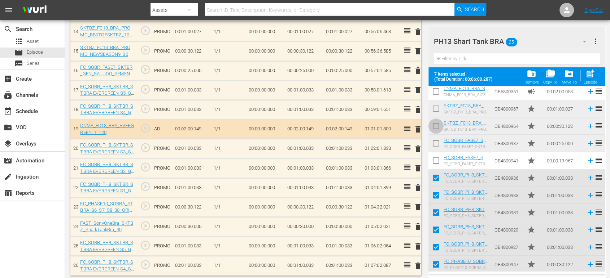
click at [438, 127] on input "checkbox" at bounding box center [435, 127] width 15 height 15
checkbox input "true"
click at [438, 112] on input "checkbox" at bounding box center [435, 110] width 15 height 15
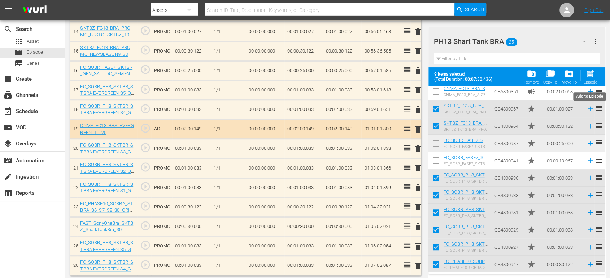
click at [588, 77] on span "post_add" at bounding box center [590, 74] width 10 height 10
checkbox input "false"
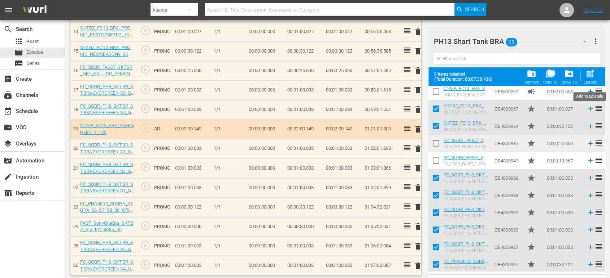
checkbox input "false"
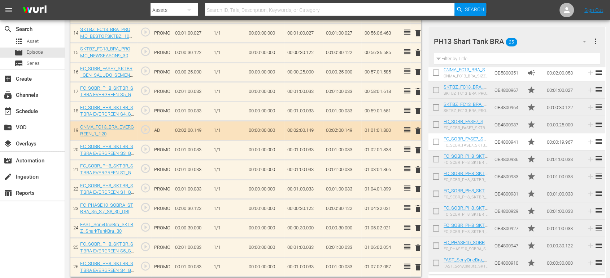
scroll to position [481, 0]
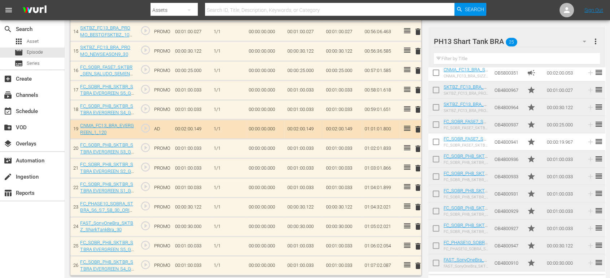
click at [439, 263] on input "checkbox" at bounding box center [435, 264] width 15 height 15
checkbox input "true"
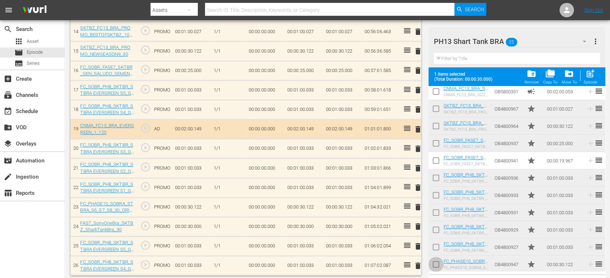
click at [439, 263] on input "checkbox" at bounding box center [435, 266] width 15 height 15
checkbox input "true"
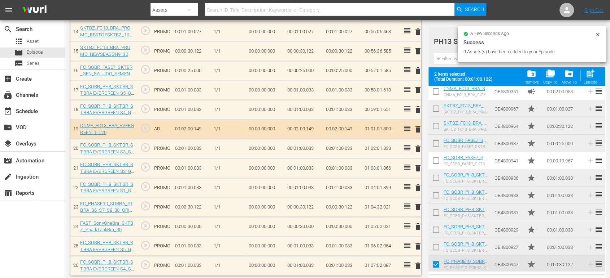
click at [439, 248] on input "checkbox" at bounding box center [435, 248] width 15 height 15
checkbox input "true"
click at [439, 229] on input "checkbox" at bounding box center [435, 231] width 15 height 15
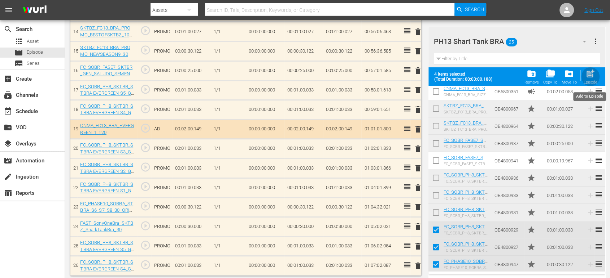
click at [591, 79] on div "post_add Episode" at bounding box center [590, 77] width 14 height 16
checkbox input "false"
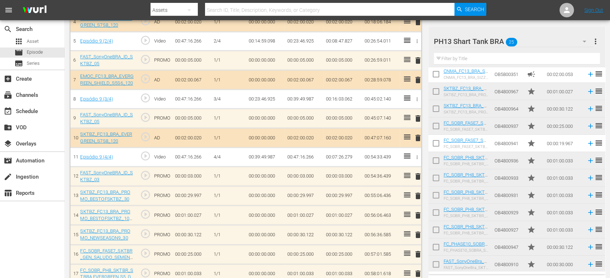
scroll to position [300, 0]
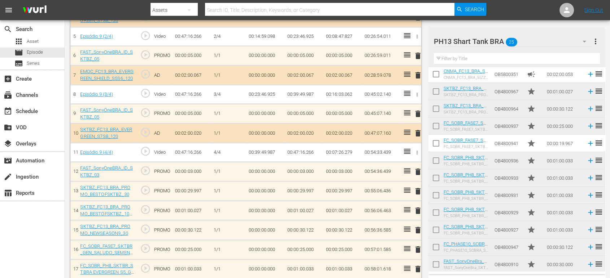
click at [417, 250] on span "delete" at bounding box center [417, 250] width 9 height 9
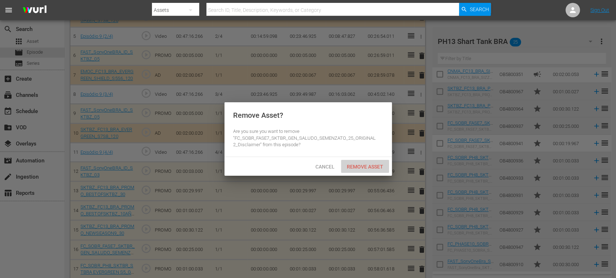
click at [380, 169] on span "Remove Asset" at bounding box center [365, 167] width 48 height 6
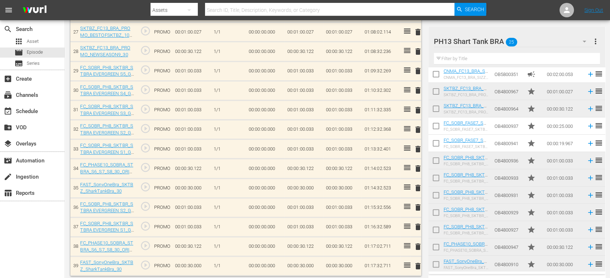
scroll to position [714, 0]
click at [416, 224] on span "delete" at bounding box center [417, 227] width 9 height 9
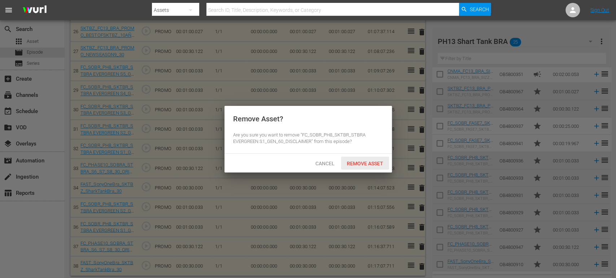
click at [368, 161] on span "Remove Asset" at bounding box center [365, 164] width 48 height 6
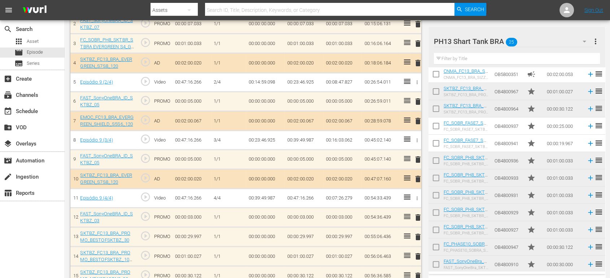
scroll to position [243, 0]
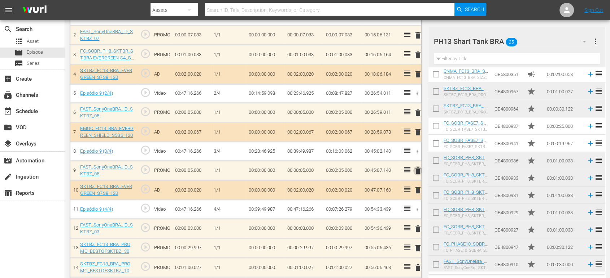
click at [415, 169] on span "delete" at bounding box center [417, 171] width 9 height 9
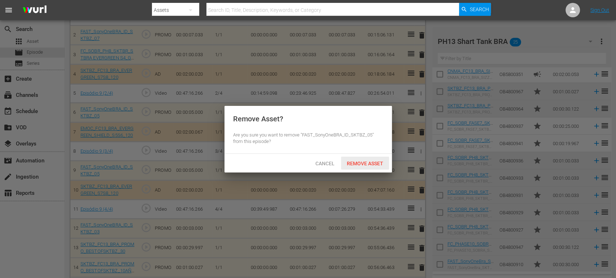
click at [359, 165] on span "Remove Asset" at bounding box center [365, 164] width 48 height 6
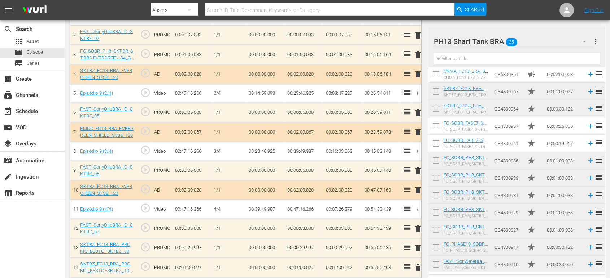
click at [545, 44] on div "PH13 Shart Tank BRA 25" at bounding box center [513, 41] width 159 height 20
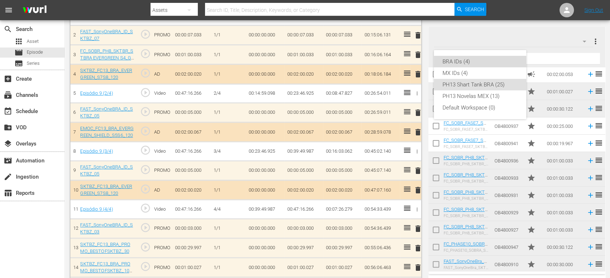
click at [502, 60] on div "BRA IDs (4)" at bounding box center [479, 62] width 75 height 12
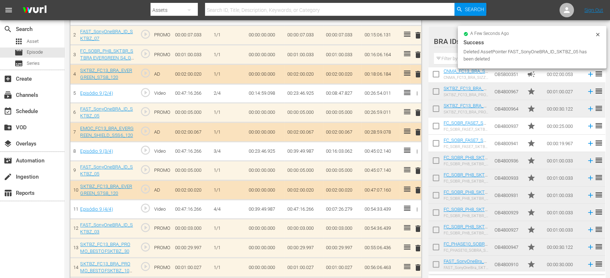
scroll to position [0, 0]
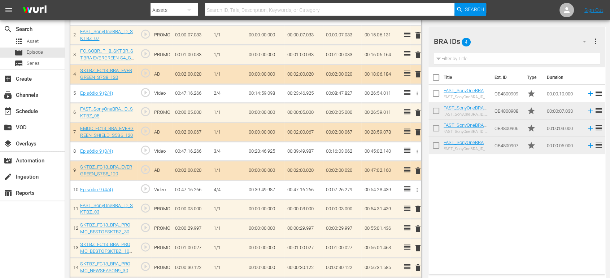
click at [418, 113] on span "delete" at bounding box center [417, 113] width 9 height 9
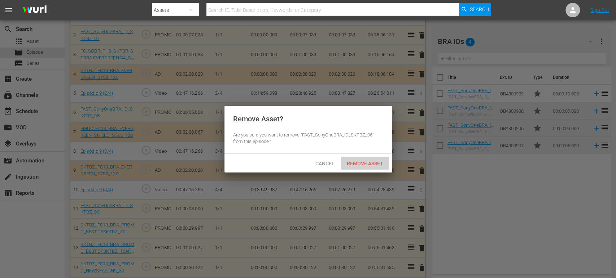
click at [366, 161] on span "Remove Asset" at bounding box center [365, 164] width 48 height 6
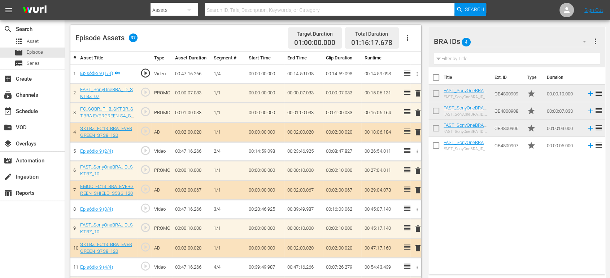
scroll to position [182, 0]
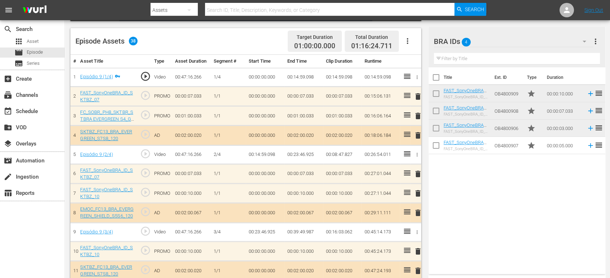
click at [417, 192] on span "delete" at bounding box center [417, 193] width 9 height 9
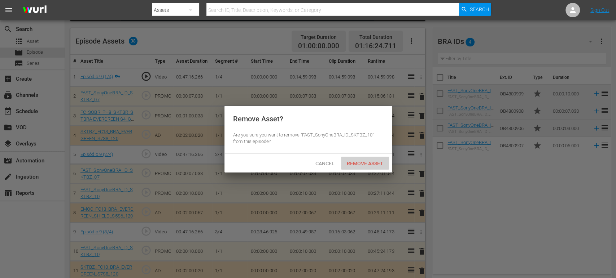
click at [368, 165] on span "Remove Asset" at bounding box center [365, 164] width 48 height 6
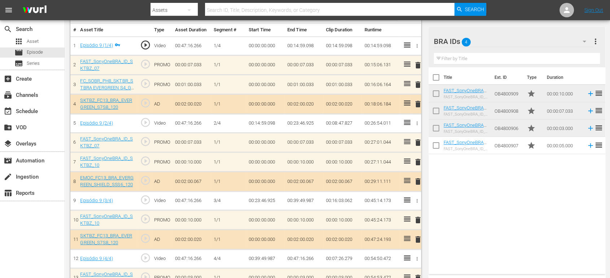
scroll to position [232, 0]
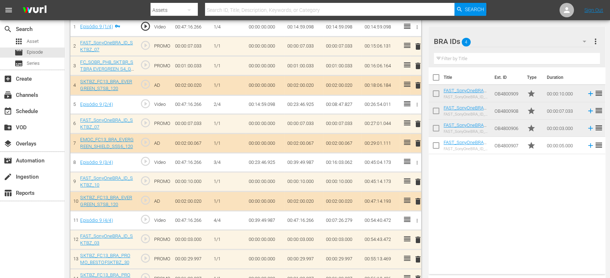
click at [417, 237] on span "delete" at bounding box center [417, 240] width 9 height 9
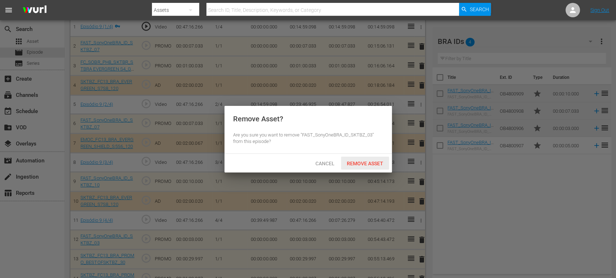
click at [366, 163] on span "Remove Asset" at bounding box center [365, 164] width 48 height 6
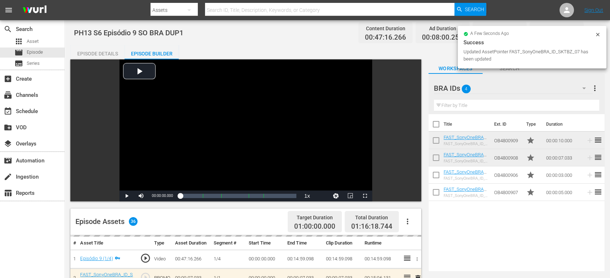
scroll to position [0, 0]
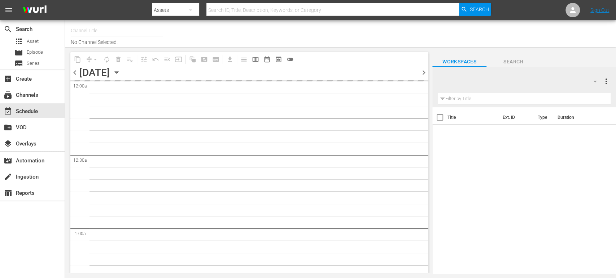
type input "Sony One Shark Tank BRA (1401)"
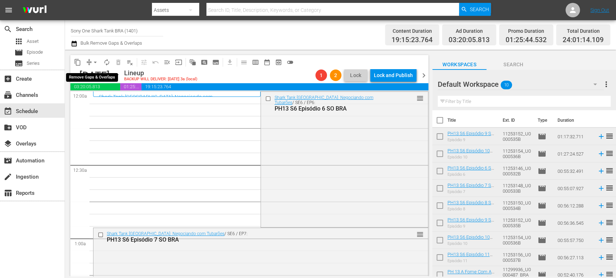
click at [97, 63] on span "arrow_drop_down" at bounding box center [95, 62] width 7 height 7
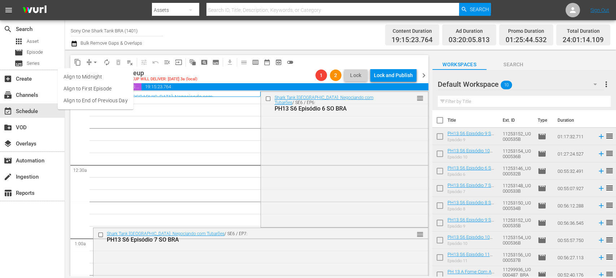
click at [98, 82] on li "Align to Midnight" at bounding box center [96, 77] width 76 height 12
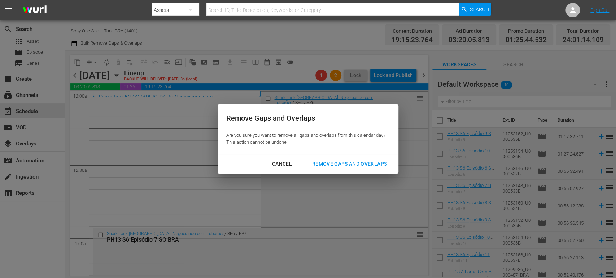
click at [321, 164] on div "Remove Gaps and Overlaps" at bounding box center [349, 164] width 86 height 9
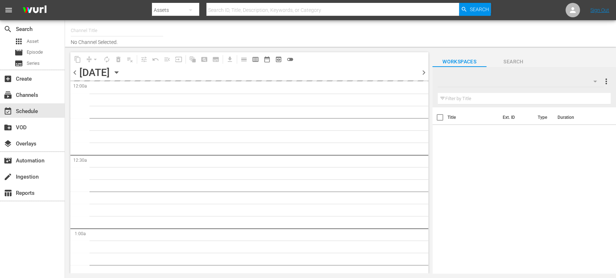
type input "Sony One Shark Tank BRA (1401)"
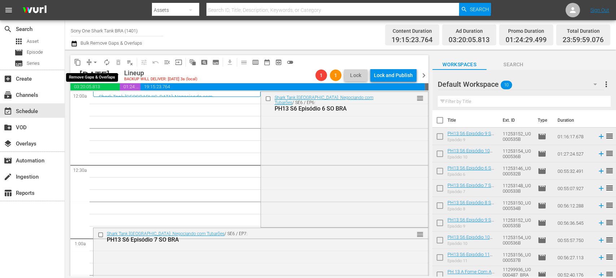
click at [92, 60] on span "arrow_drop_down" at bounding box center [95, 62] width 7 height 7
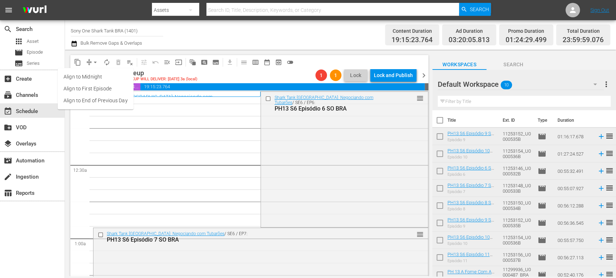
click at [97, 74] on li "Align to Midnight" at bounding box center [96, 77] width 76 height 12
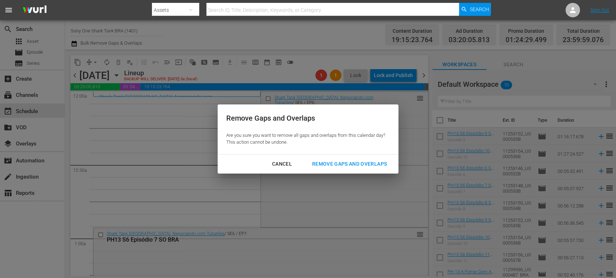
click at [328, 167] on div "Remove Gaps and Overlaps" at bounding box center [349, 164] width 86 height 9
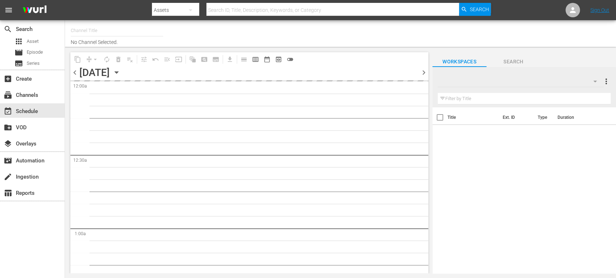
type input "Sony One Shark Tank BRA (1401)"
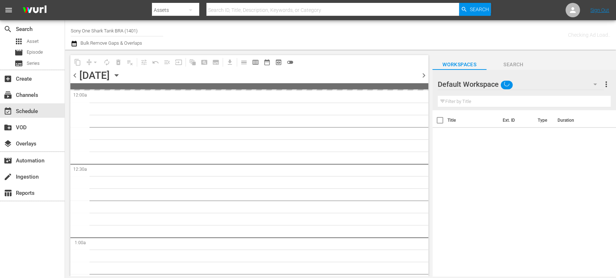
type input "Sony One Shark Tank BRA (1401)"
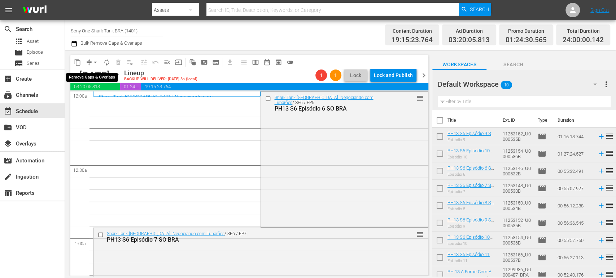
click at [96, 62] on span "arrow_drop_down" at bounding box center [95, 62] width 7 height 7
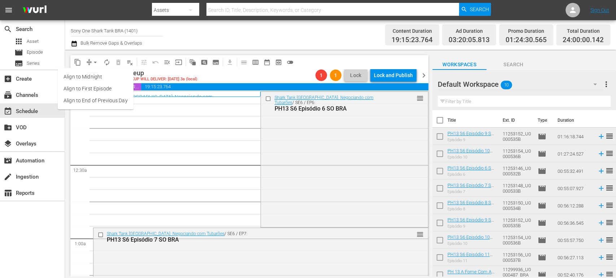
click at [104, 77] on li "Align to Midnight" at bounding box center [96, 77] width 76 height 12
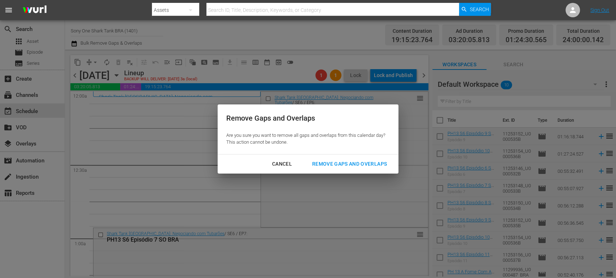
click at [356, 161] on div "Remove Gaps and Overlaps" at bounding box center [349, 164] width 86 height 9
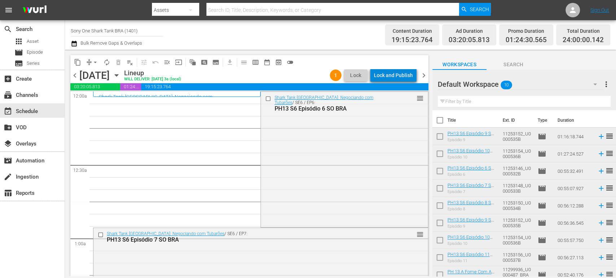
click at [407, 74] on div "Lock and Publish" at bounding box center [393, 75] width 39 height 13
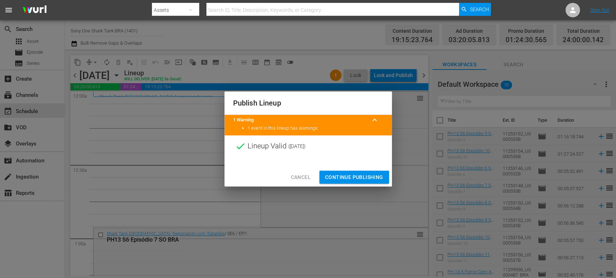
click at [345, 175] on span "Continue Publishing" at bounding box center [354, 177] width 58 height 9
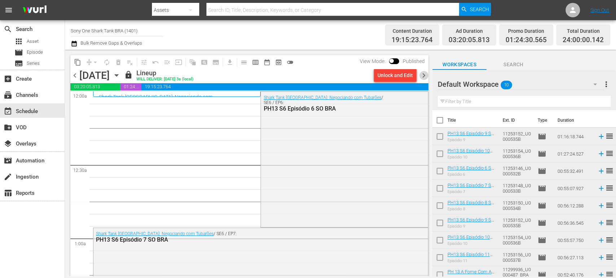
click at [423, 78] on span "chevron_right" at bounding box center [423, 75] width 9 height 9
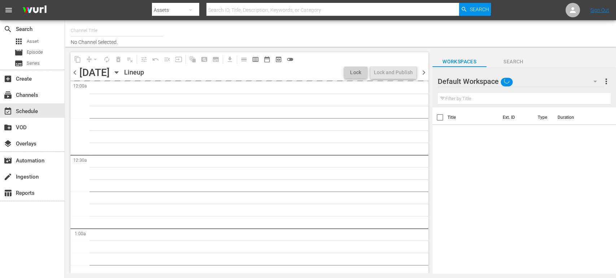
type input "Sony One Shark Tank BRA (1401)"
